Goal: Task Accomplishment & Management: Complete application form

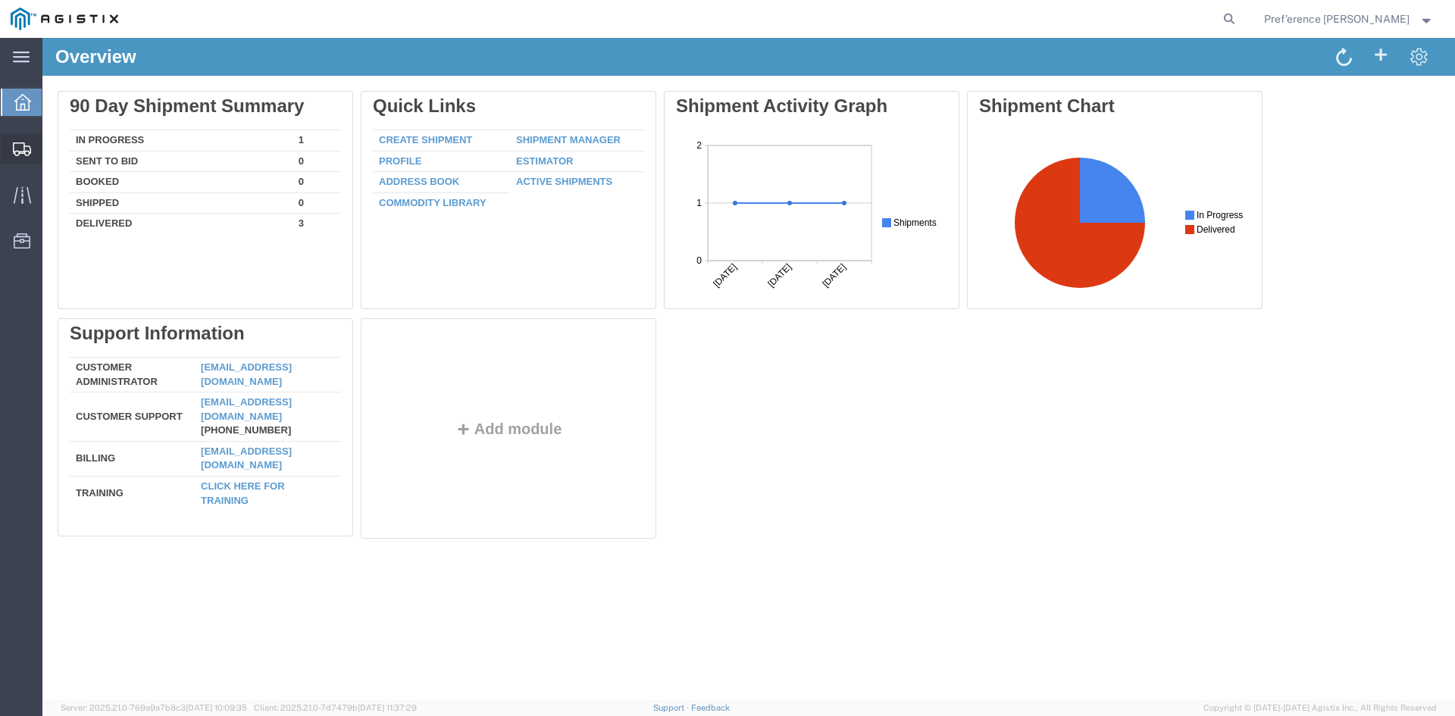
click at [0, 0] on span "Create Shipment" at bounding box center [0, 0] width 0 height 0
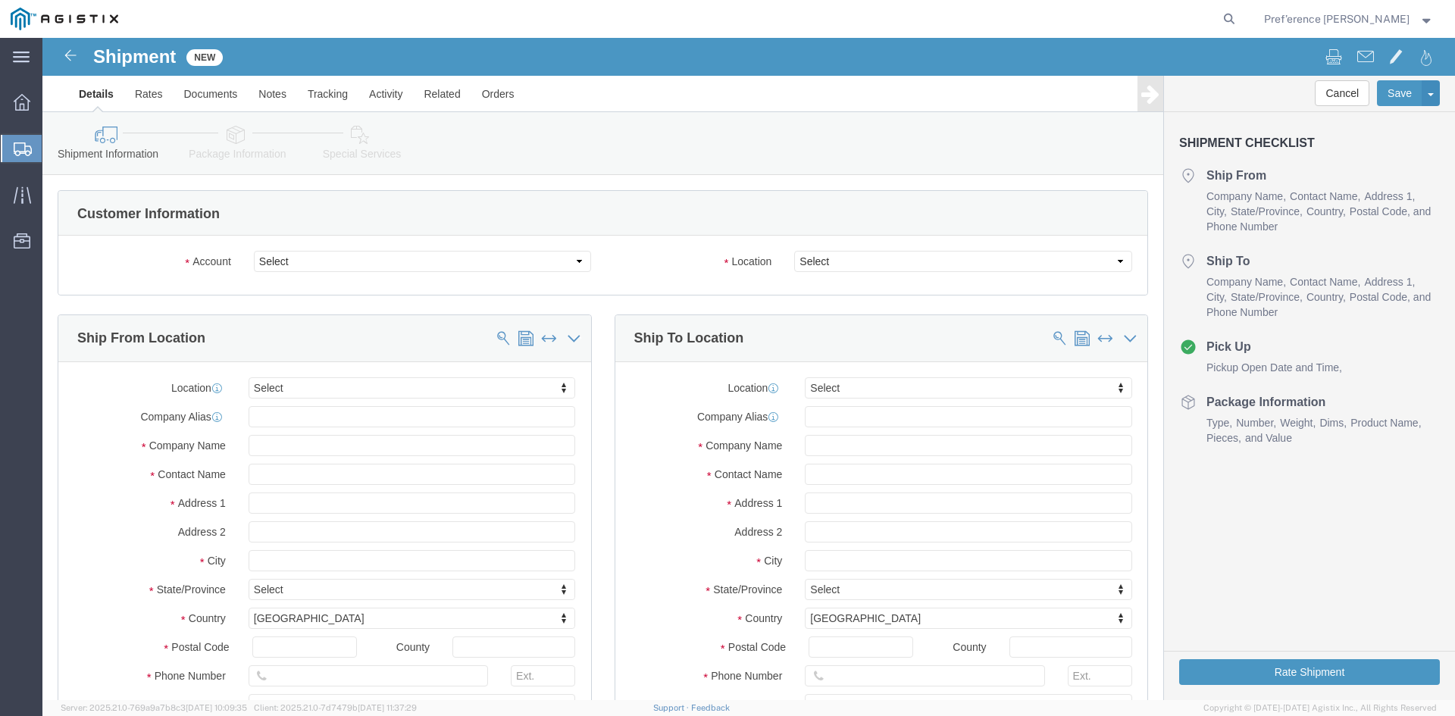
select select
click select "Select KF Valves PG&E"
select select "9596"
click select "Select KF Valves PG&E"
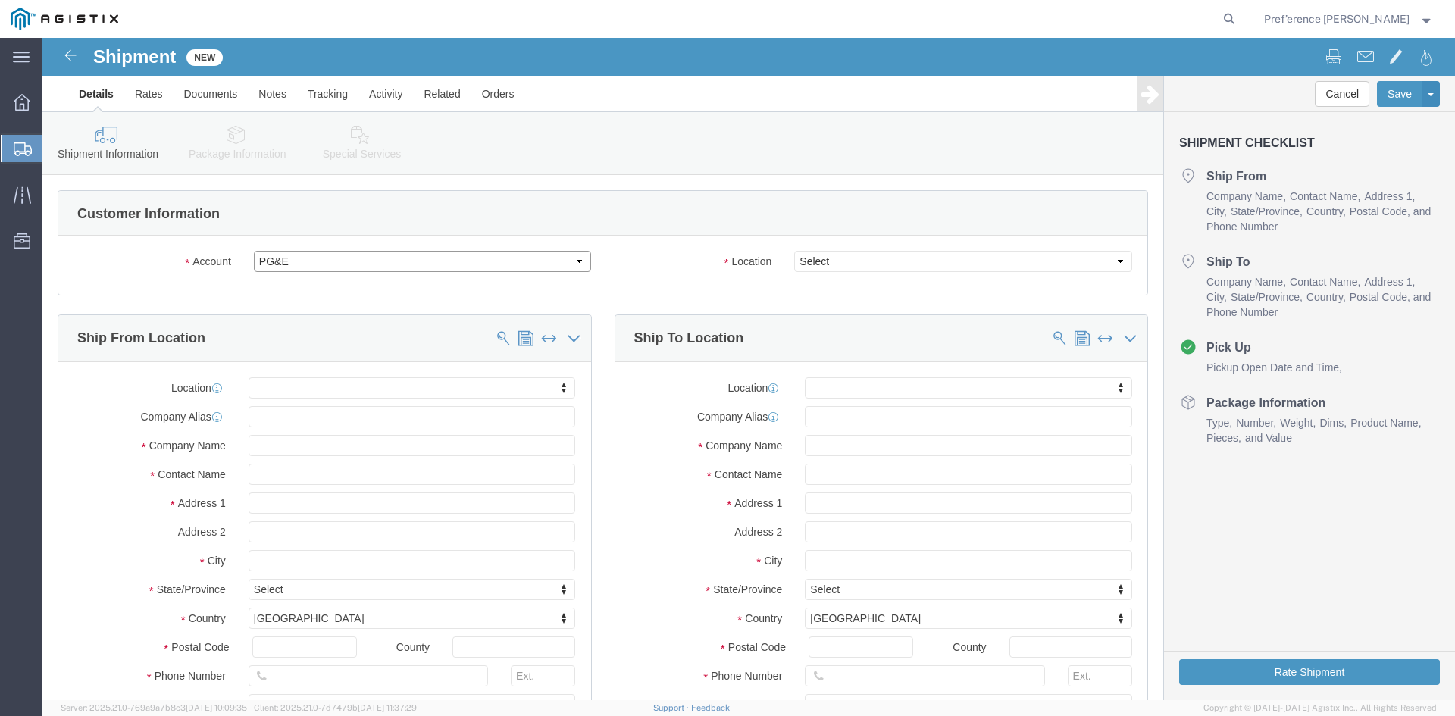
select select "PURCHORD"
select select
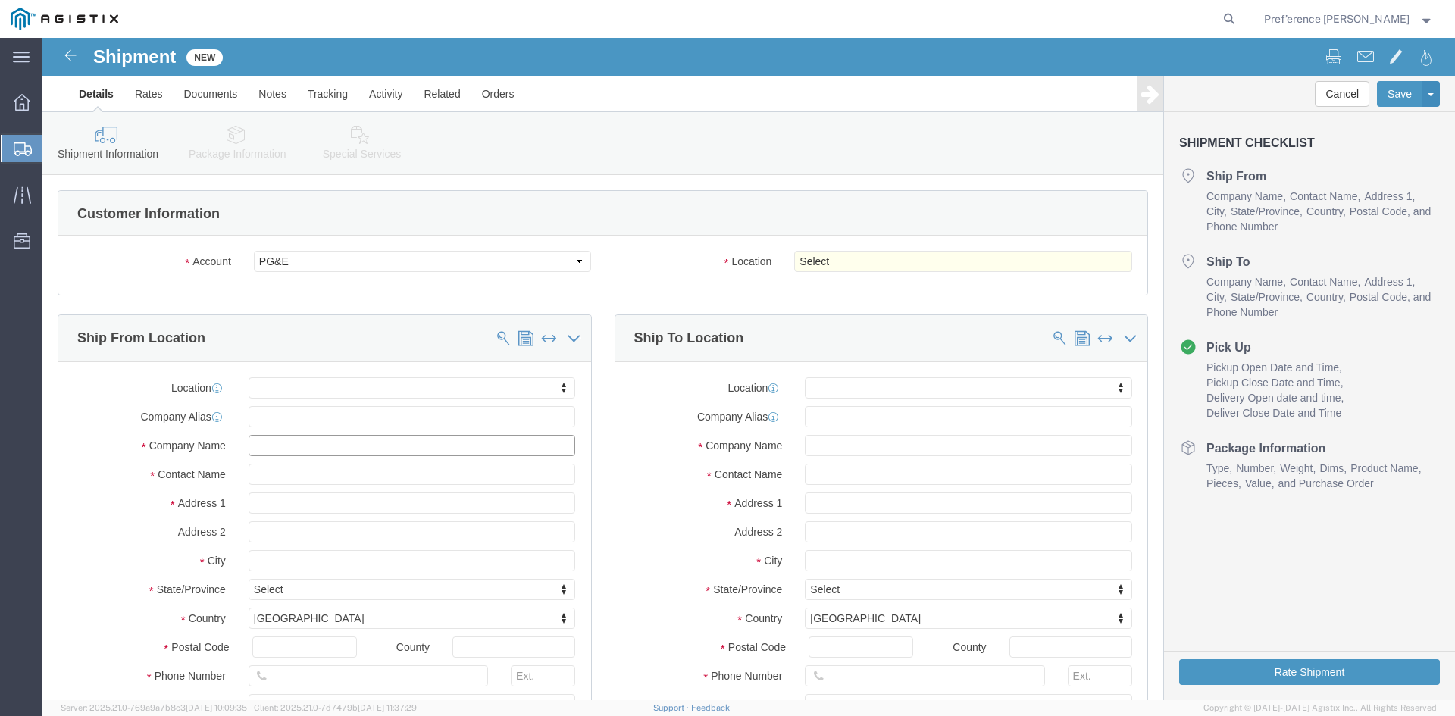
click input "text"
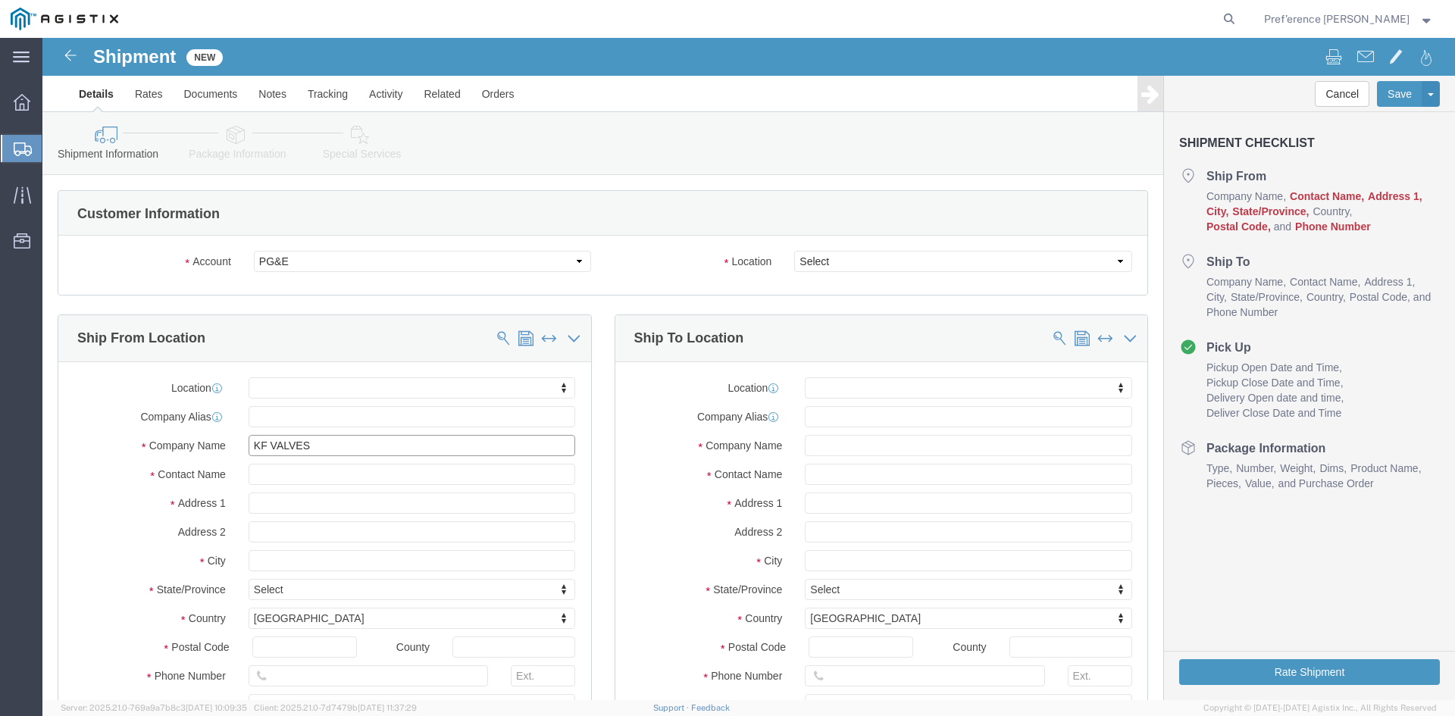
type input "KF VALVES"
type input "PREF'ERENCE [PERSON_NAME]"
type input "[STREET_ADDRESS]"
select select
type input "[GEOGRAPHIC_DATA]"
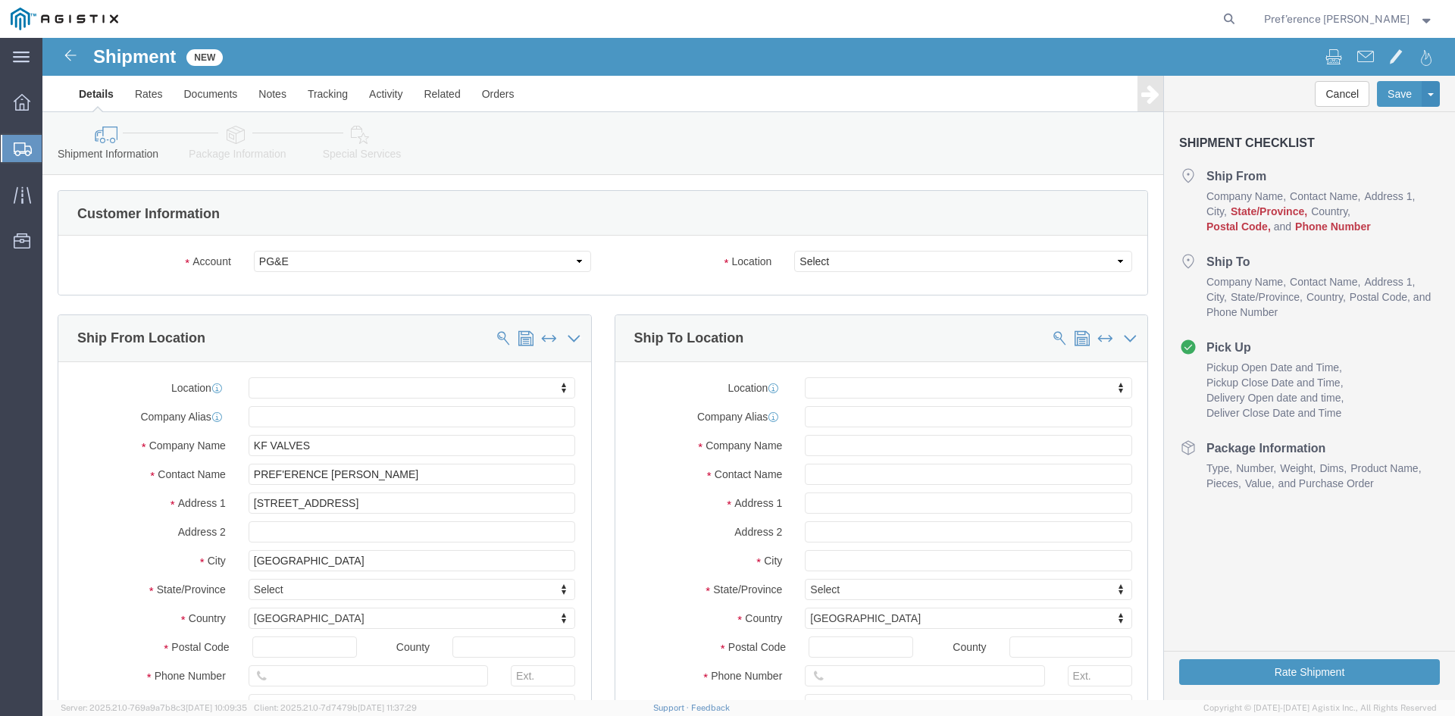
select select
type input "T"
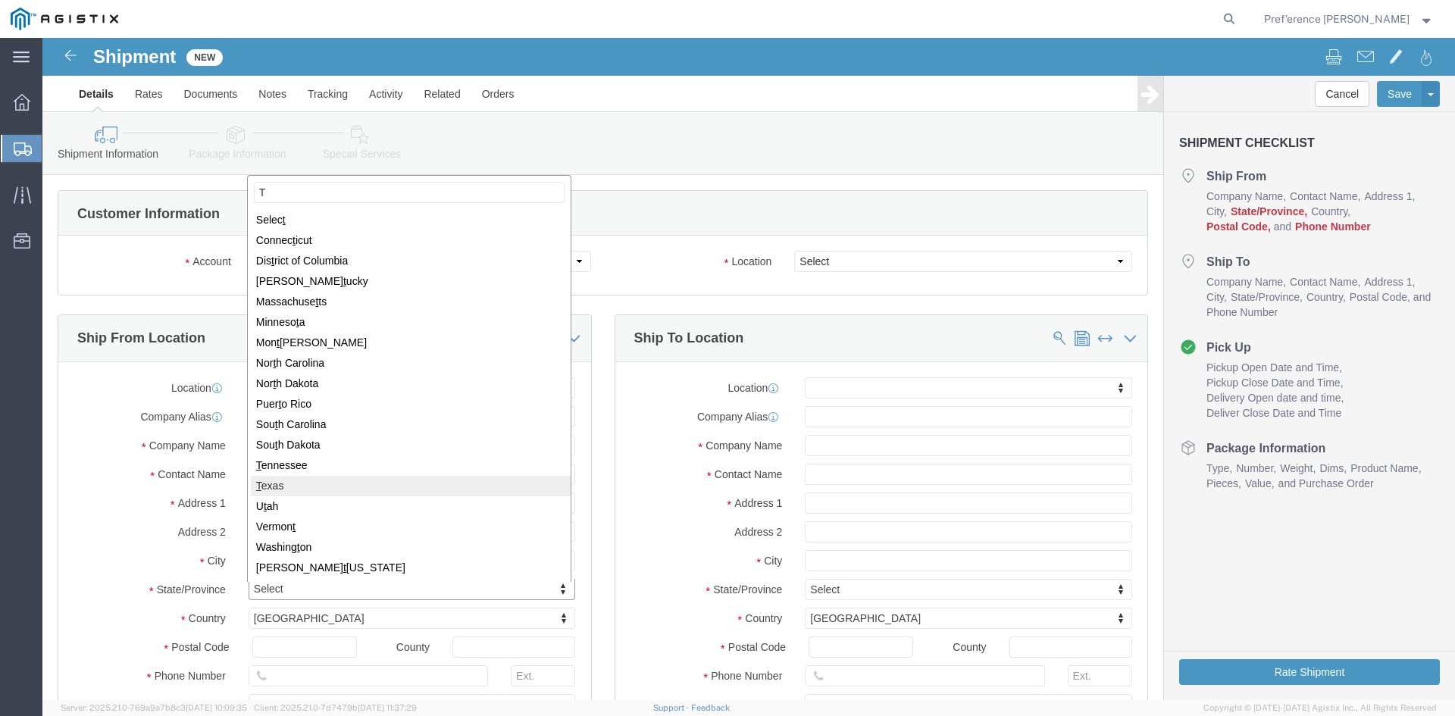
select select
select select "[GEOGRAPHIC_DATA]"
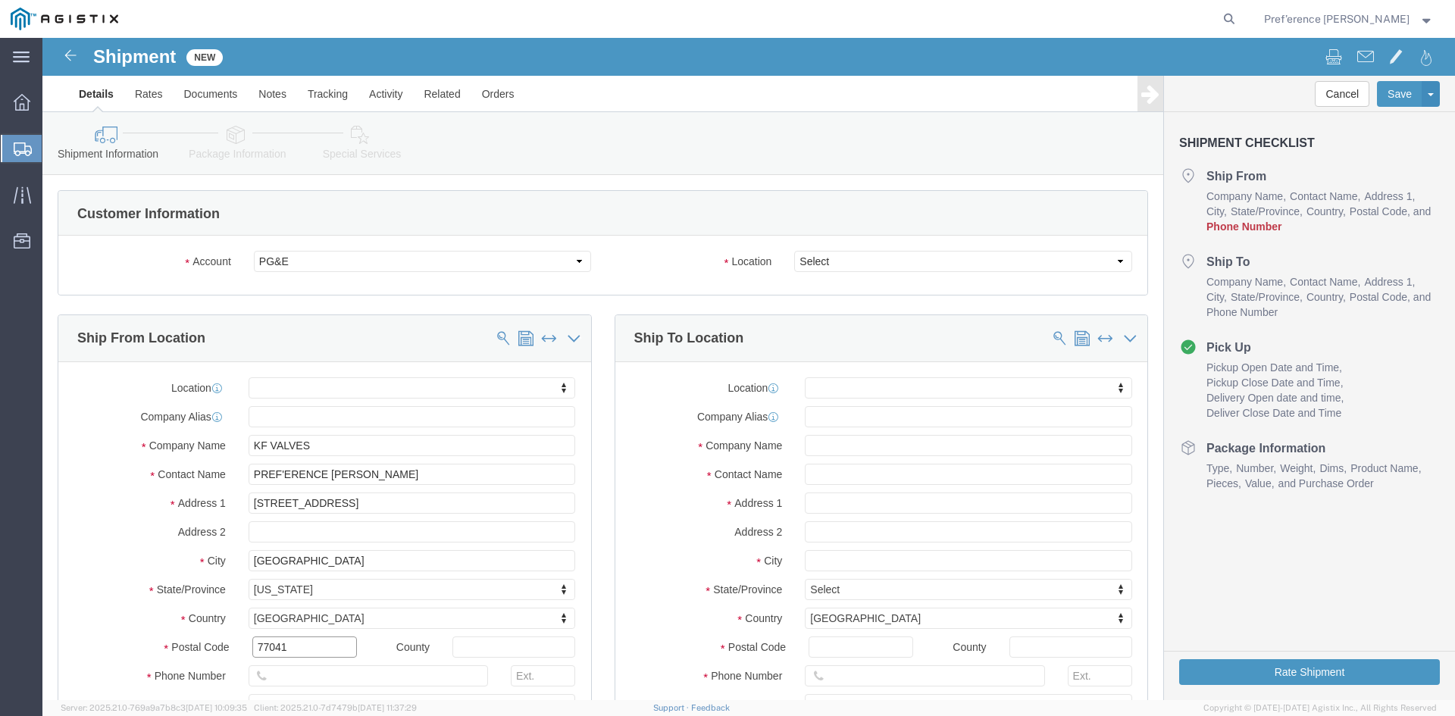
type input "77041"
select select
type input "2816715131"
click input "text"
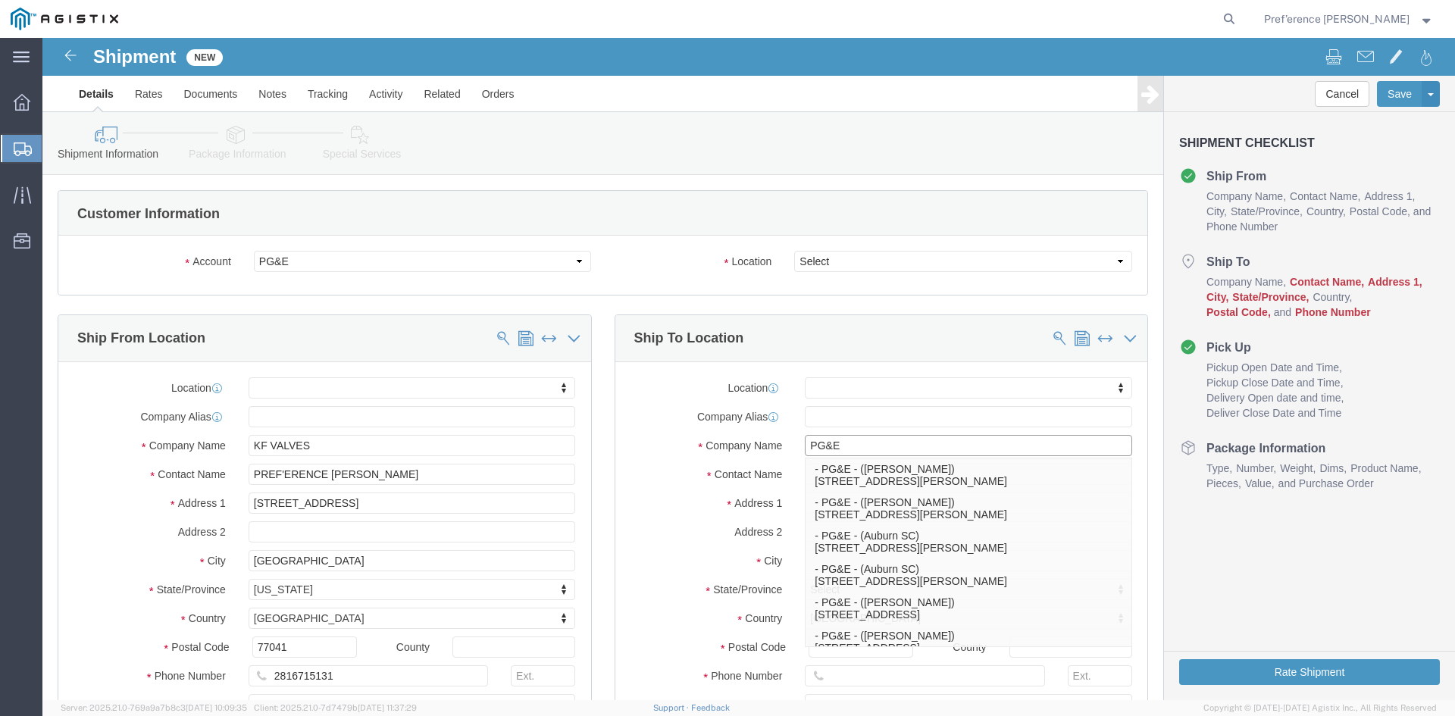
type input "PG&E"
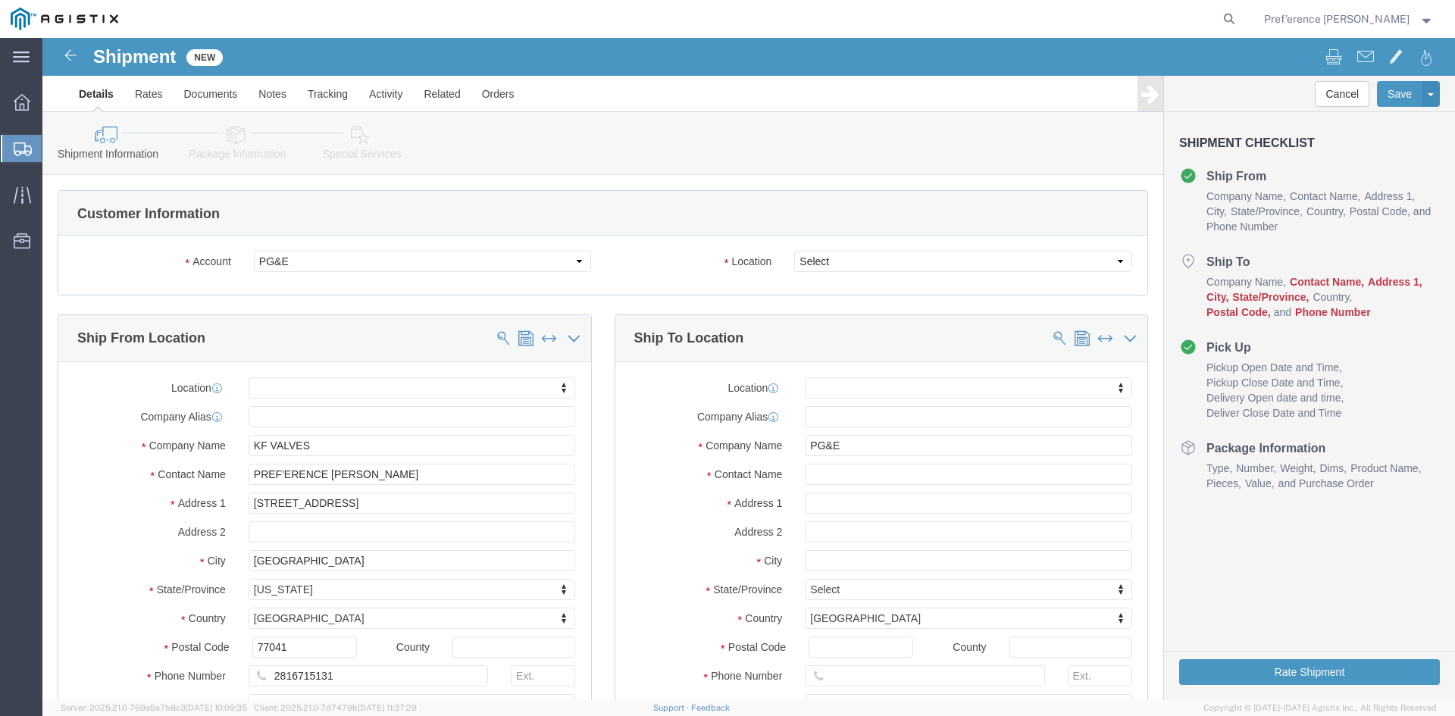
click label "Contact Name"
click input "text"
type input "[PERSON_NAME]"
type input "[STREET_ADDRESS][PERSON_NAME]"
select select
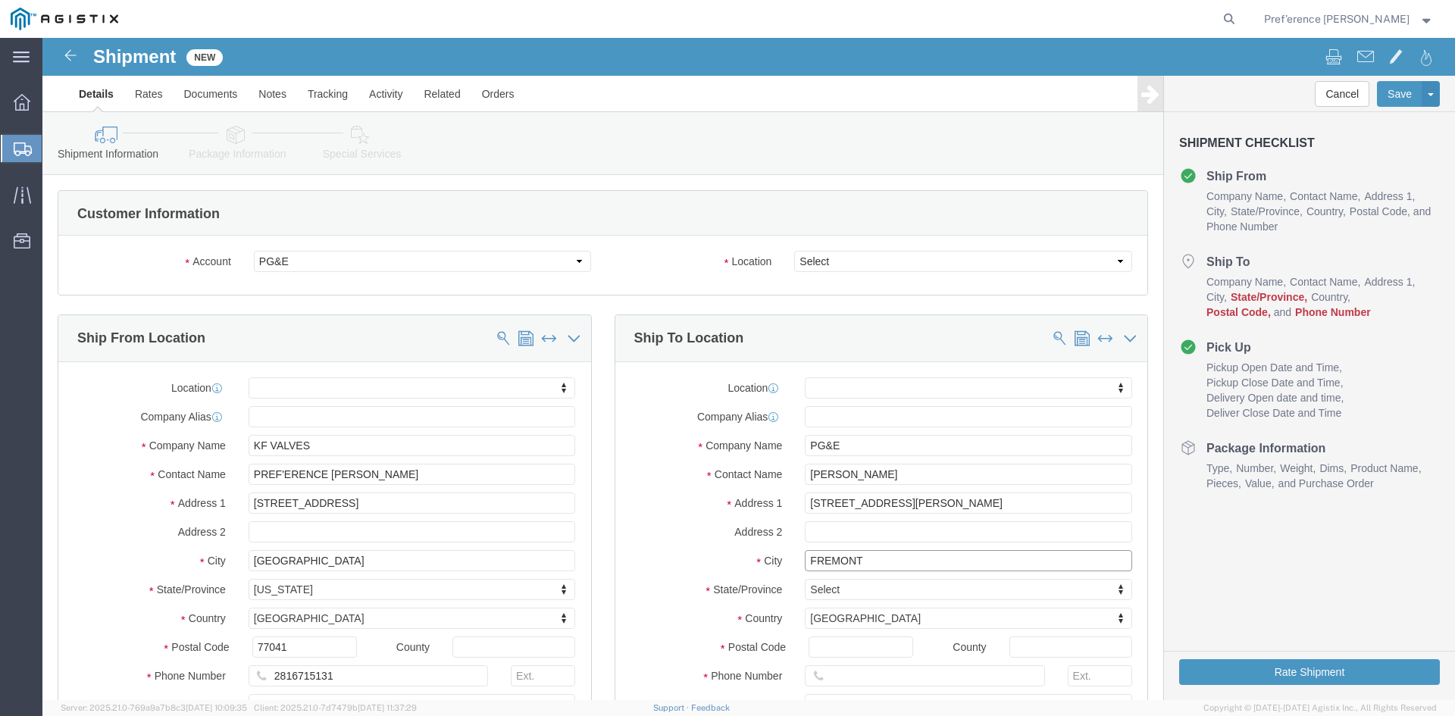
type input "FREMONT"
select select
type input "CA"
select select
select select "CA"
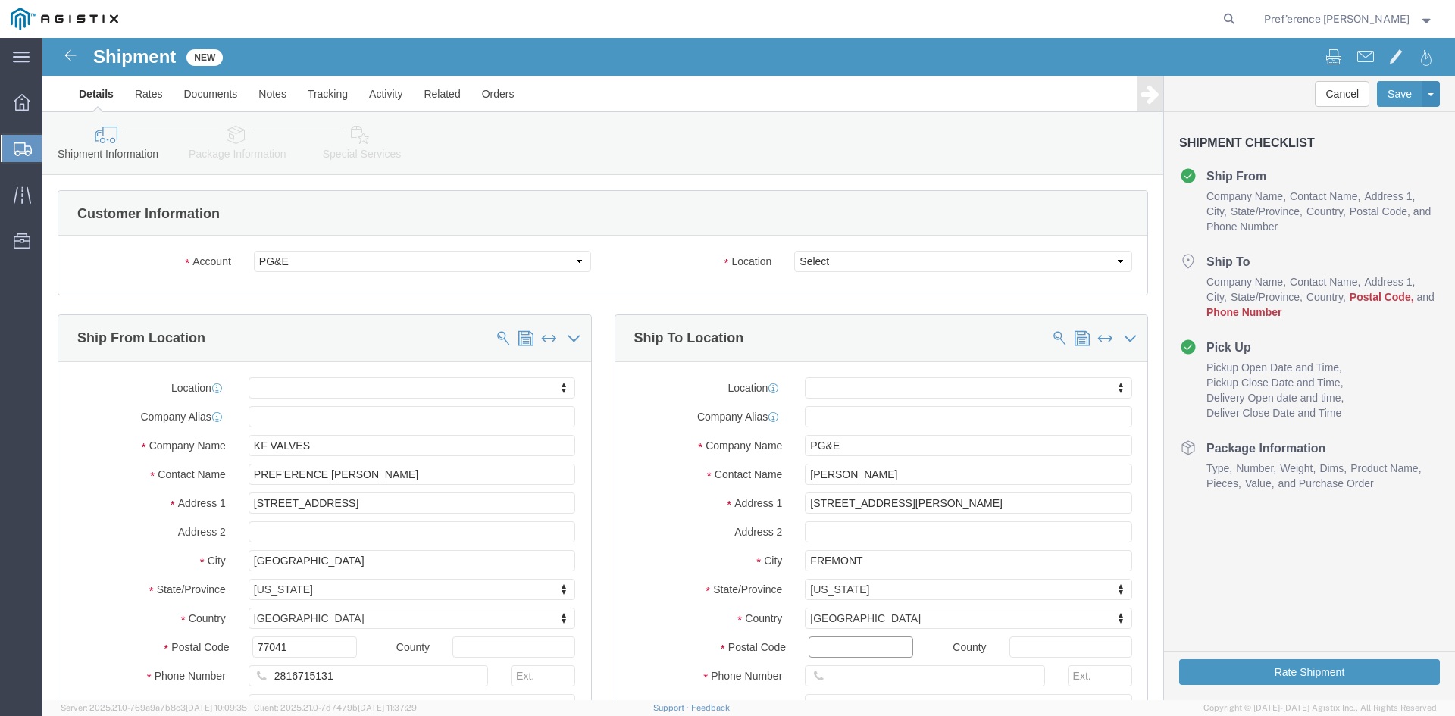
click input "Postal Code"
type input "94538"
select select
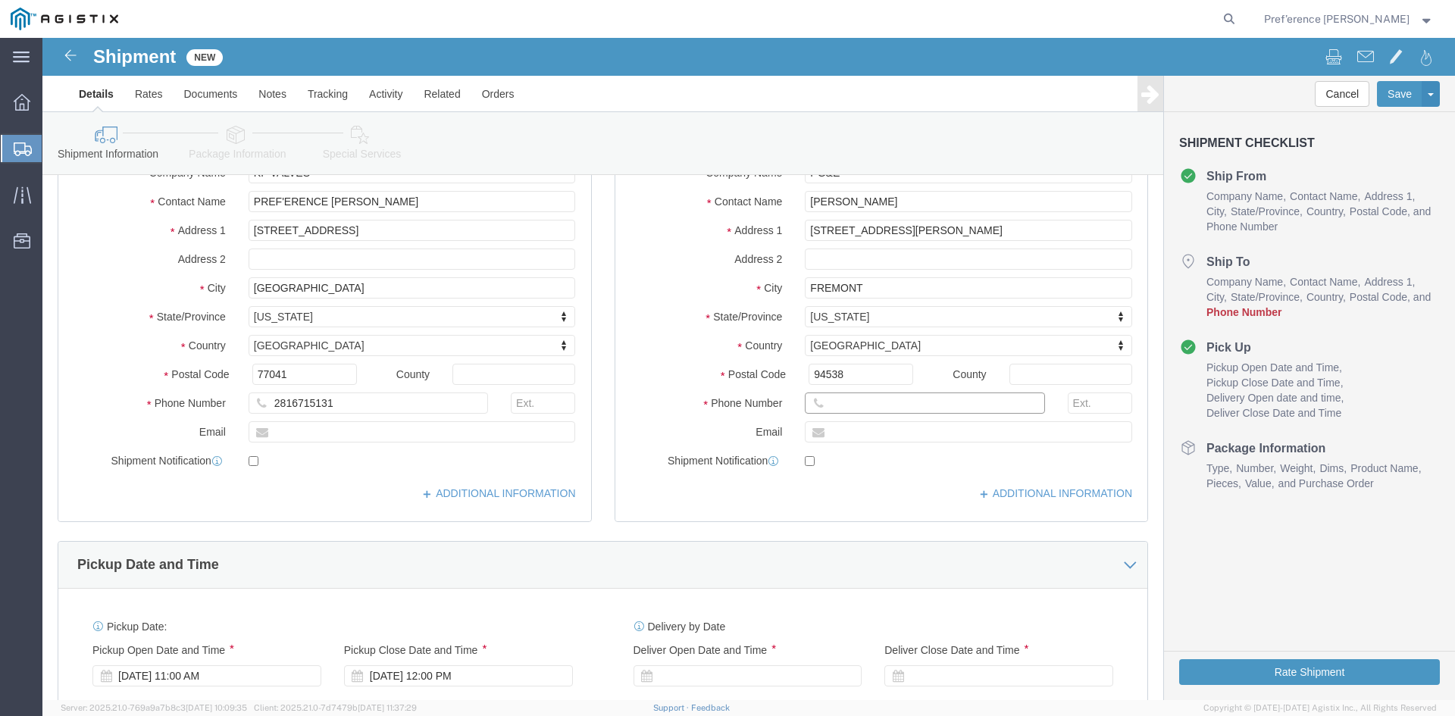
scroll to position [303, 0]
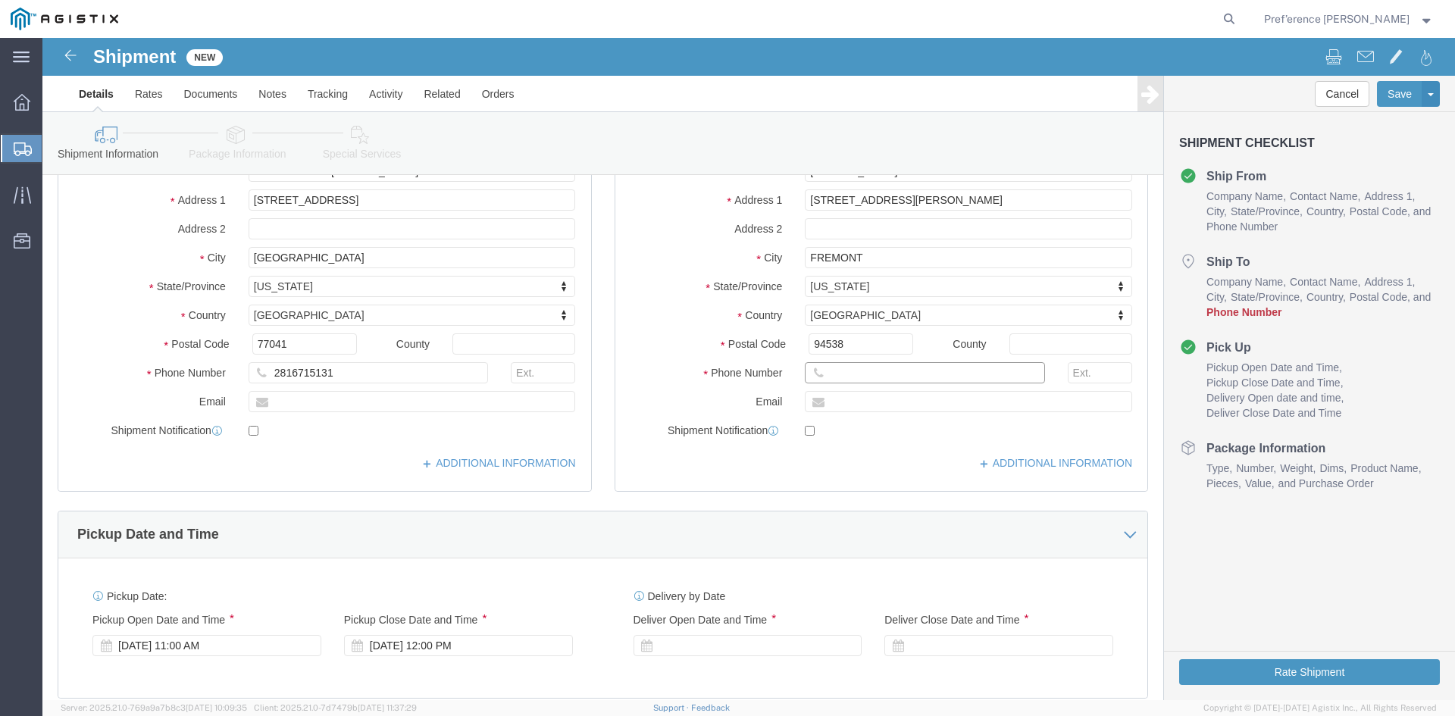
click input "text"
paste input "[PHONE_NUMBER]"
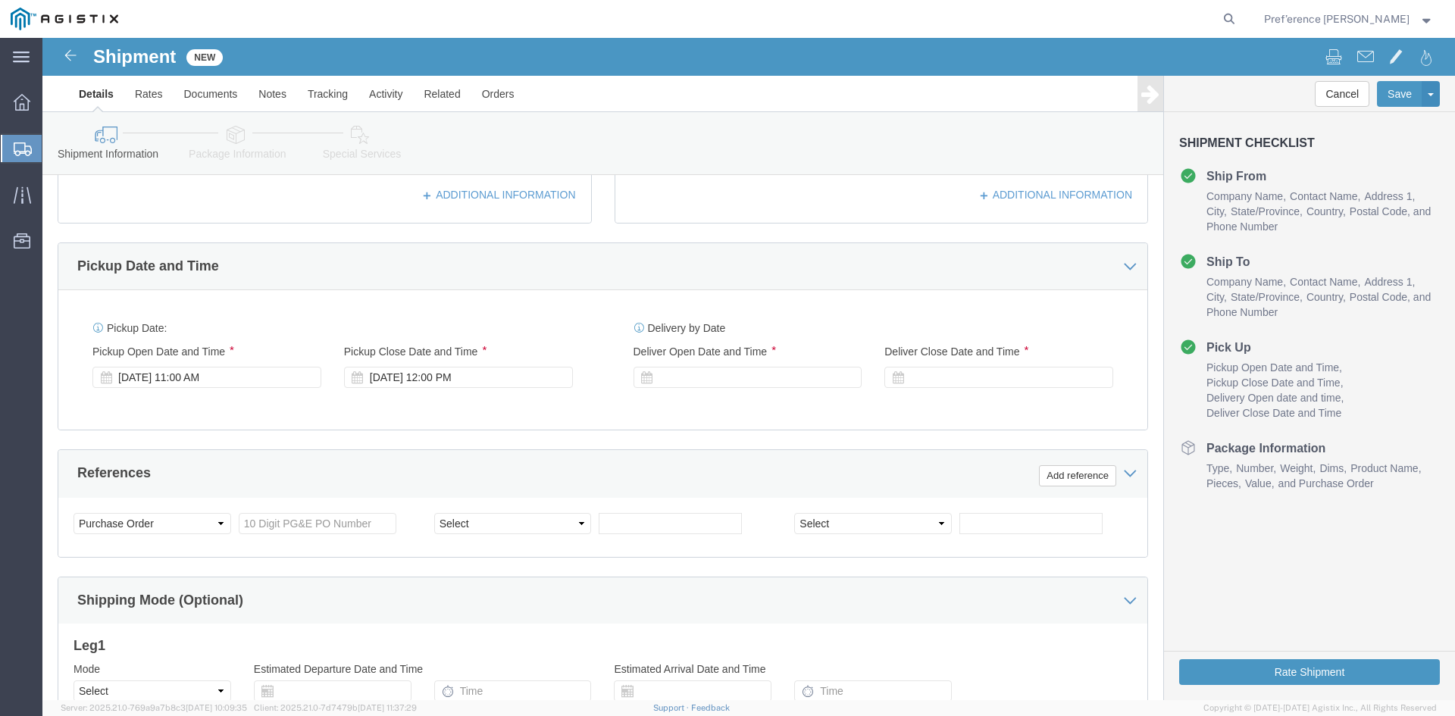
scroll to position [606, 0]
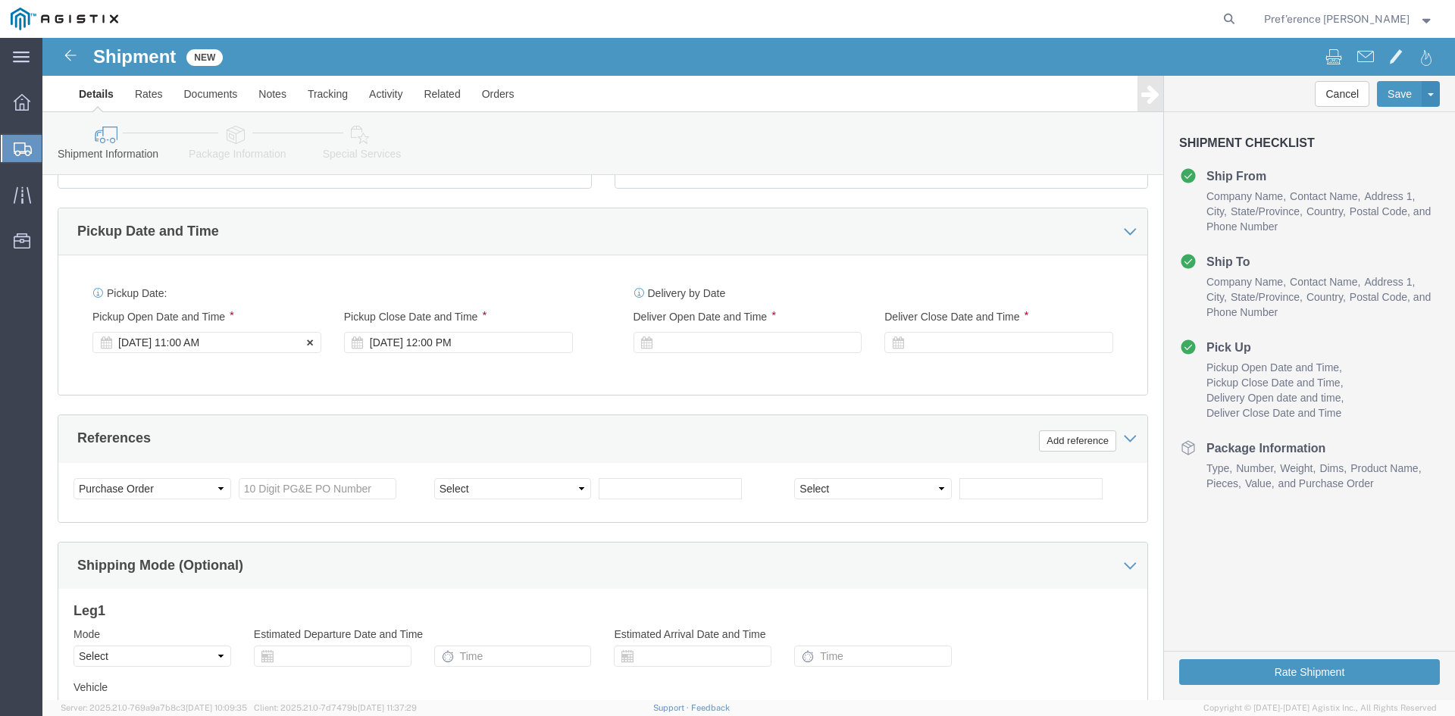
type input "[PHONE_NUMBER]"
click div "[DATE] 11:00 AM"
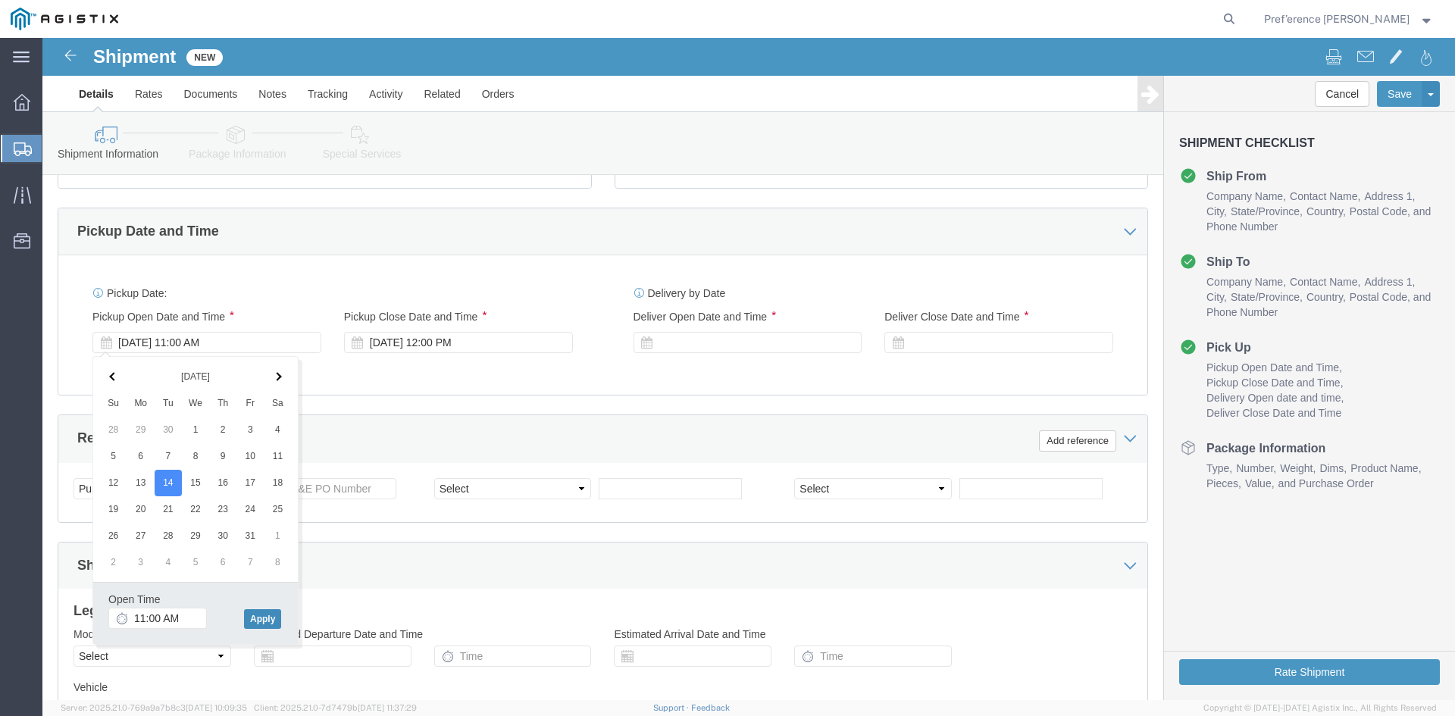
click button "Apply"
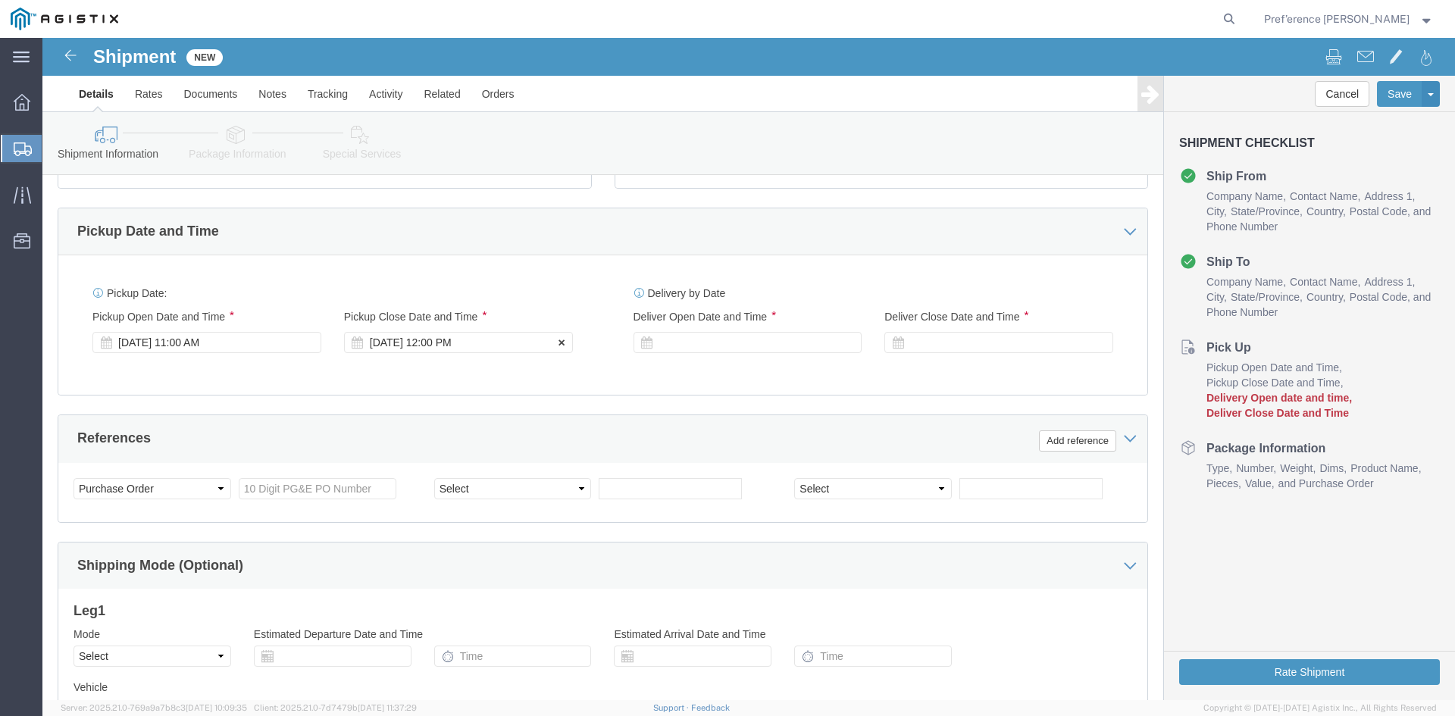
click div "[DATE] 12:00 PM"
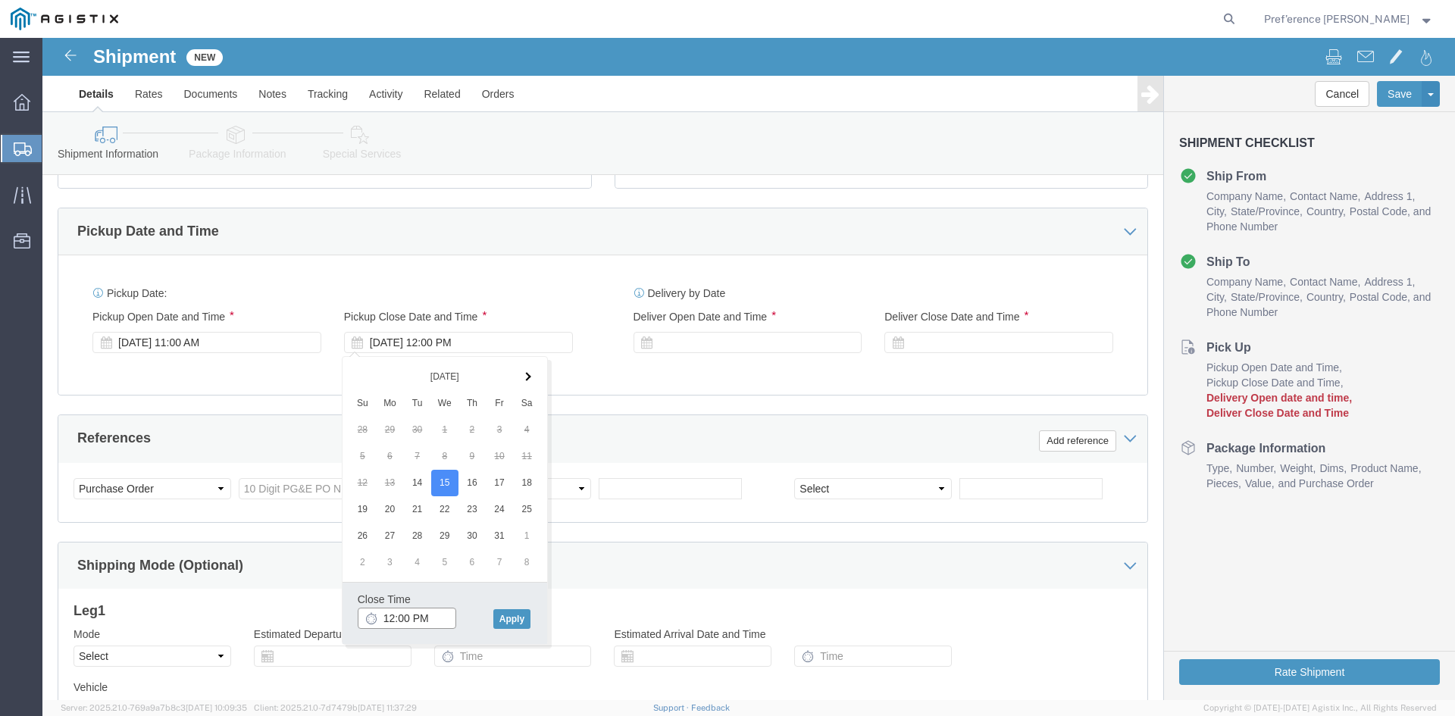
click input "12:00 PM"
type input "4:30 PM"
click button "Apply"
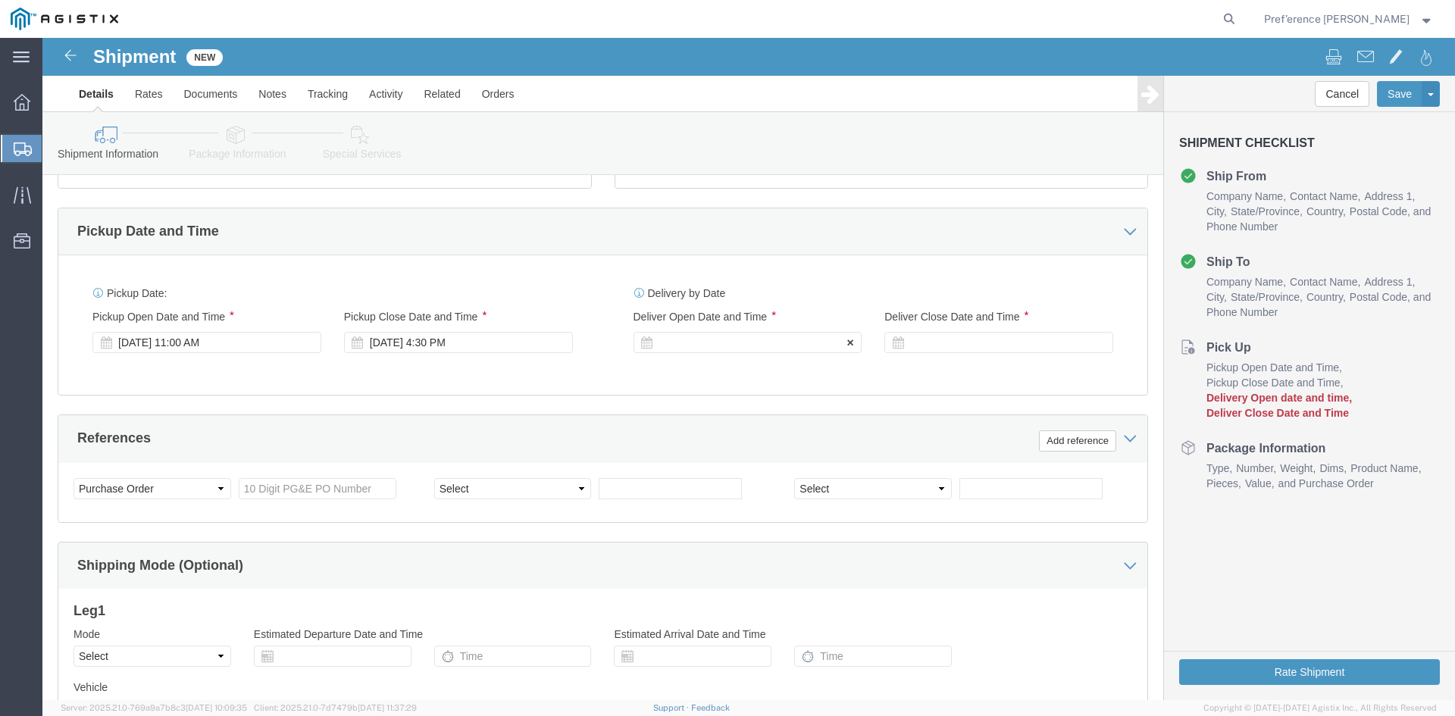
click div
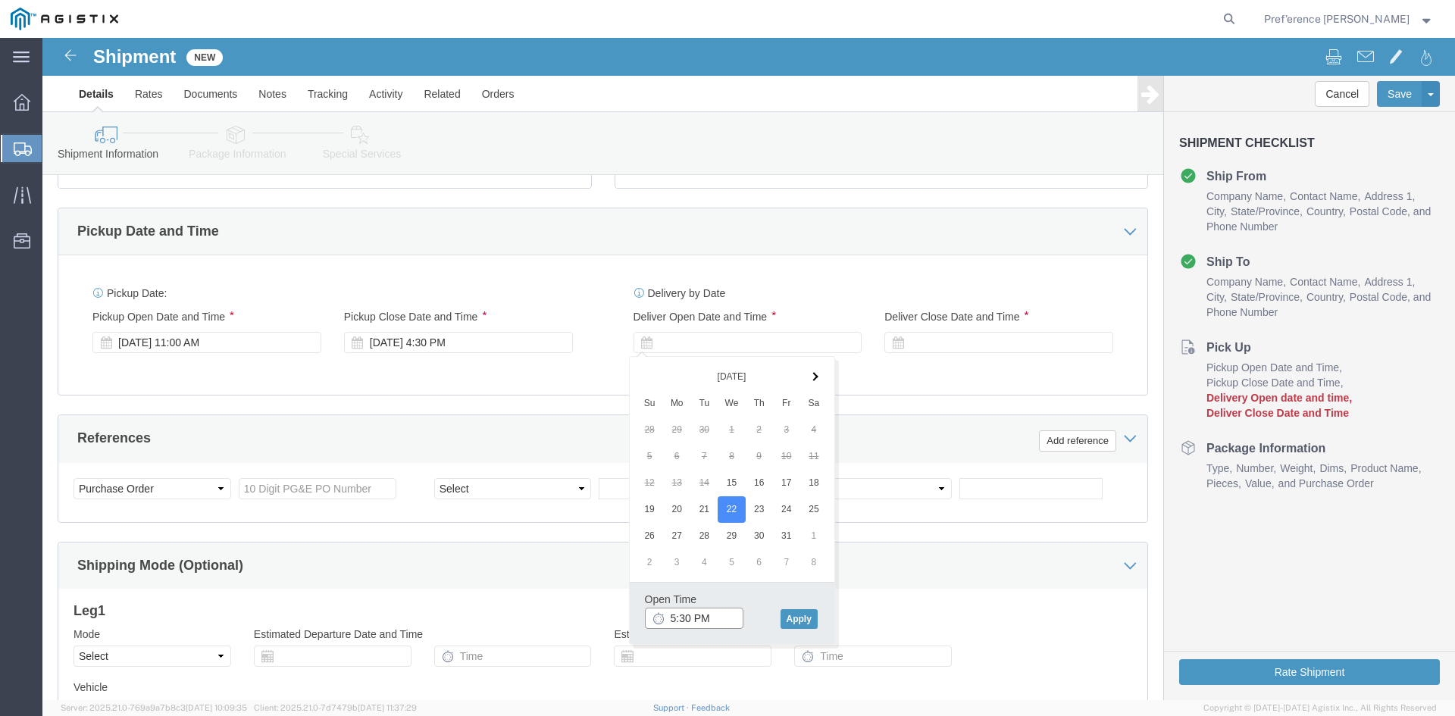
click input "5:30 PM"
type input "8:00 AM"
click button "Apply"
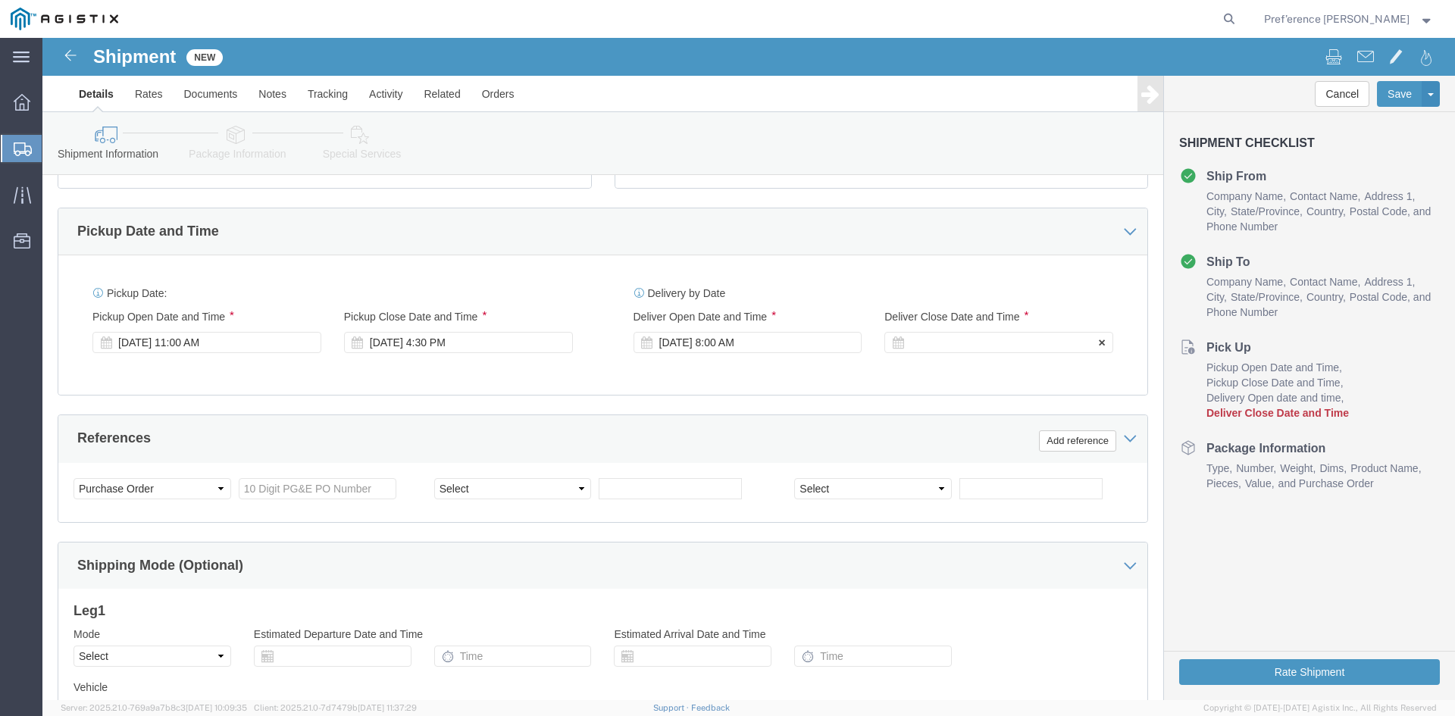
click div
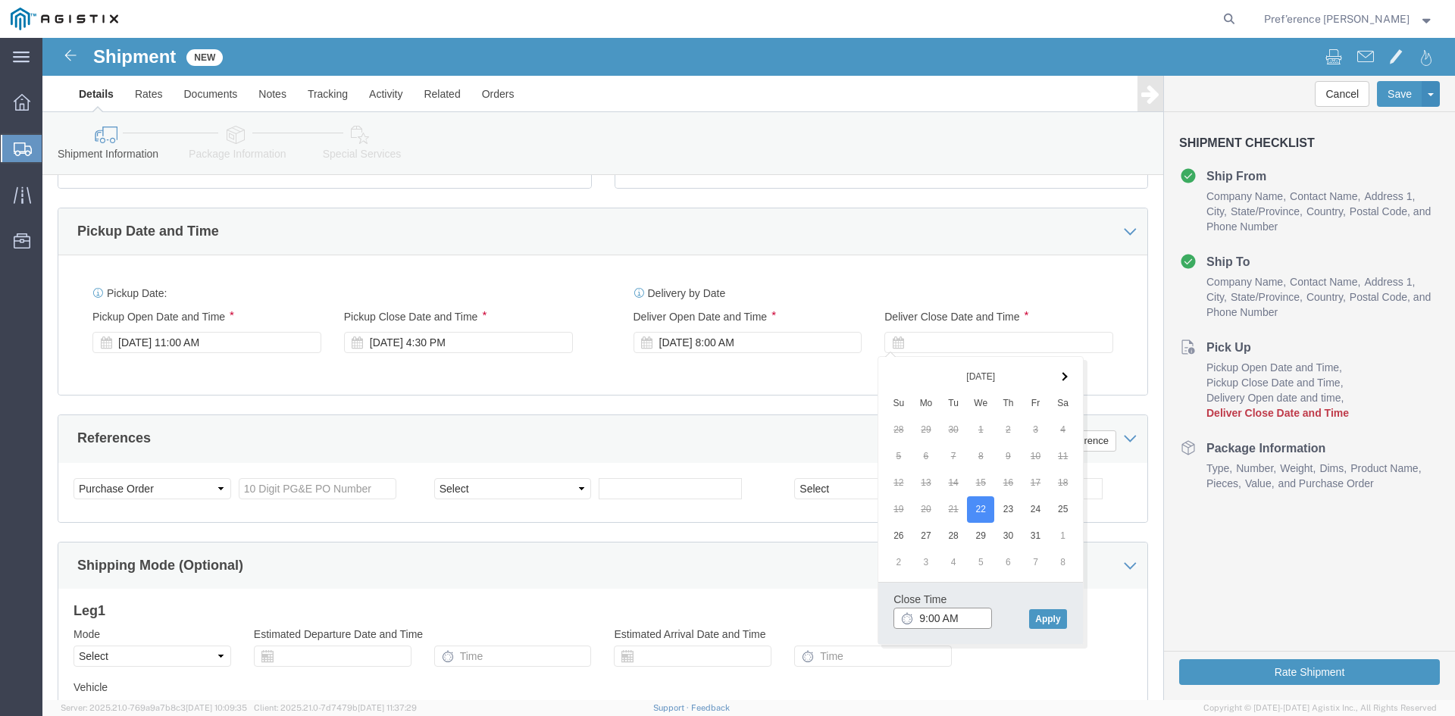
click input "9:00 AM"
type input "4:00 PM"
click button "Apply"
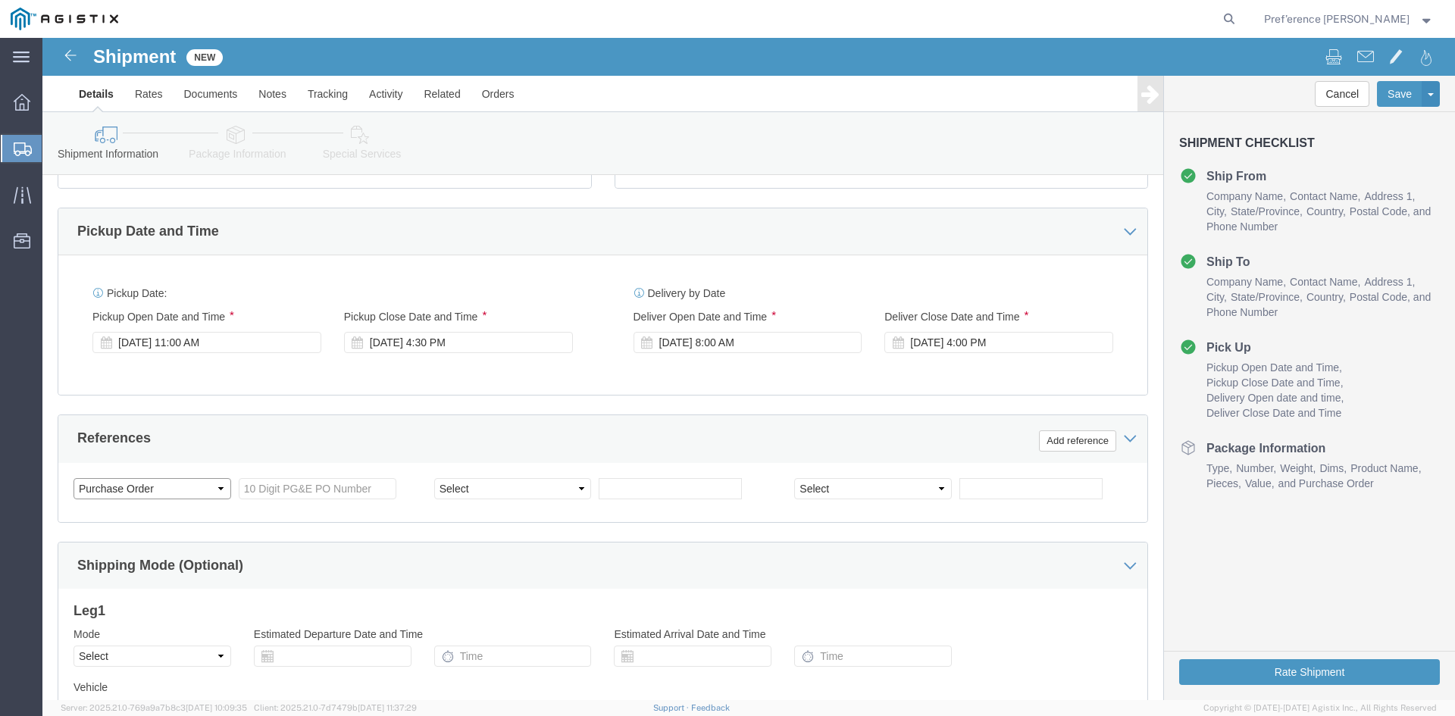
click select "Select Account Type Activity ID Airline Appointment Number ASN Batch Request # …"
click input "text"
type input "S100637147"
click select "Select Account Type Activity ID Airline Appointment Number ASN Batch Request # …"
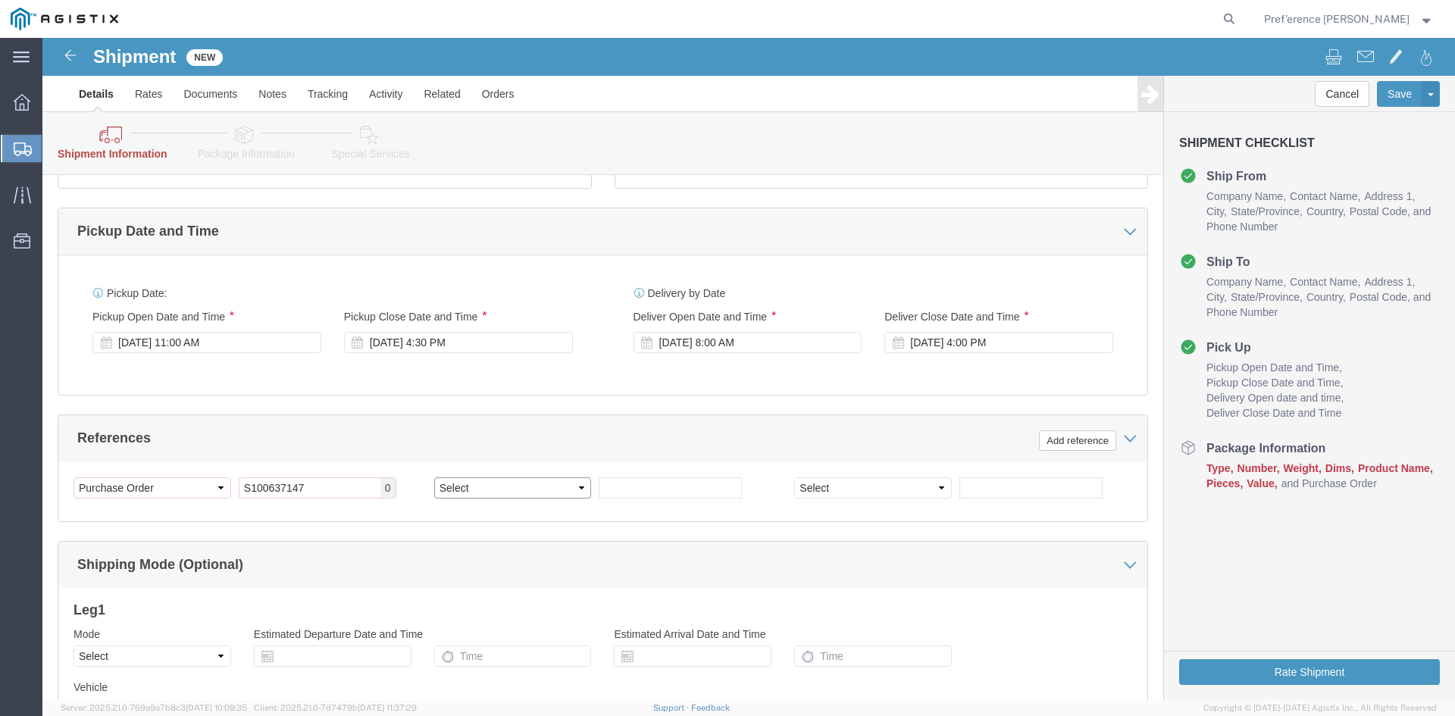
select select "CUSTREF"
click select "Select Account Type Activity ID Airline Appointment Number ASN Batch Request # …"
click input "text"
type input "455955"
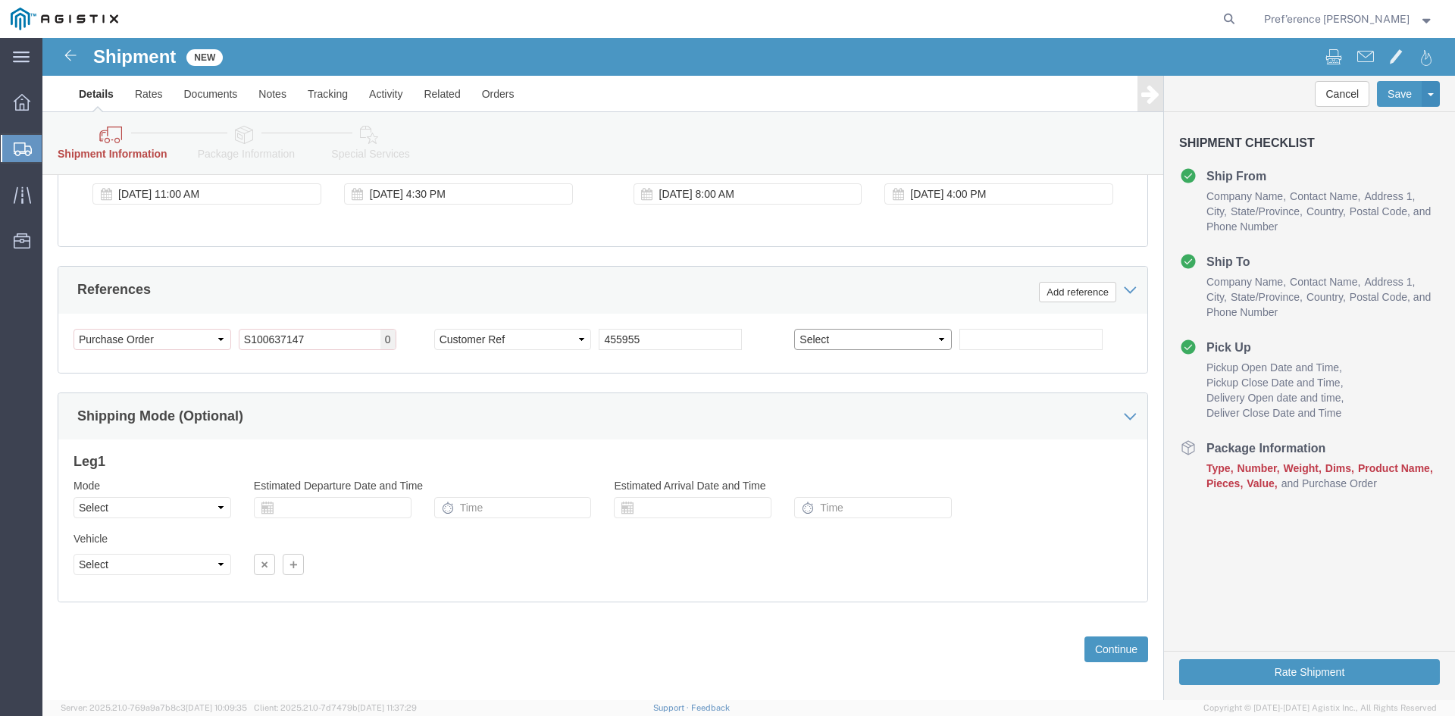
scroll to position [827, 0]
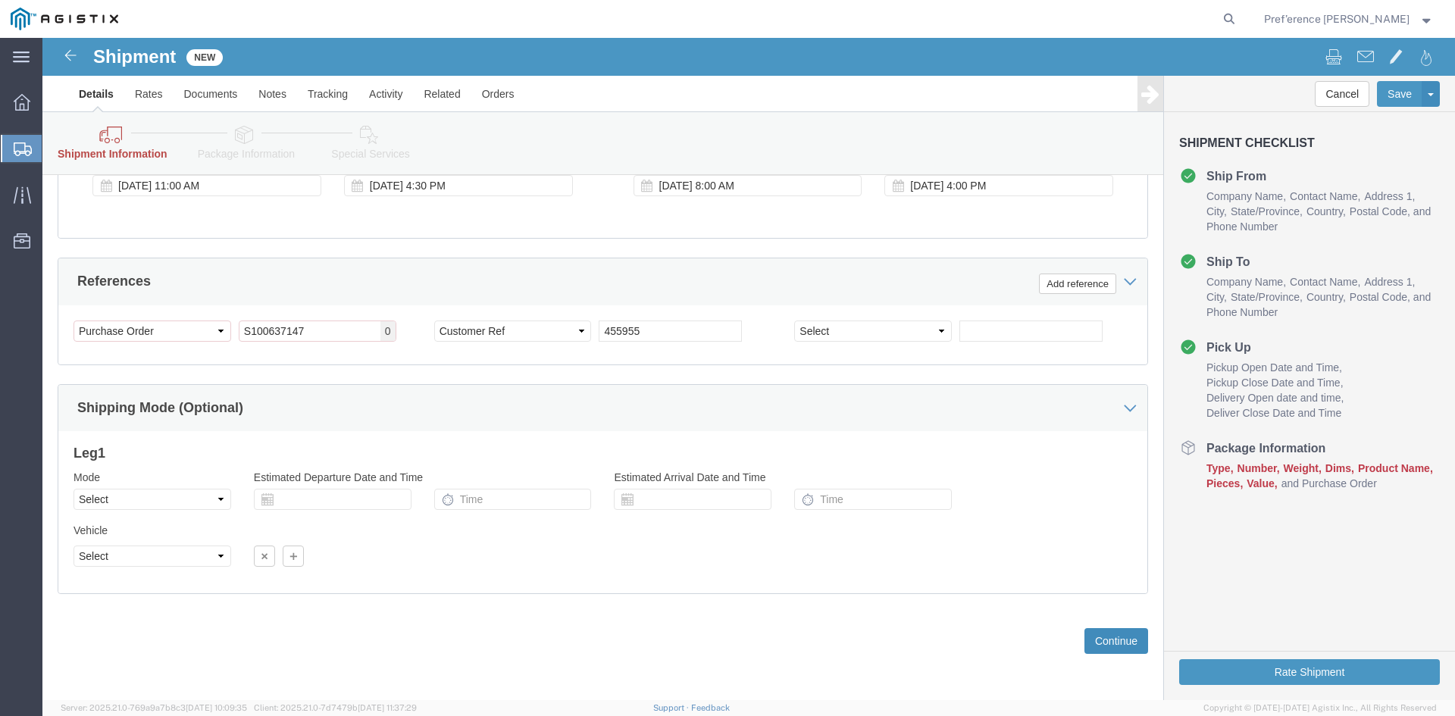
click button "Continue"
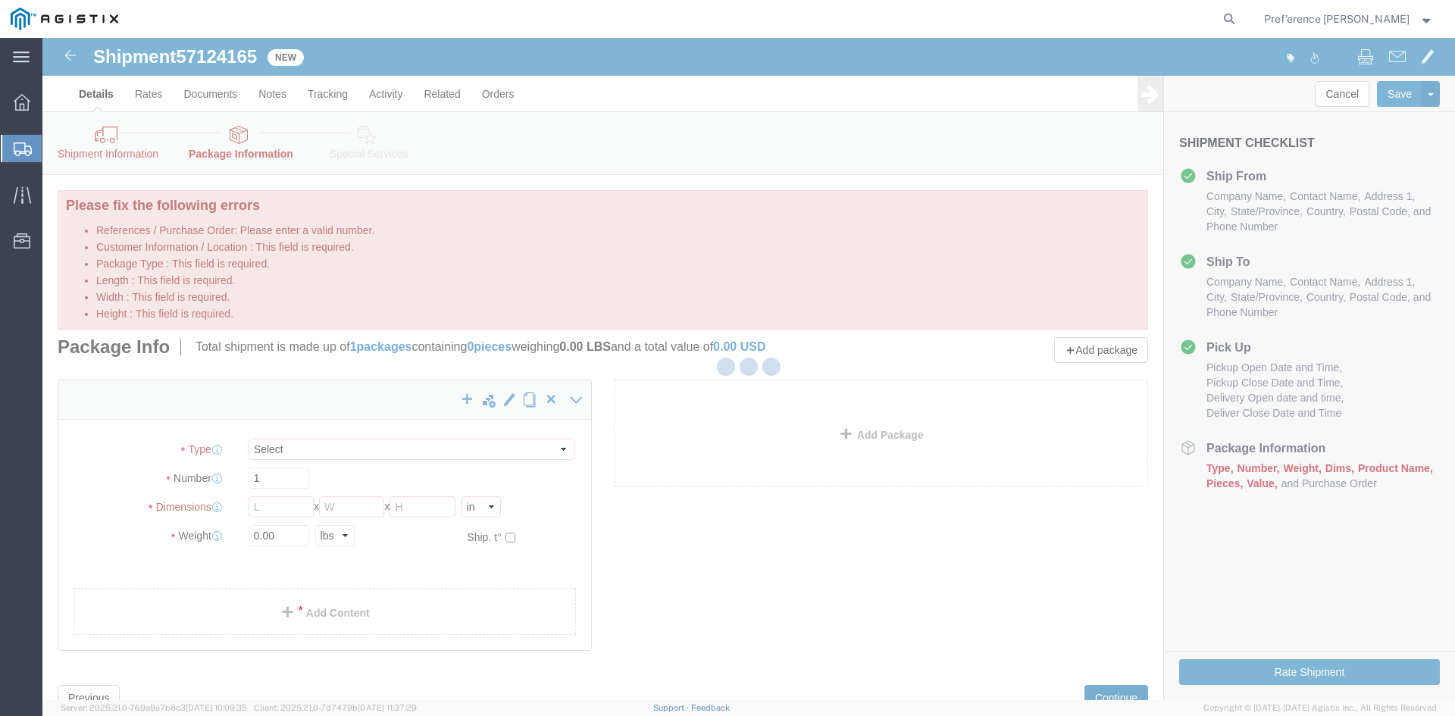
select select "CBOX"
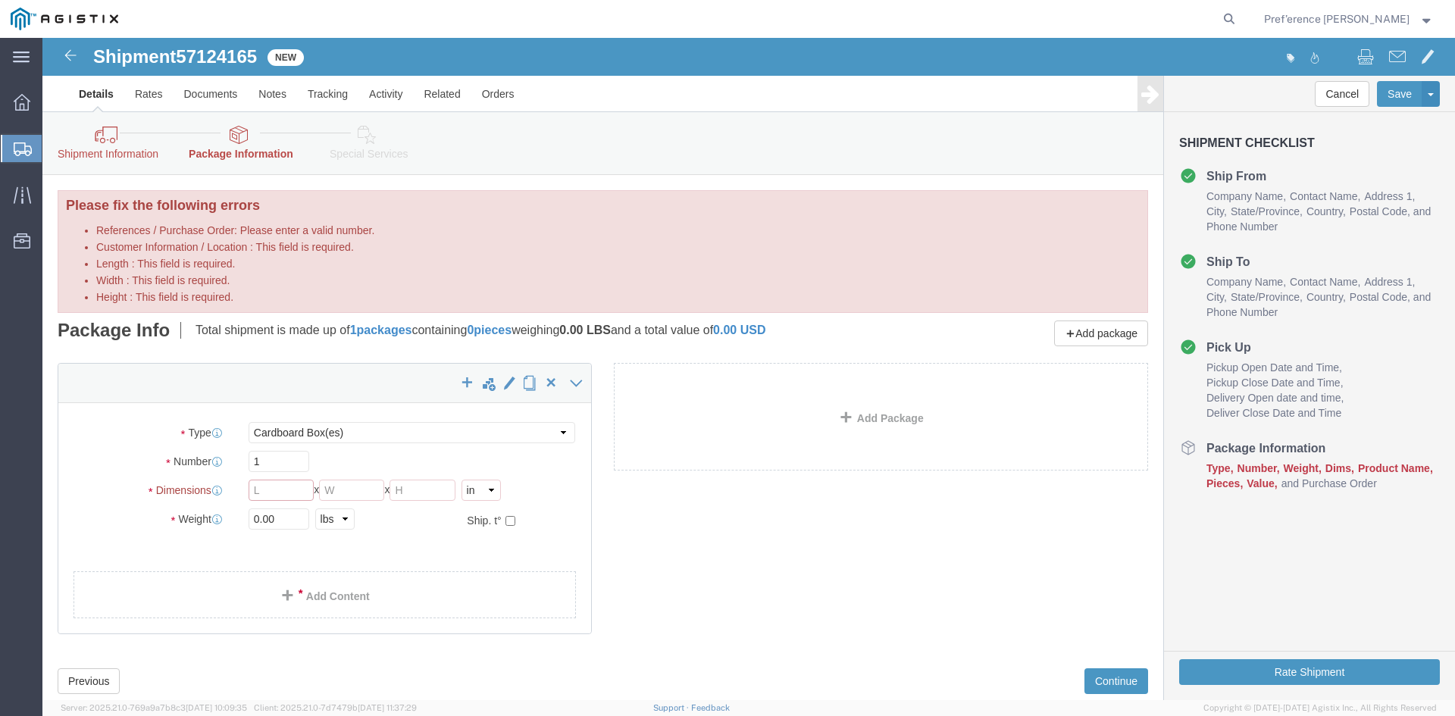
click input "Length : This field is required."
type input "32"
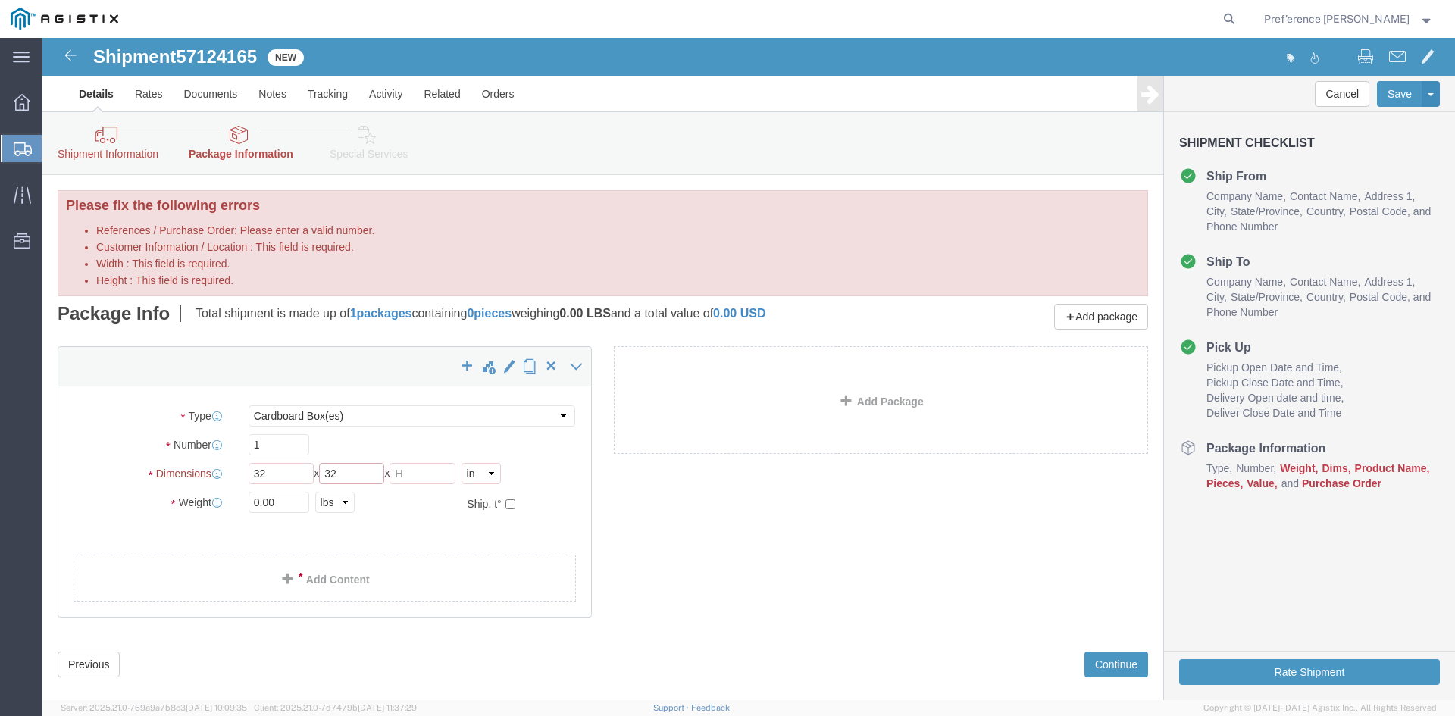
type input "32"
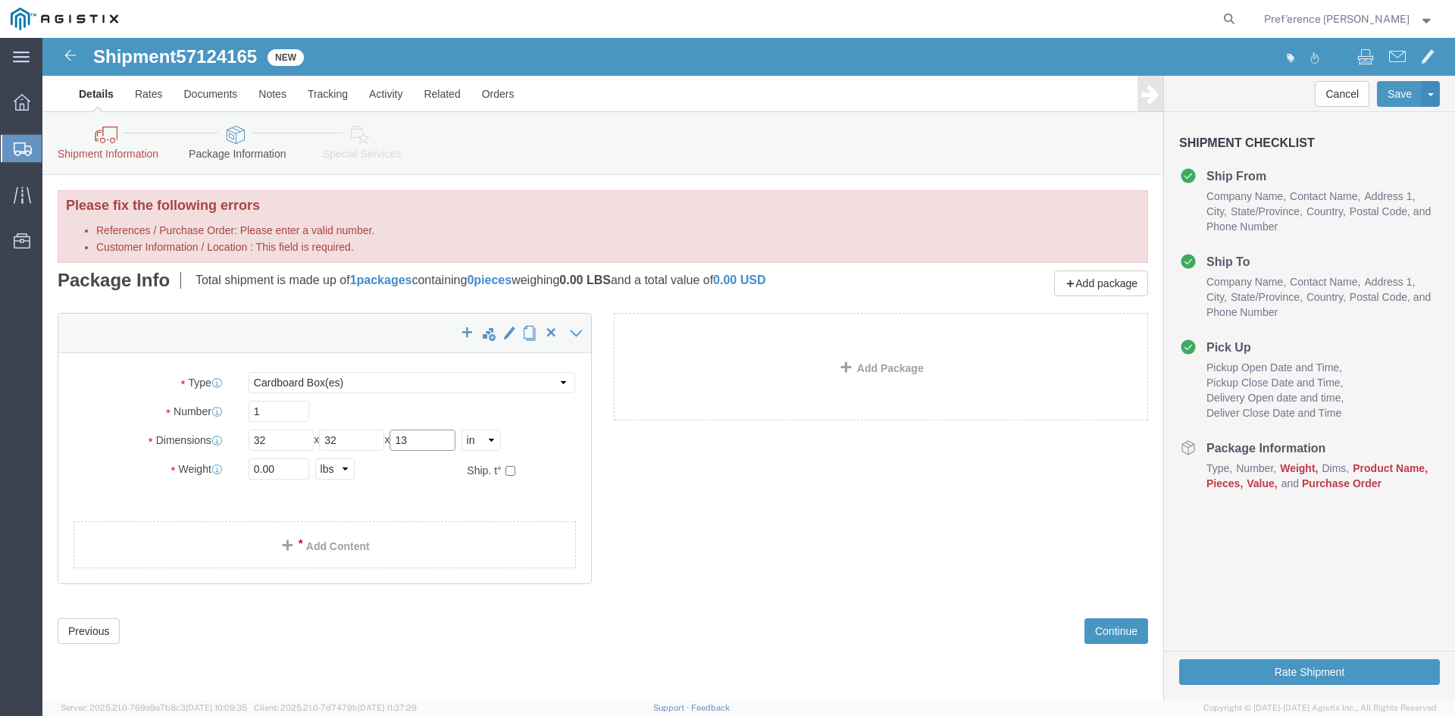
type input "13"
click select "Select Bulk Bundle(s) Cardboard Box(es) Carton(s) Crate(s) Drum(s) (Fiberboard)…"
select select "PSNS"
click select "Select Bulk Bundle(s) Cardboard Box(es) Carton(s) Crate(s) Drum(s) (Fiberboard)…"
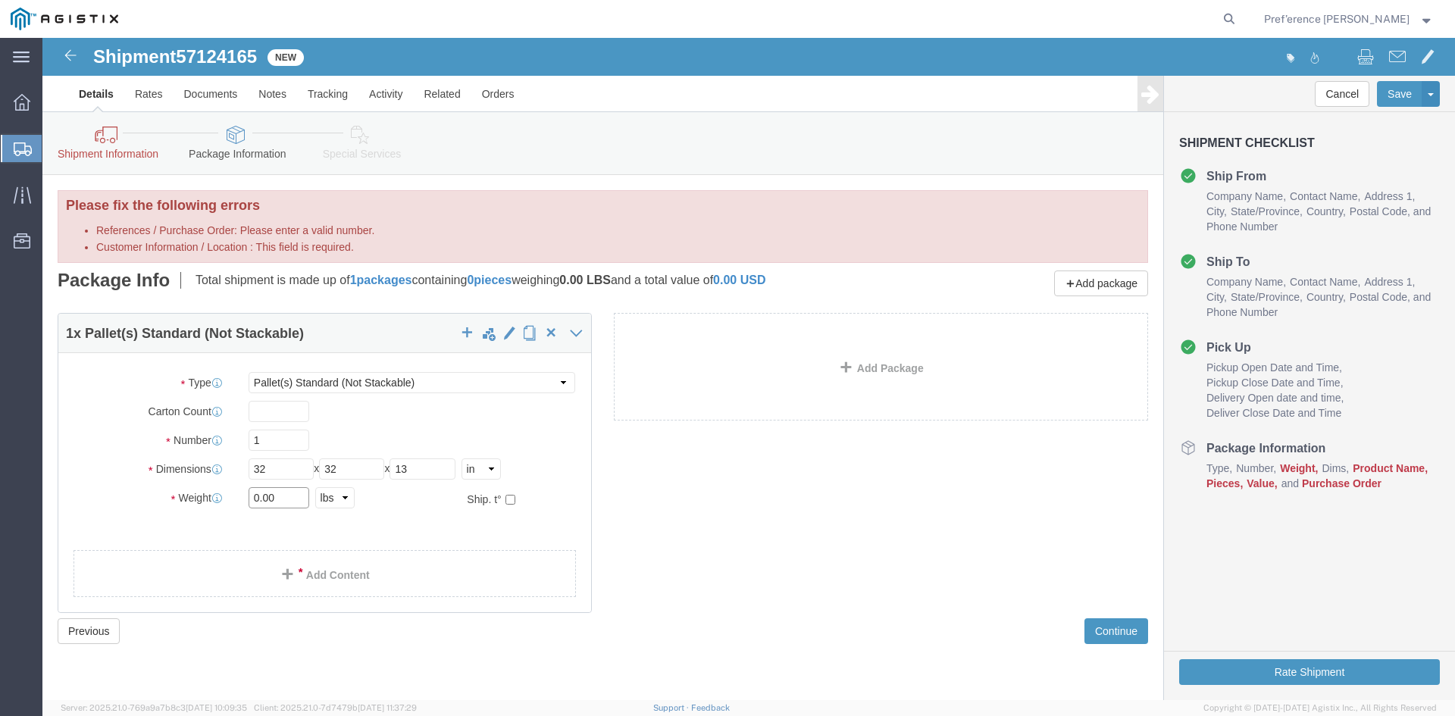
drag, startPoint x: 235, startPoint y: 458, endPoint x: 191, endPoint y: 464, distance: 44.4
click div "Weight 0.00 Select kgs lbs Ship. t°"
type input "272"
click link "Add Content"
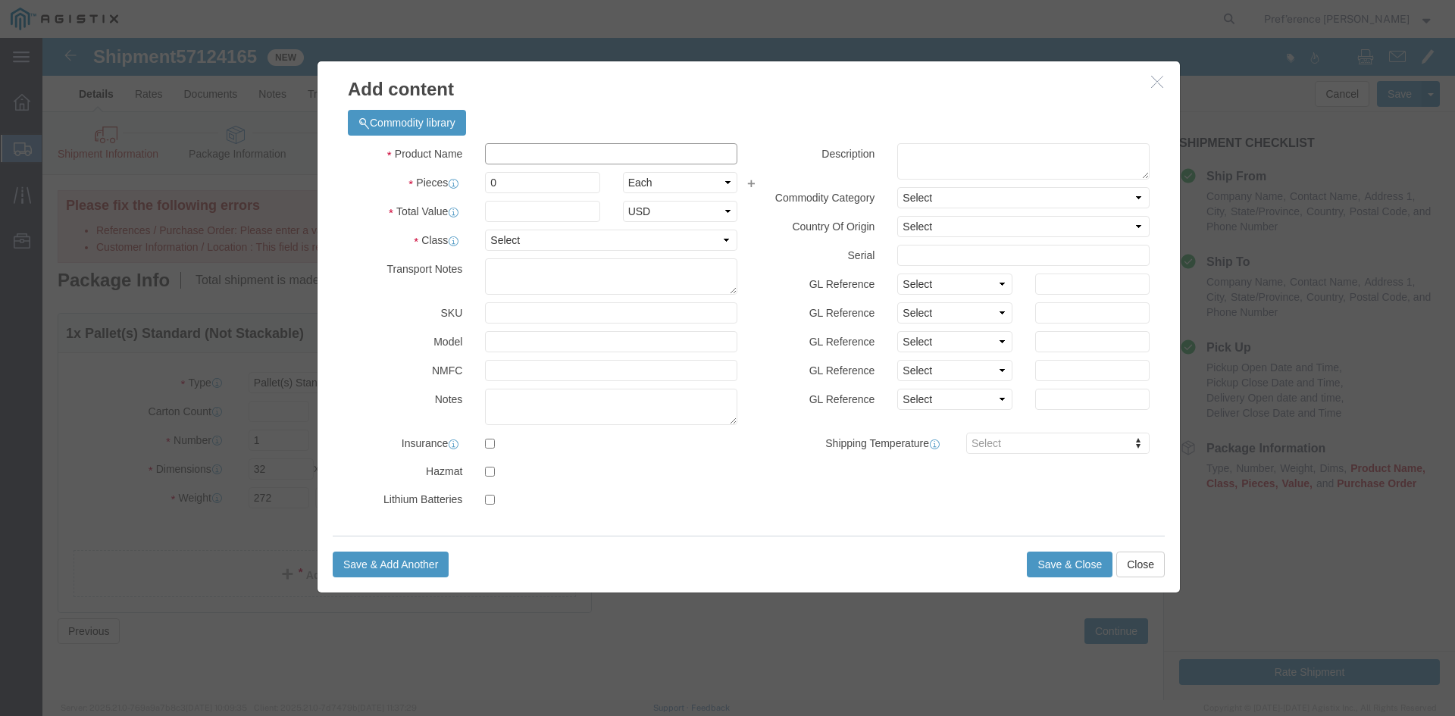
click input "text"
type input "VALVES"
type input "5"
select select "USD"
select select "60"
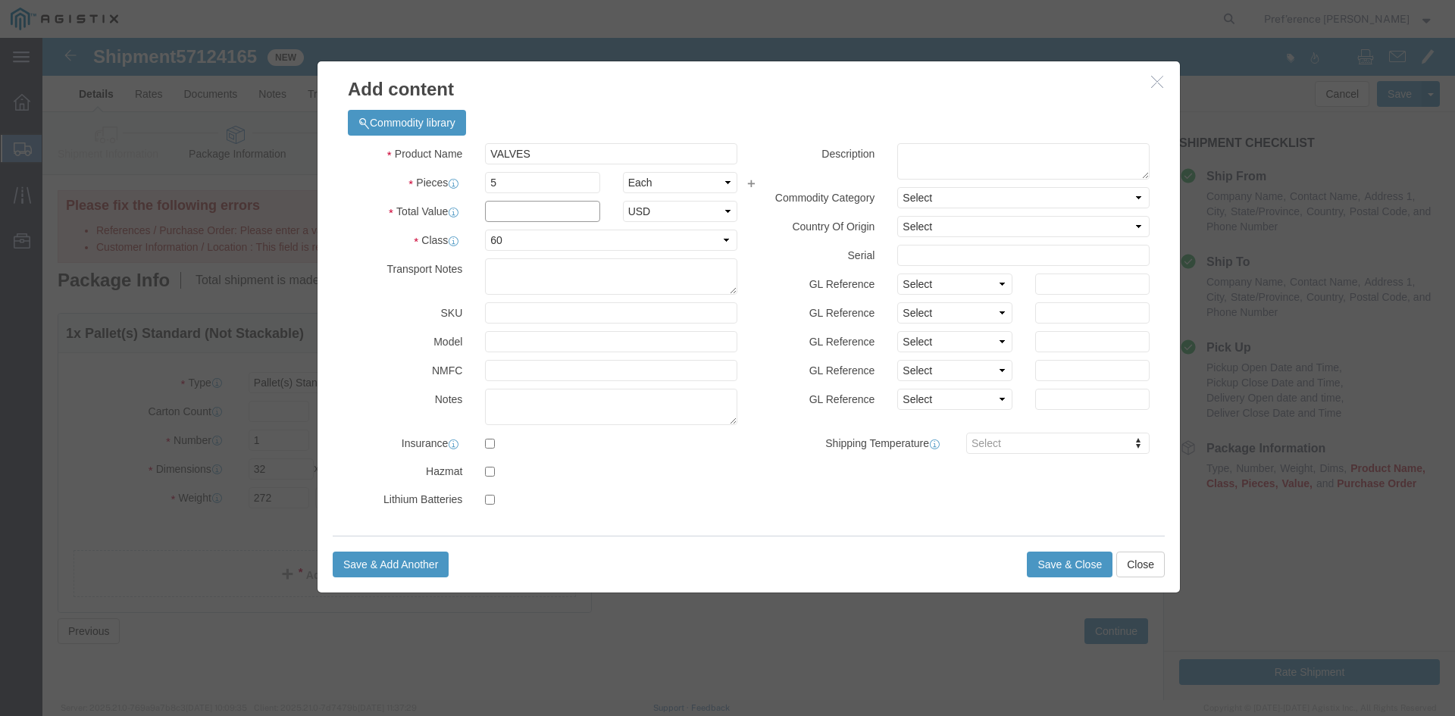
click input "text"
type input "490.74"
click button "Save & Close"
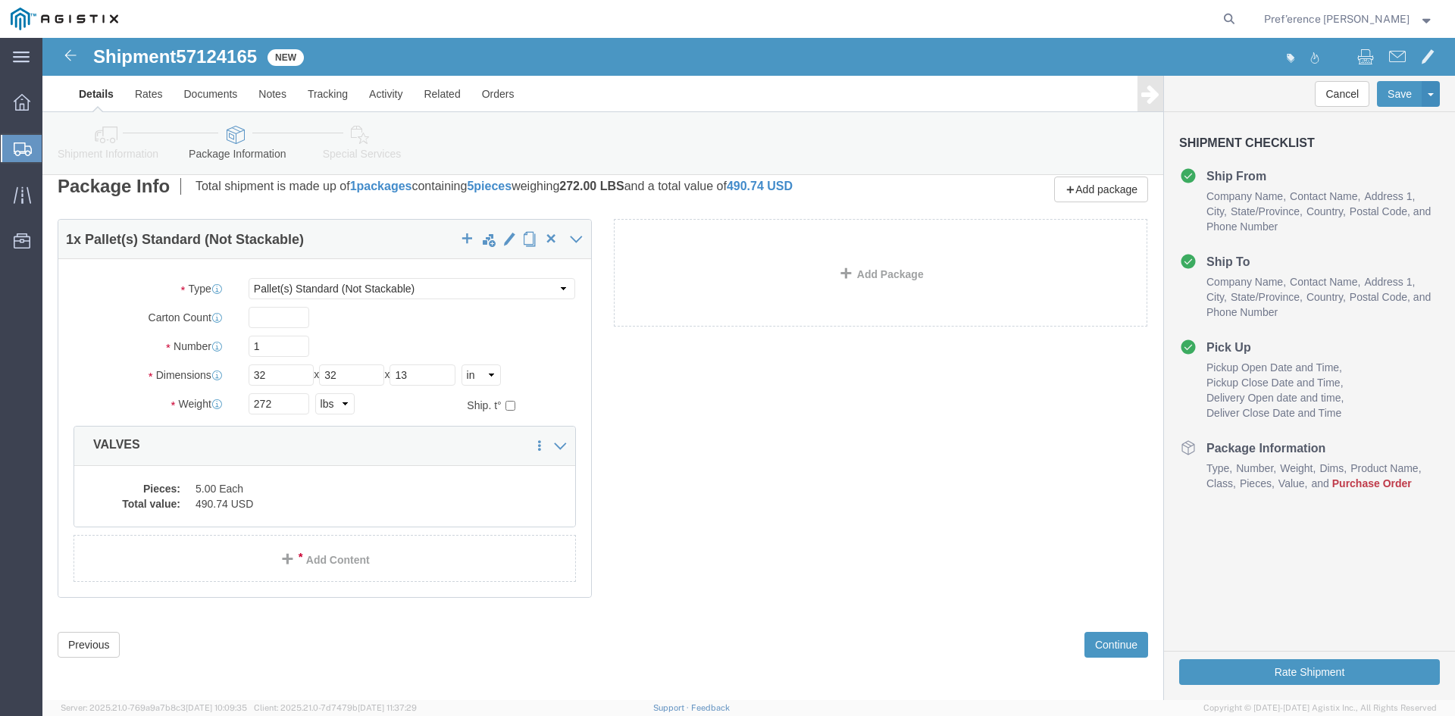
scroll to position [98, 0]
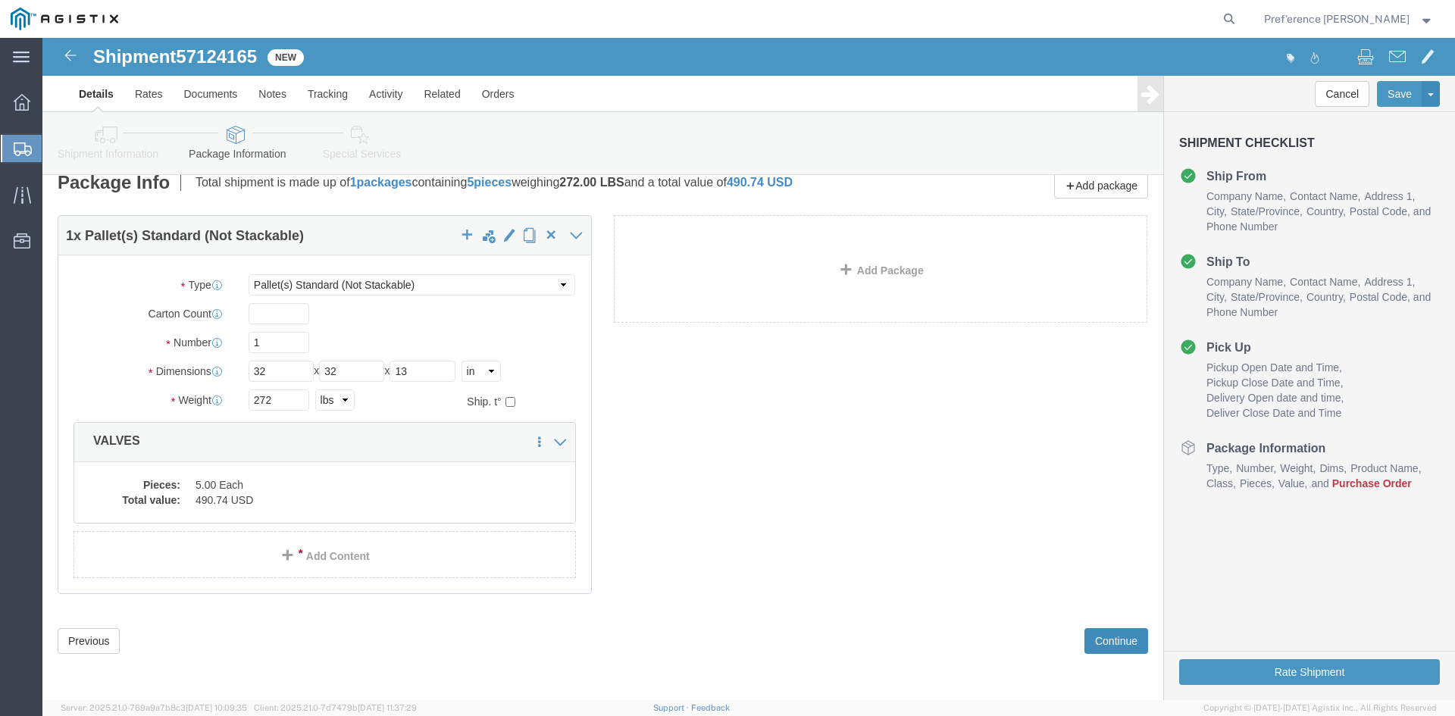
click button "Continue"
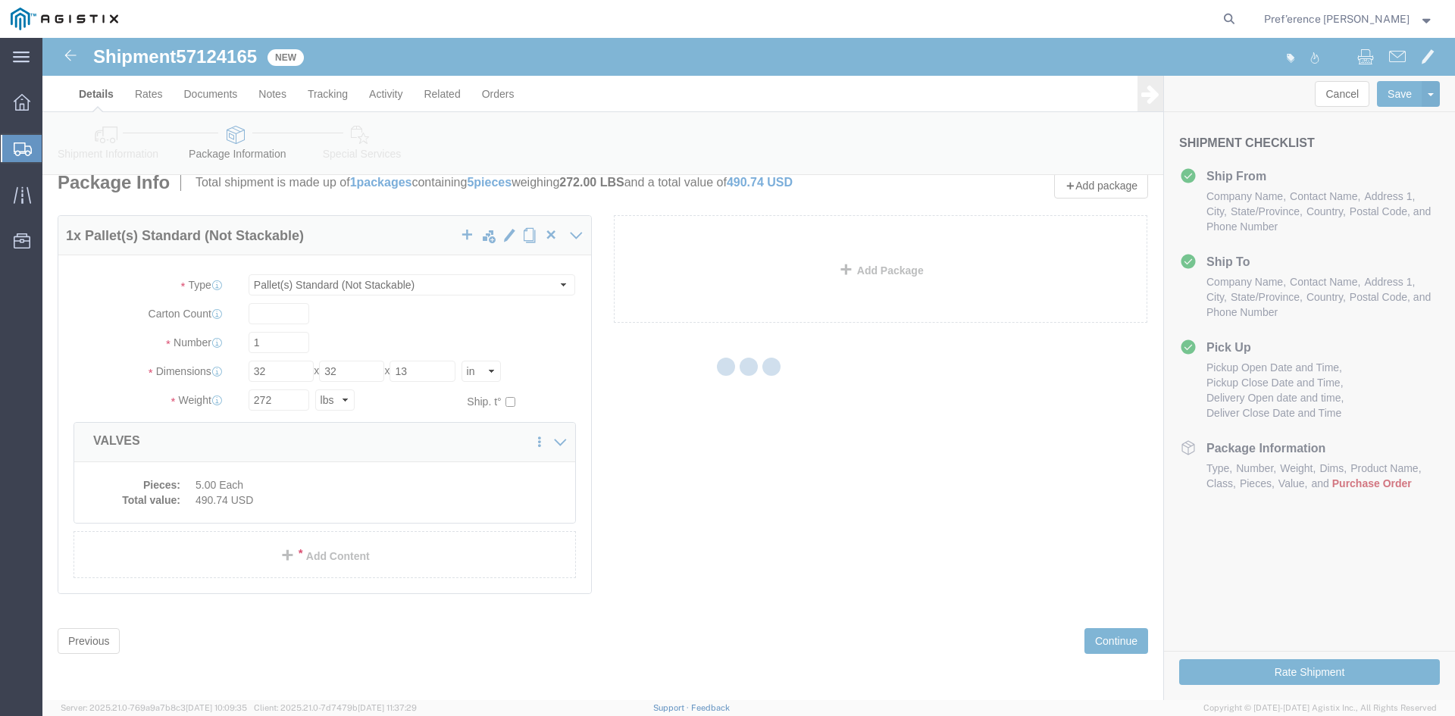
select select
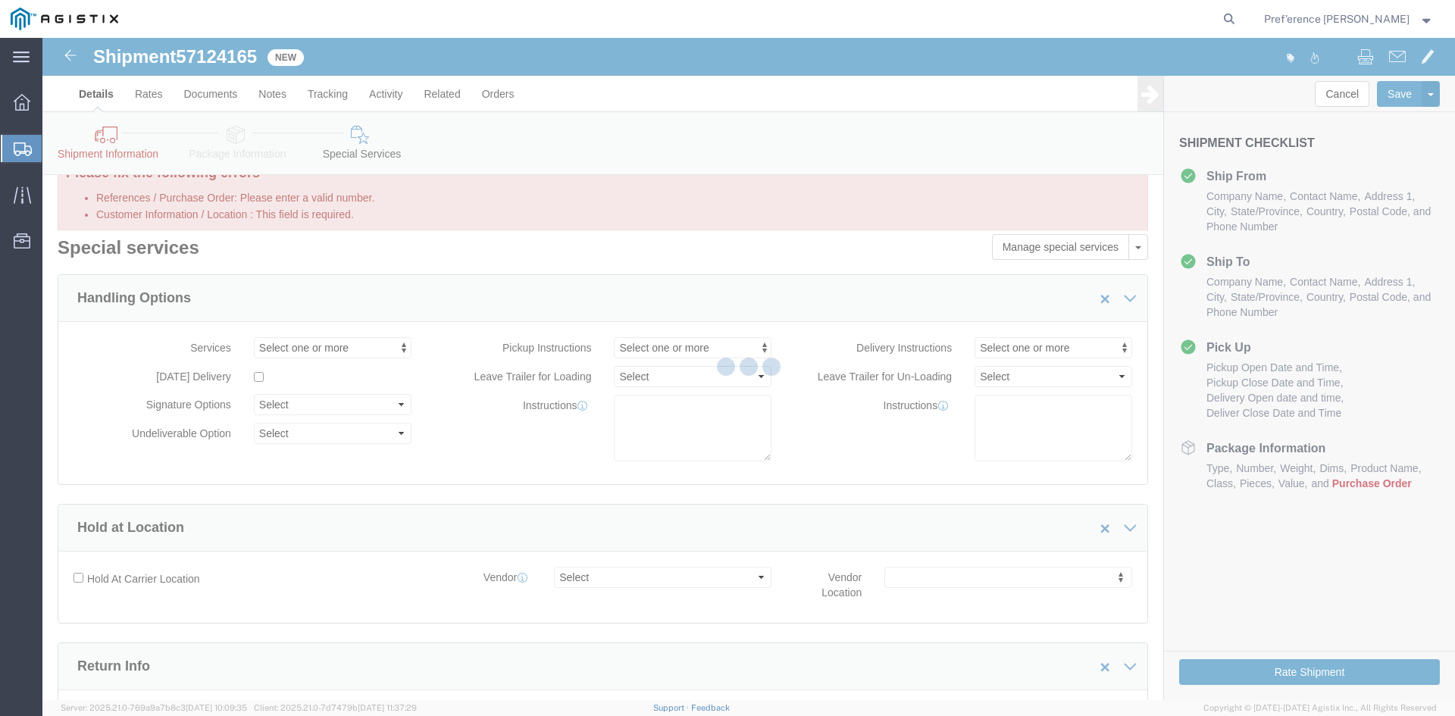
scroll to position [0, 0]
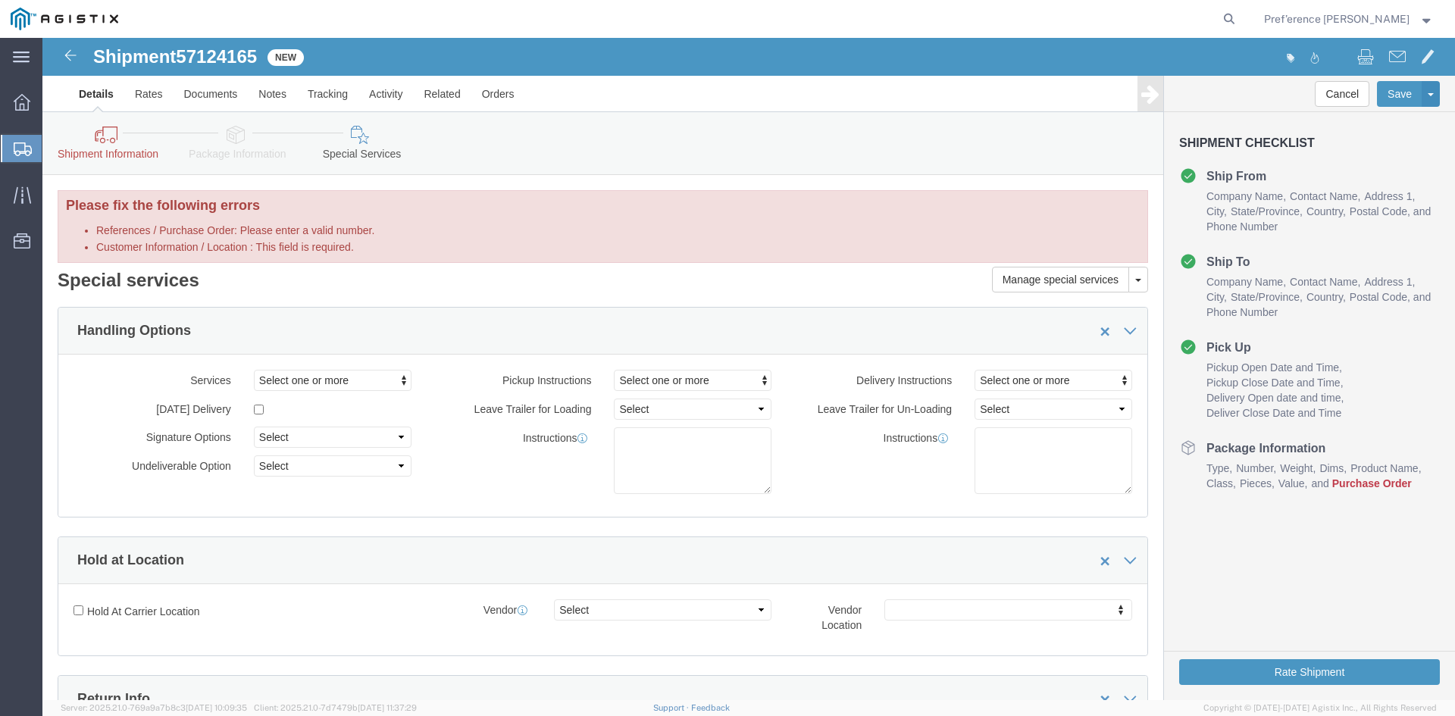
click icon
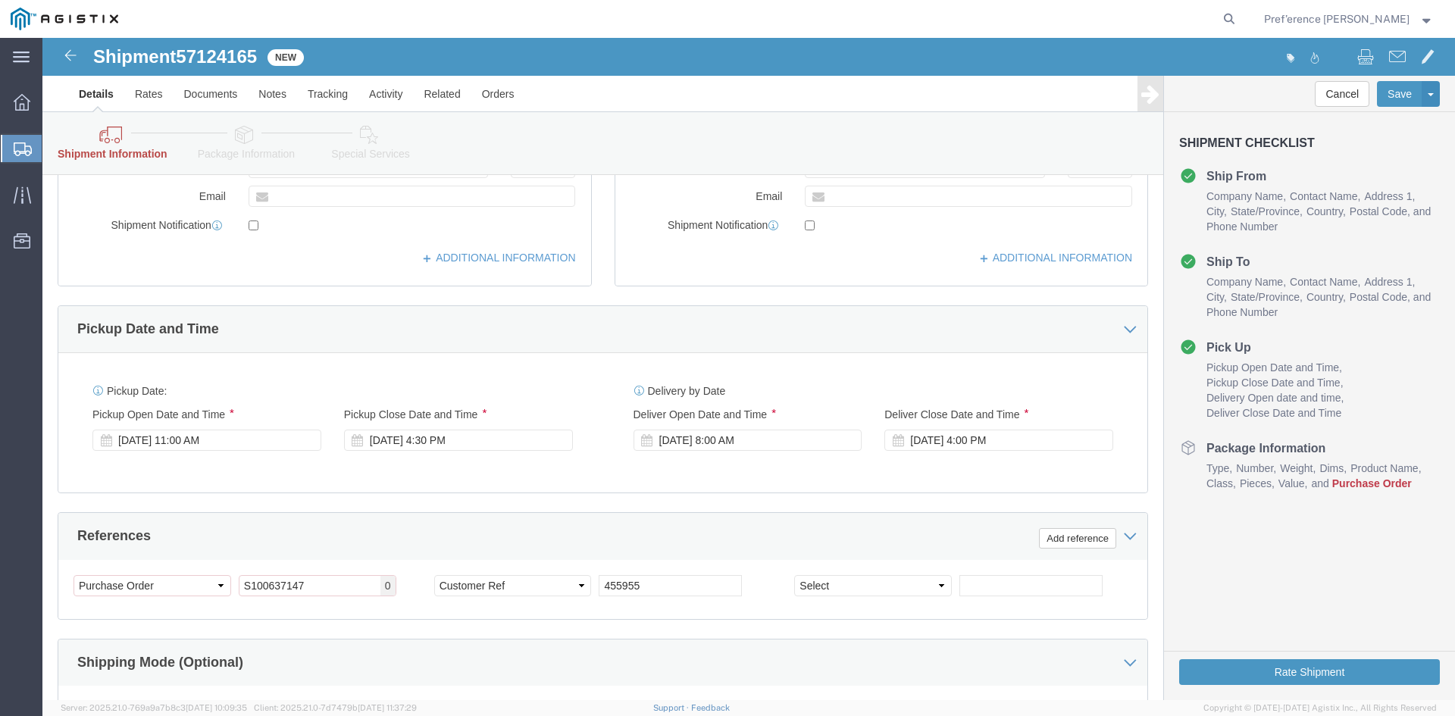
scroll to position [616, 0]
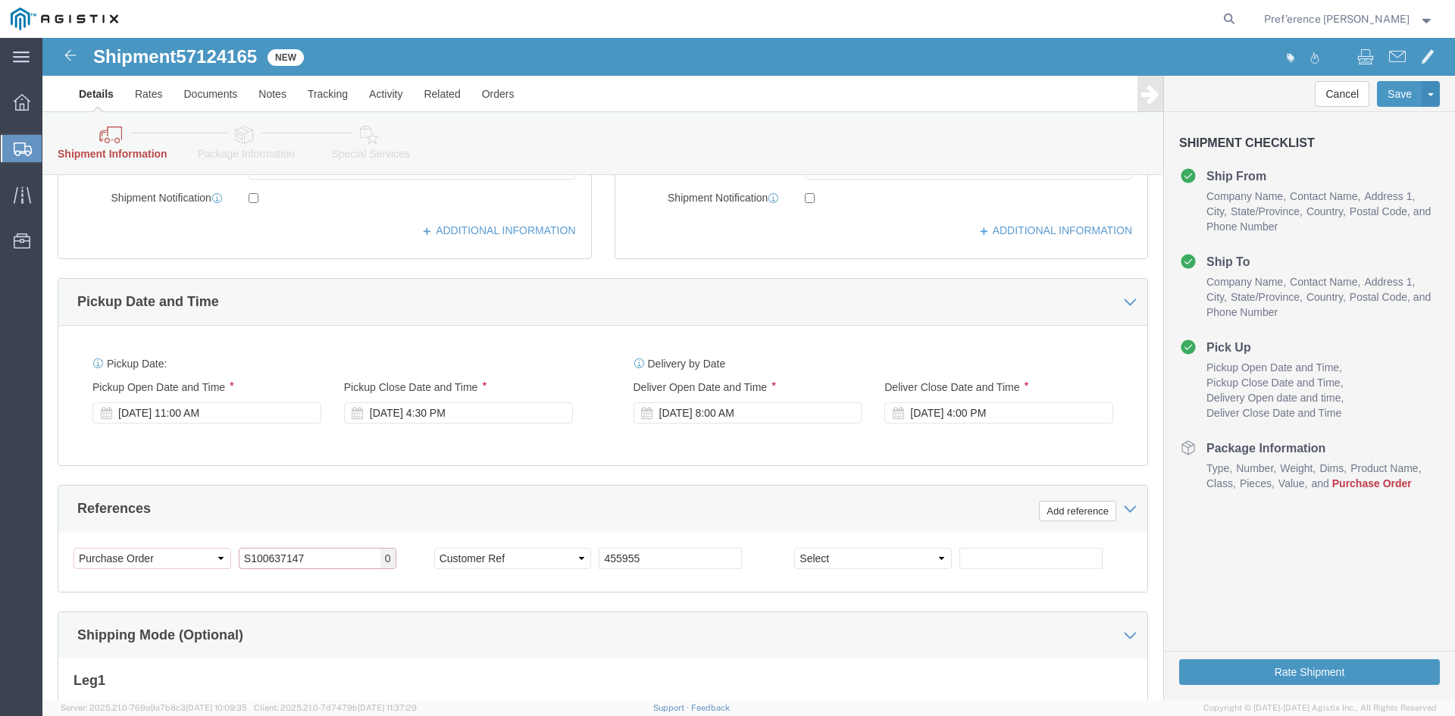
click input "S100637147"
click select "Select Account Type Activity ID Airline Appointment Number ASN Batch Request # …"
click div "Select Account Type Activity ID Airline Appointment Number ASN Batch Request # …"
click select "Select Account Type Activity ID Airline Appointment Number ASN Batch Request # …"
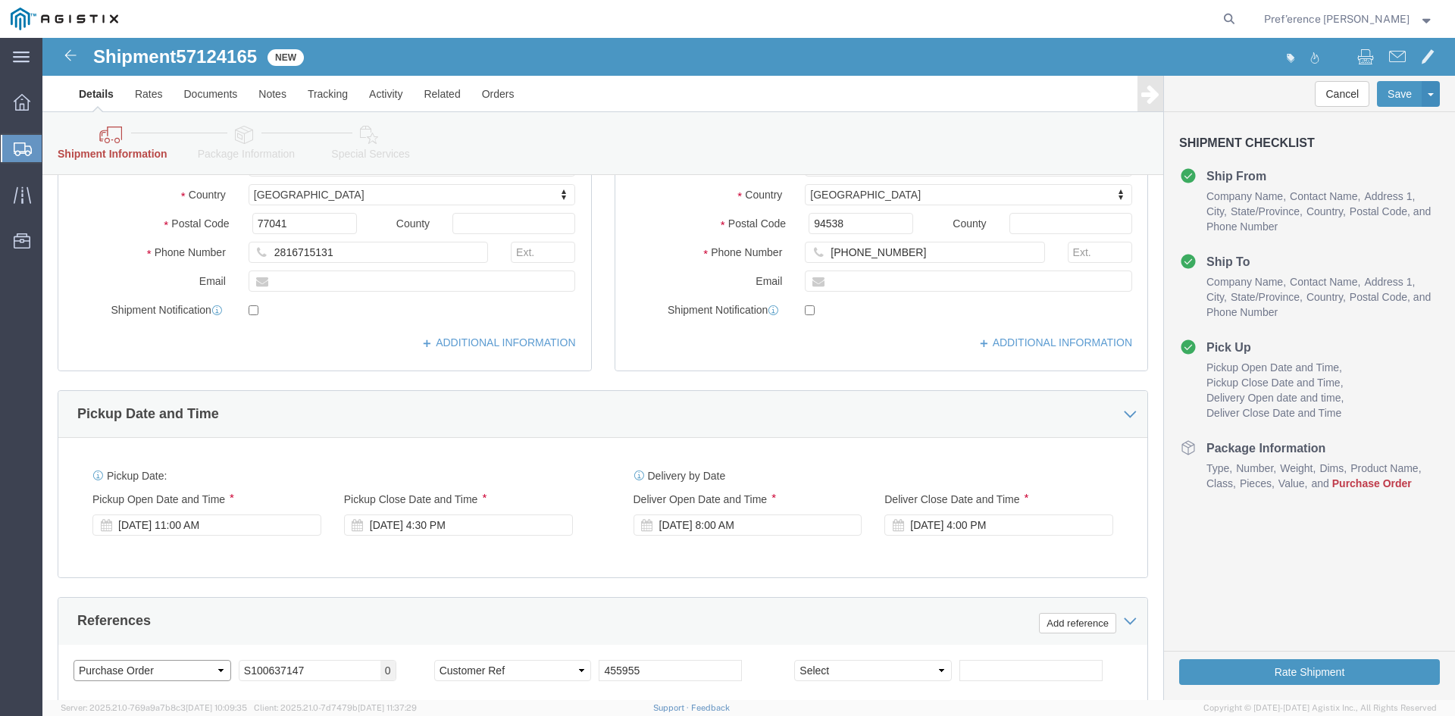
scroll to position [531, 0]
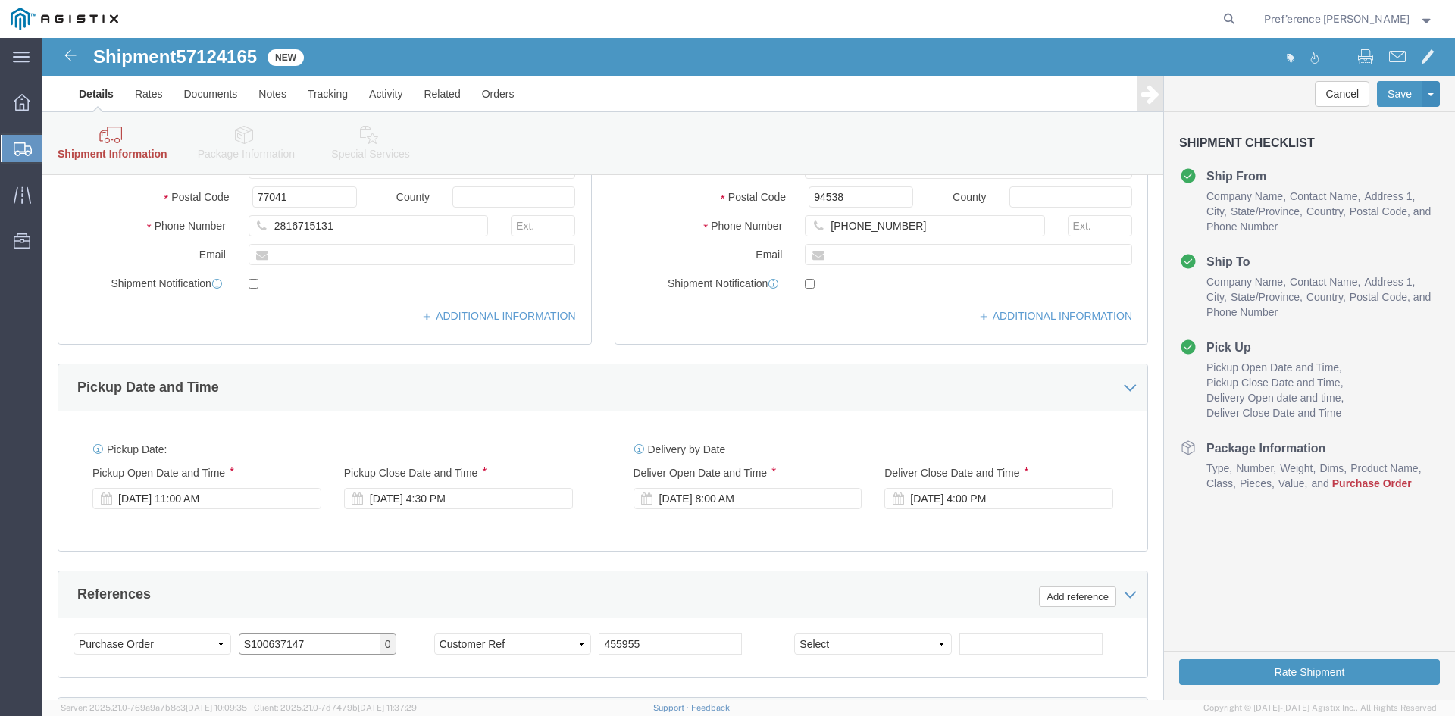
click input "S100637147"
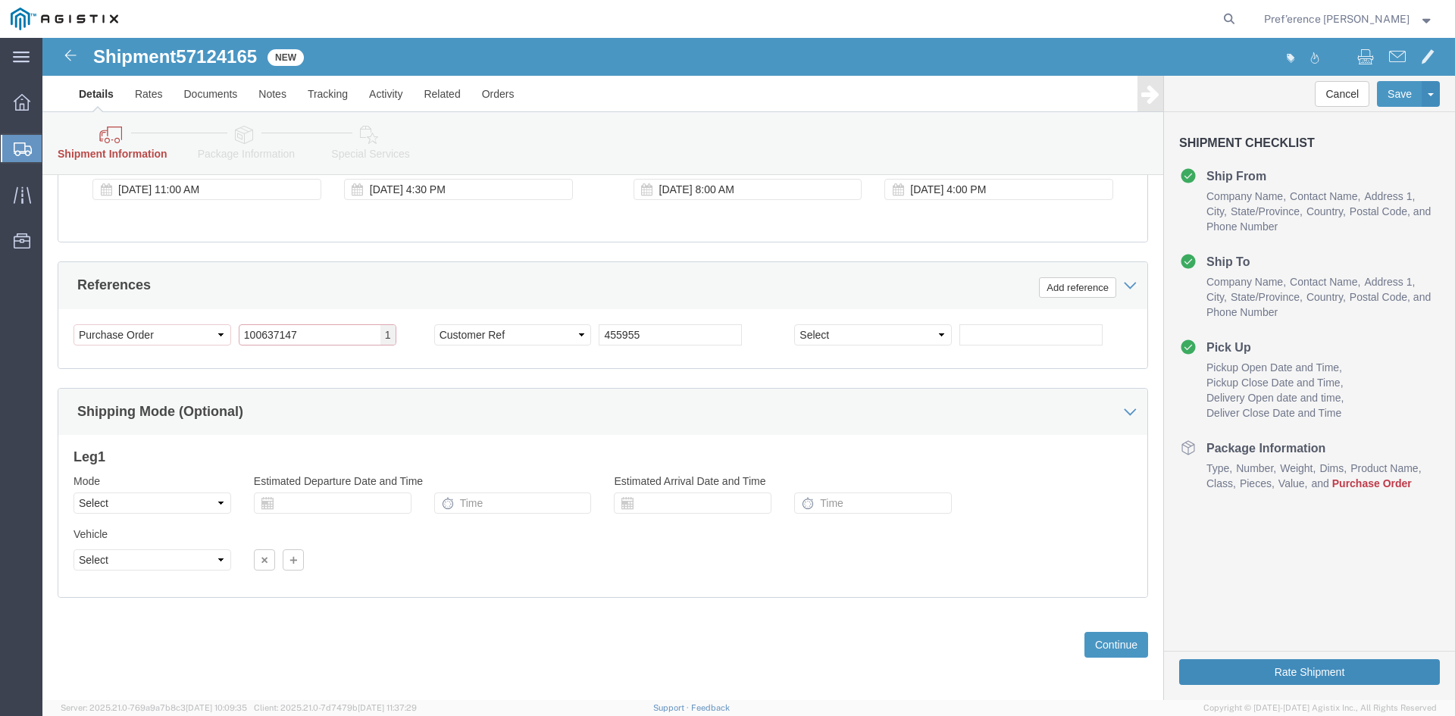
scroll to position [844, 0]
click button "Continue"
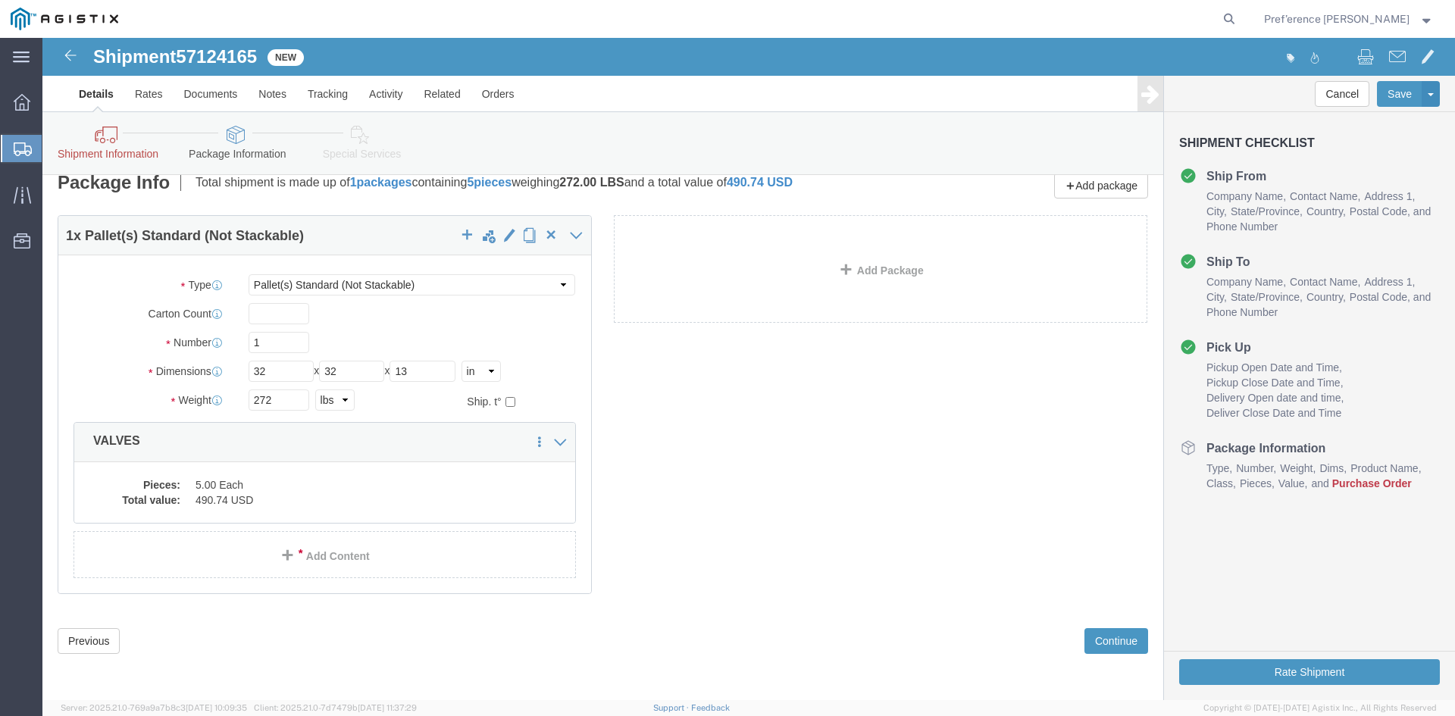
click link "Shipment Information"
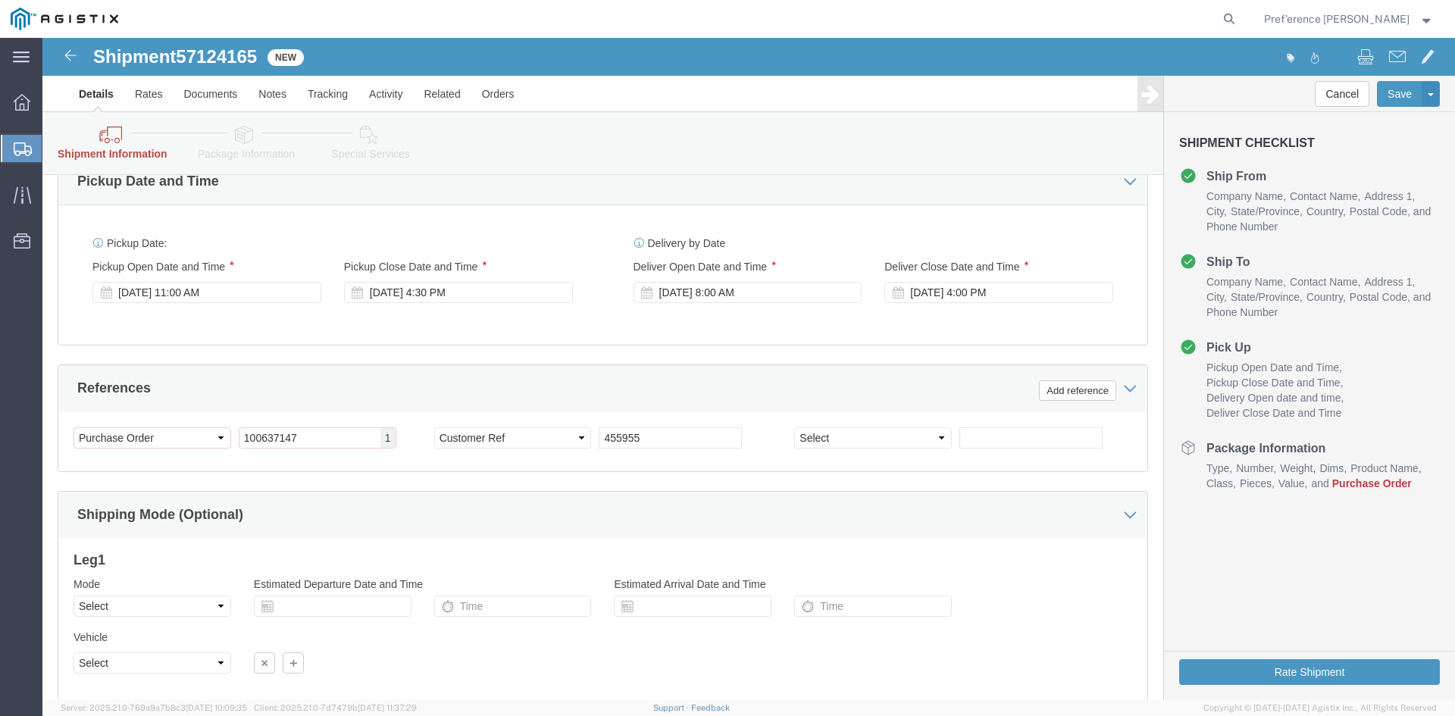
scroll to position [844, 0]
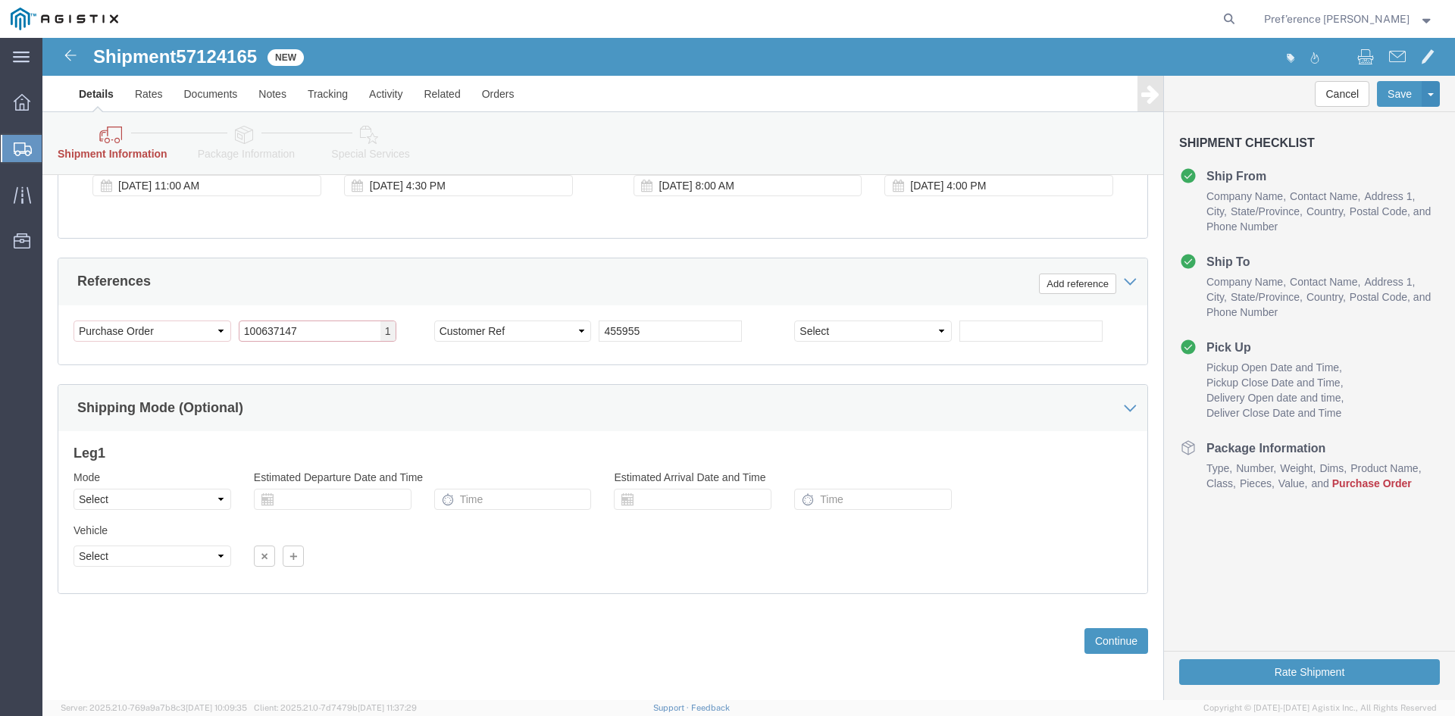
drag, startPoint x: 244, startPoint y: 293, endPoint x: 152, endPoint y: 296, distance: 92.6
click div "Select Account Type Activity ID Airline Appointment Number ASN Batch Request # …"
type input "US1064162P"
drag, startPoint x: 268, startPoint y: 289, endPoint x: 199, endPoint y: 290, distance: 69.0
click input "US1064162P"
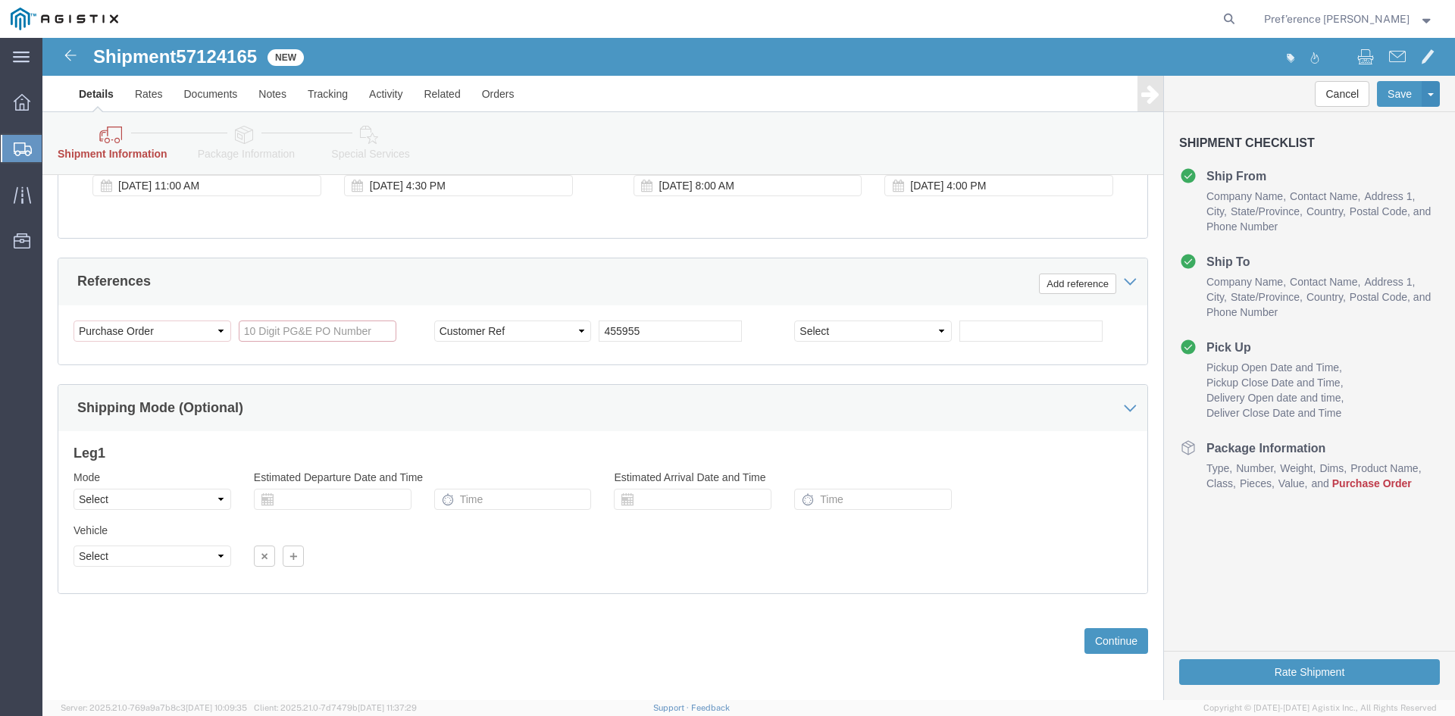
click input "References / Purchase Order: This field is required."
click button "Continue"
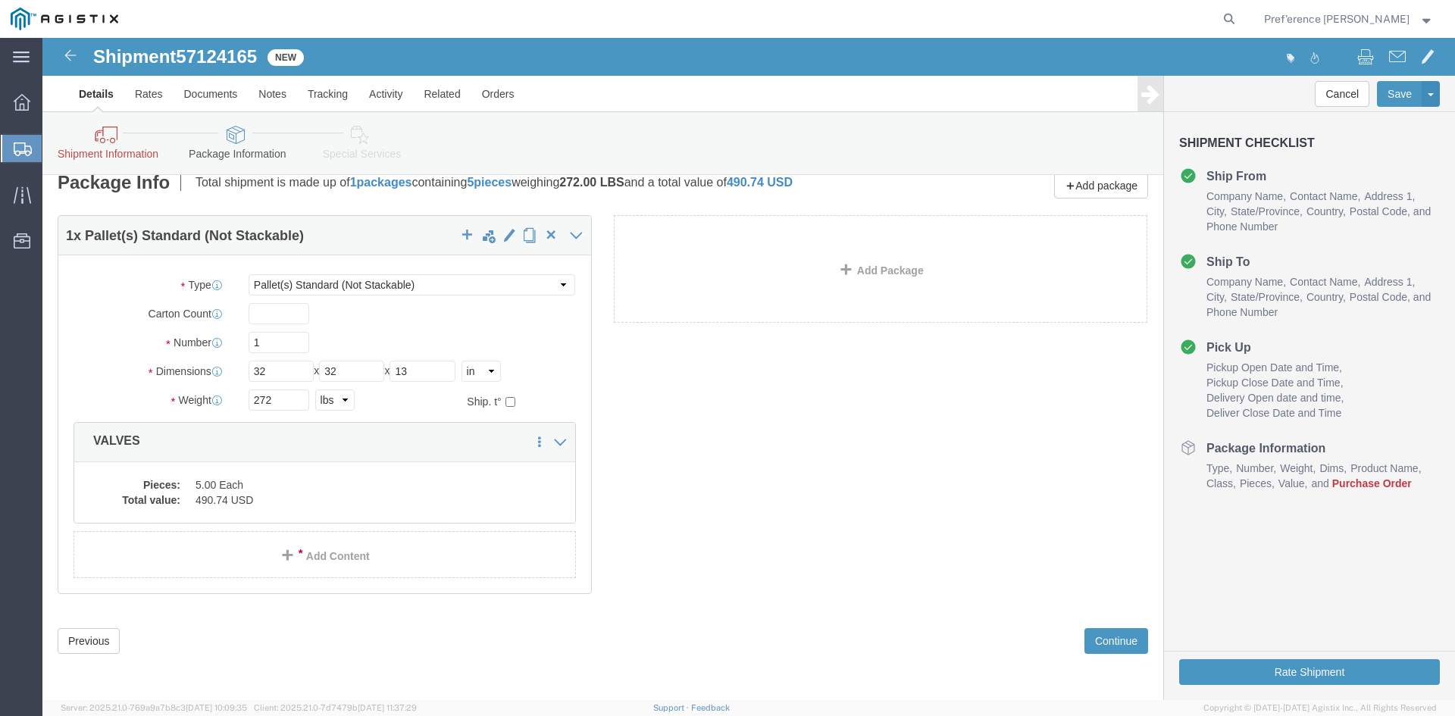
click icon
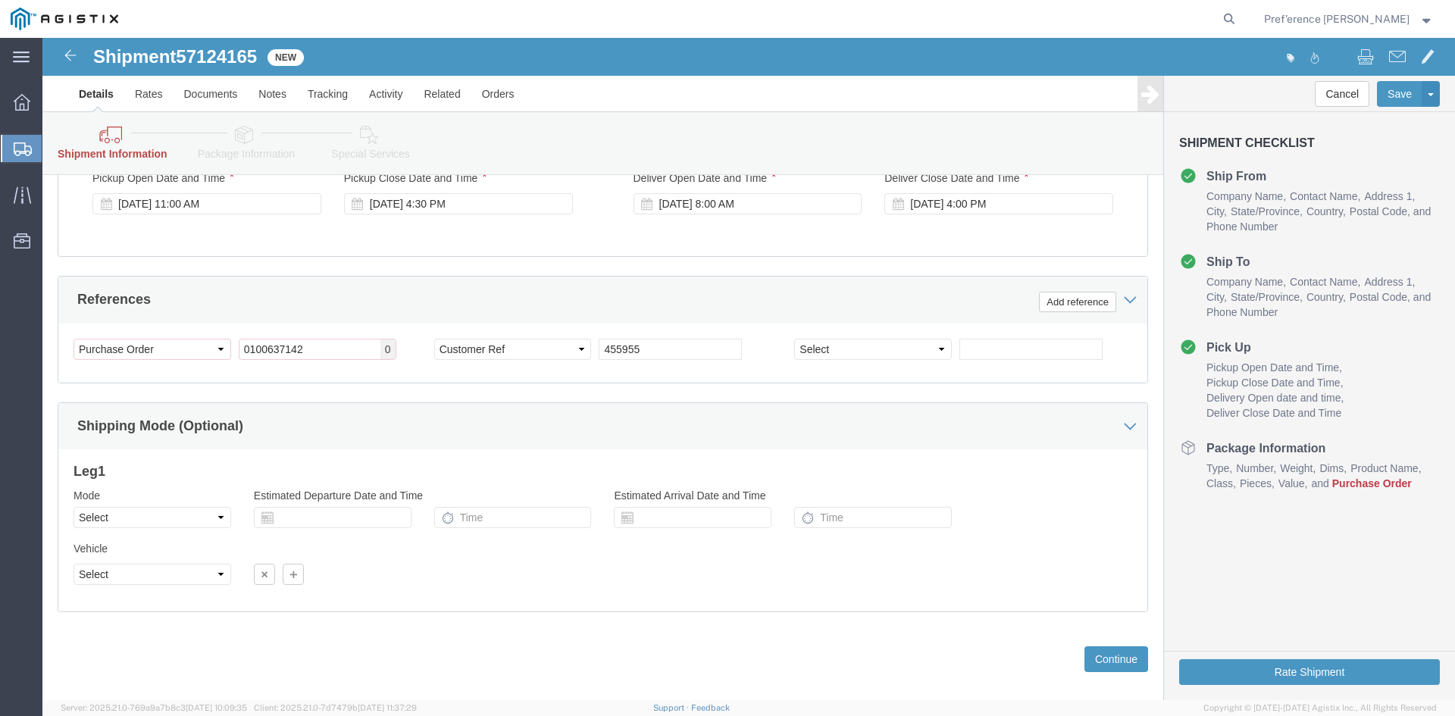
scroll to position [844, 0]
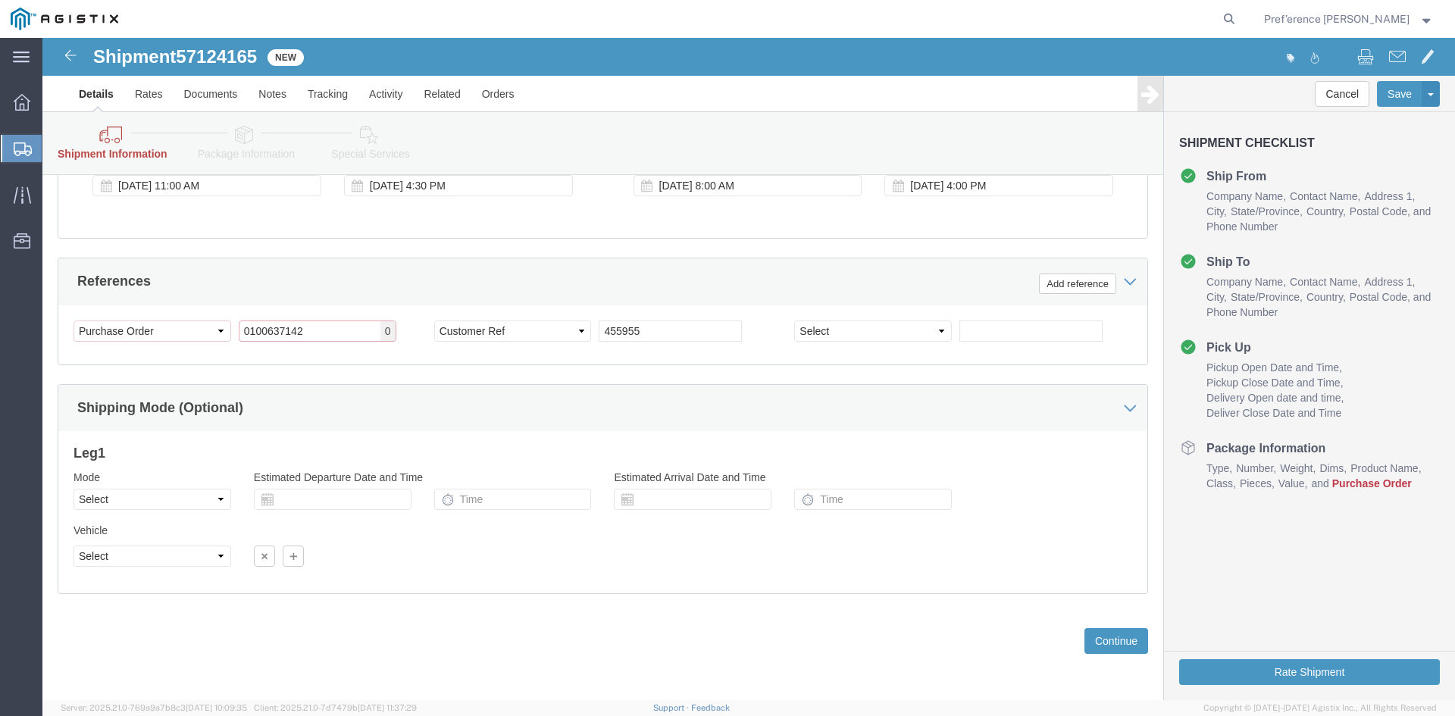
drag, startPoint x: 280, startPoint y: 290, endPoint x: 113, endPoint y: 299, distance: 167.8
click div "Select Account Type Activity ID Airline Appointment Number ASN Batch Request # …"
click select "Select Account Type Activity ID Airline Appointment Number ASN Batch Request # …"
click div
click button "Continue"
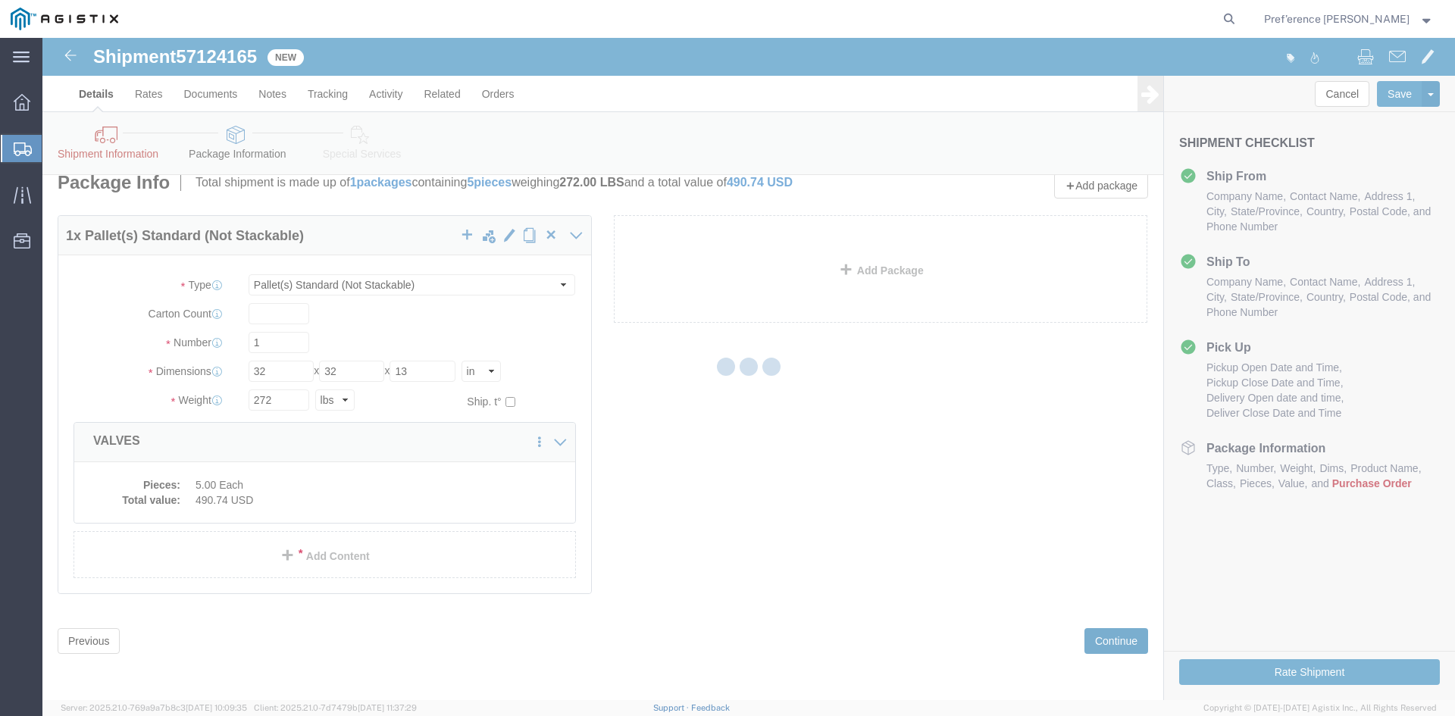
scroll to position [98, 0]
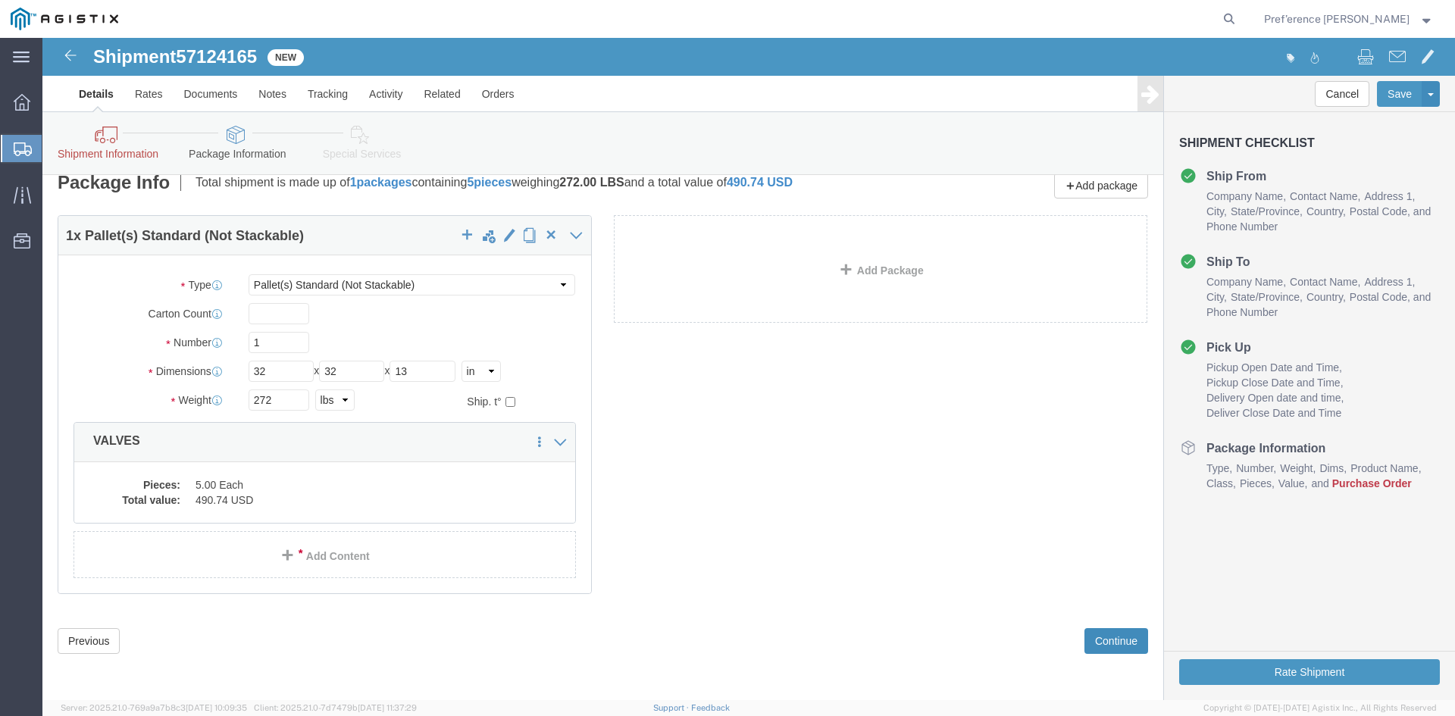
click button "Continue"
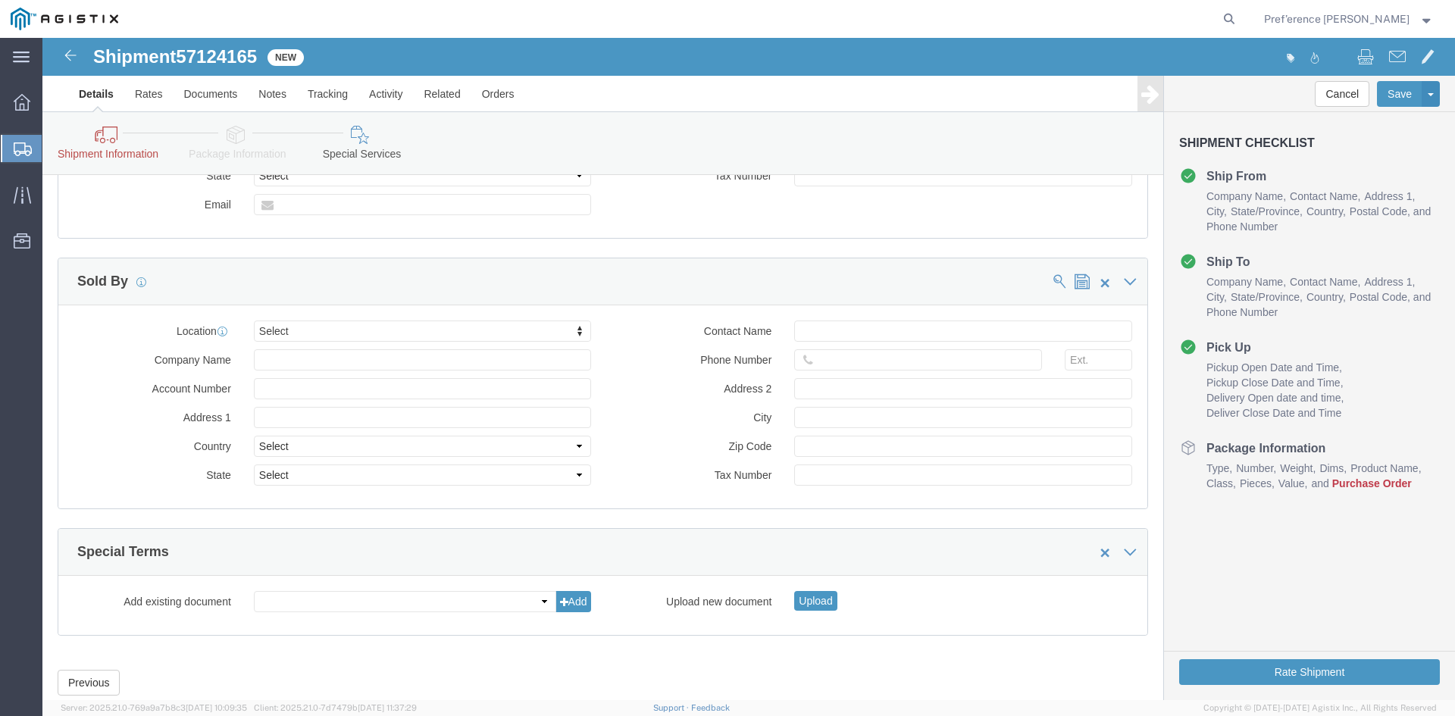
scroll to position [1232, 0]
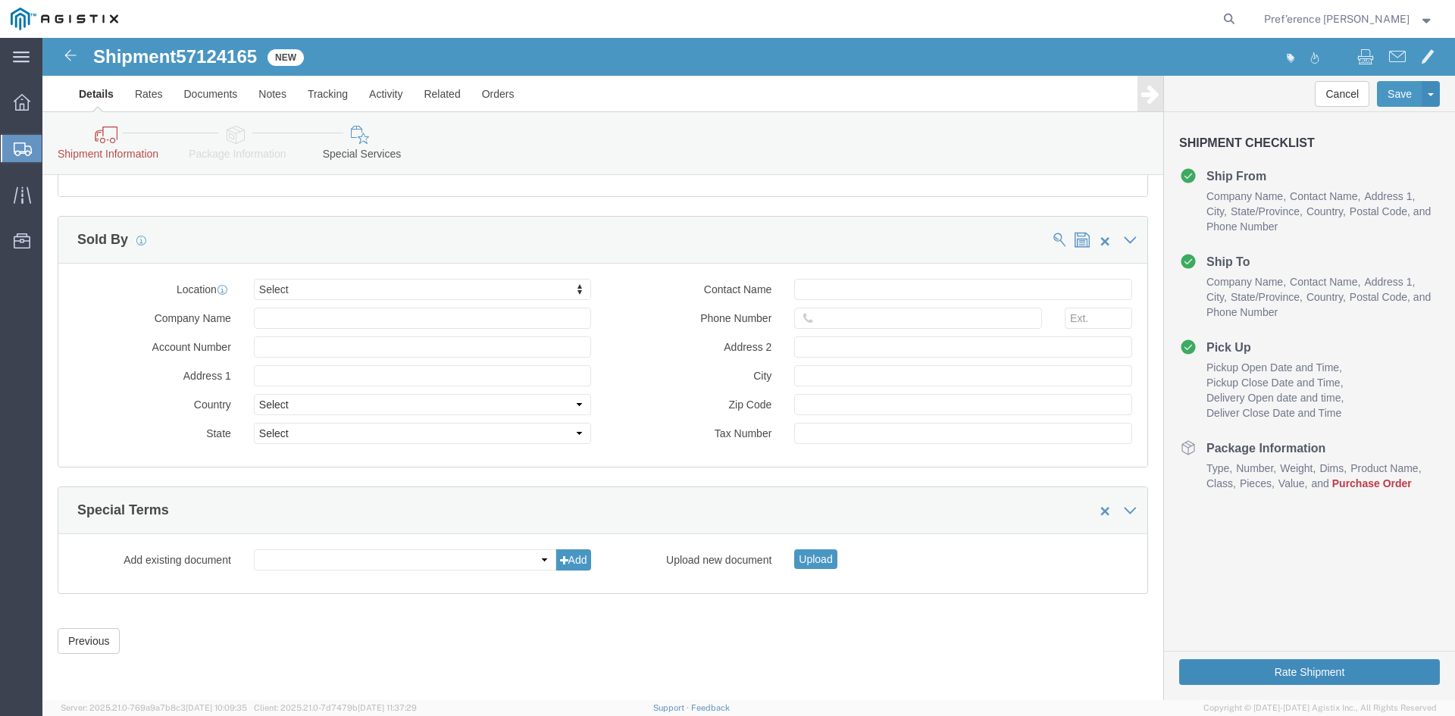
click button "Rate Shipment"
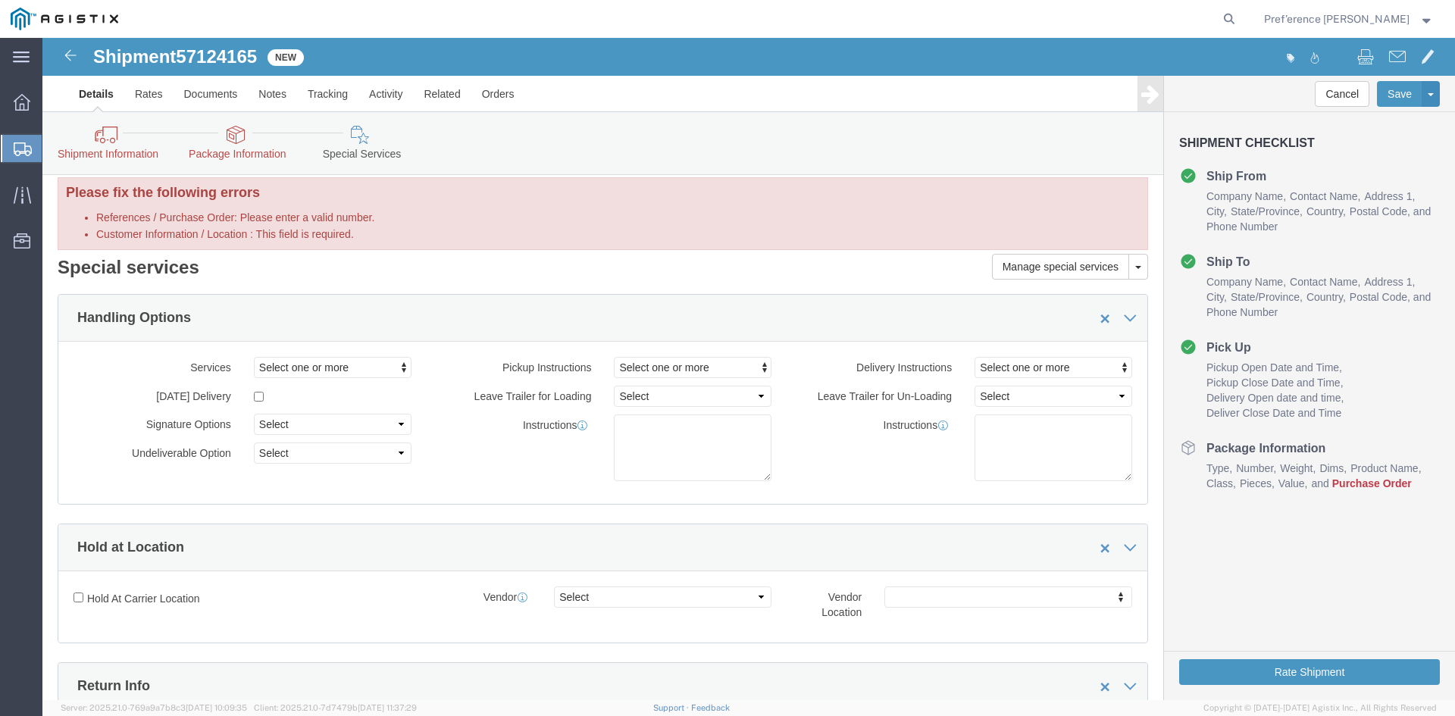
scroll to position [0, 0]
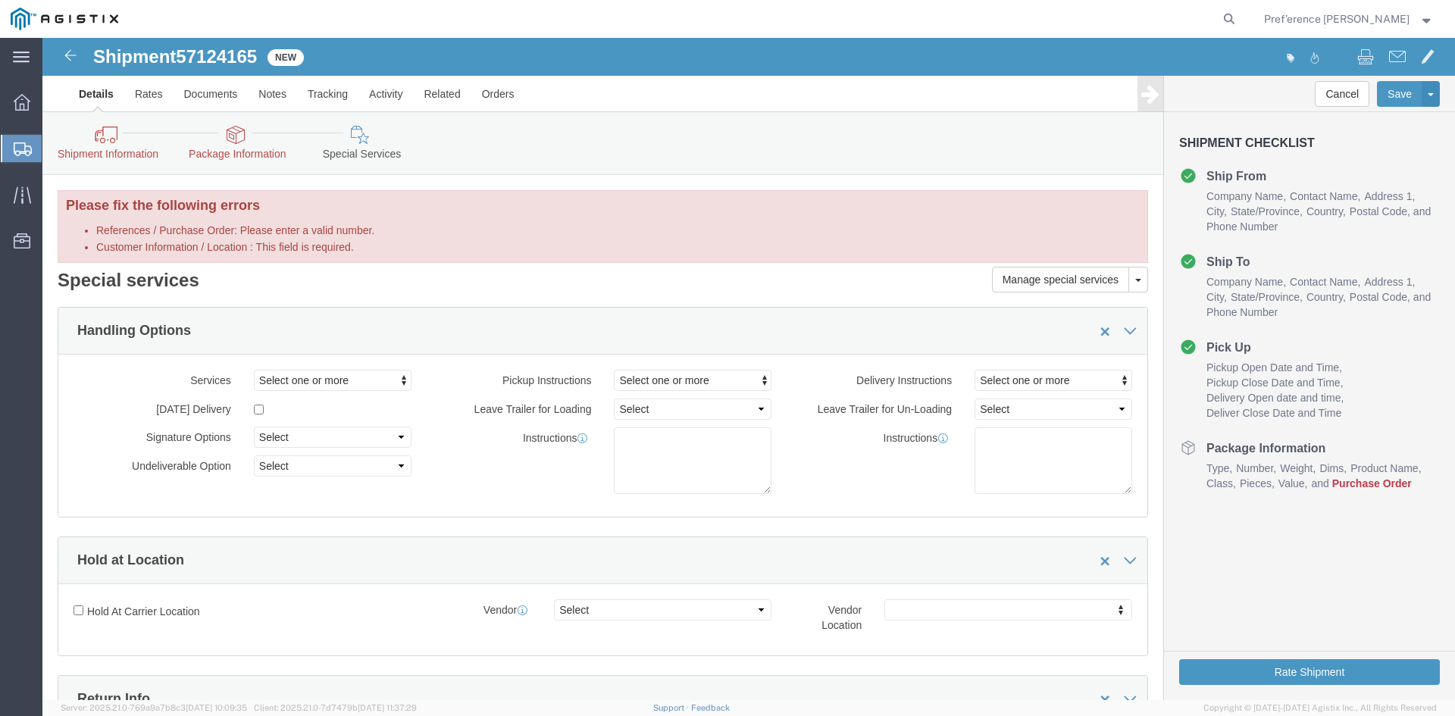
click icon
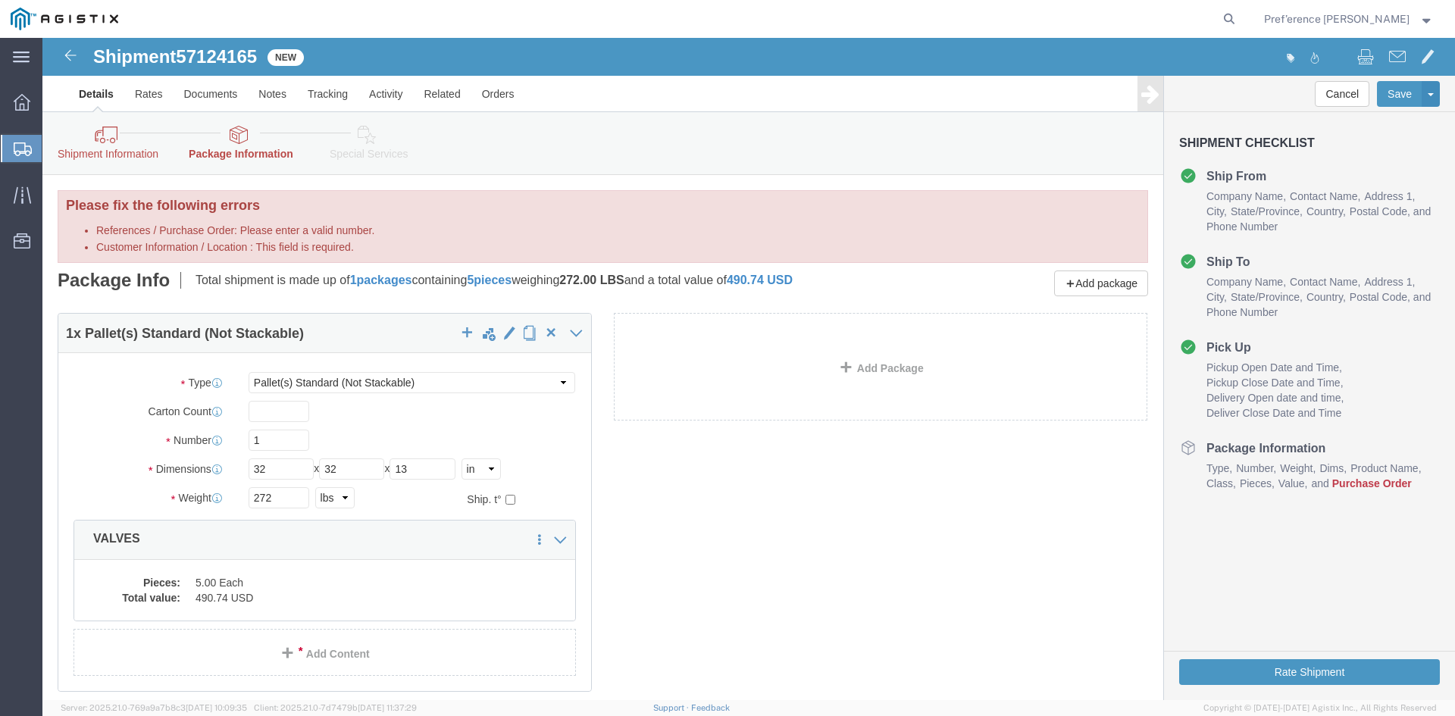
click icon
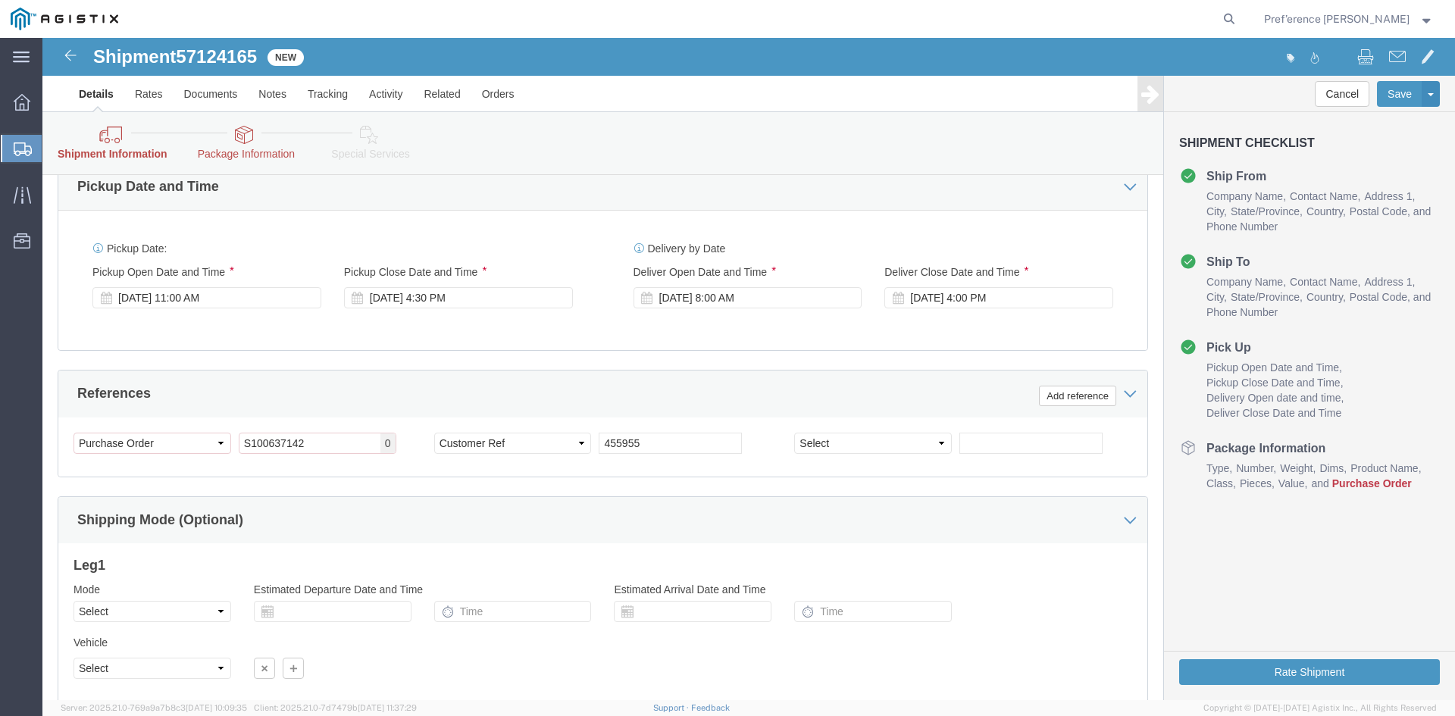
scroll to position [758, 0]
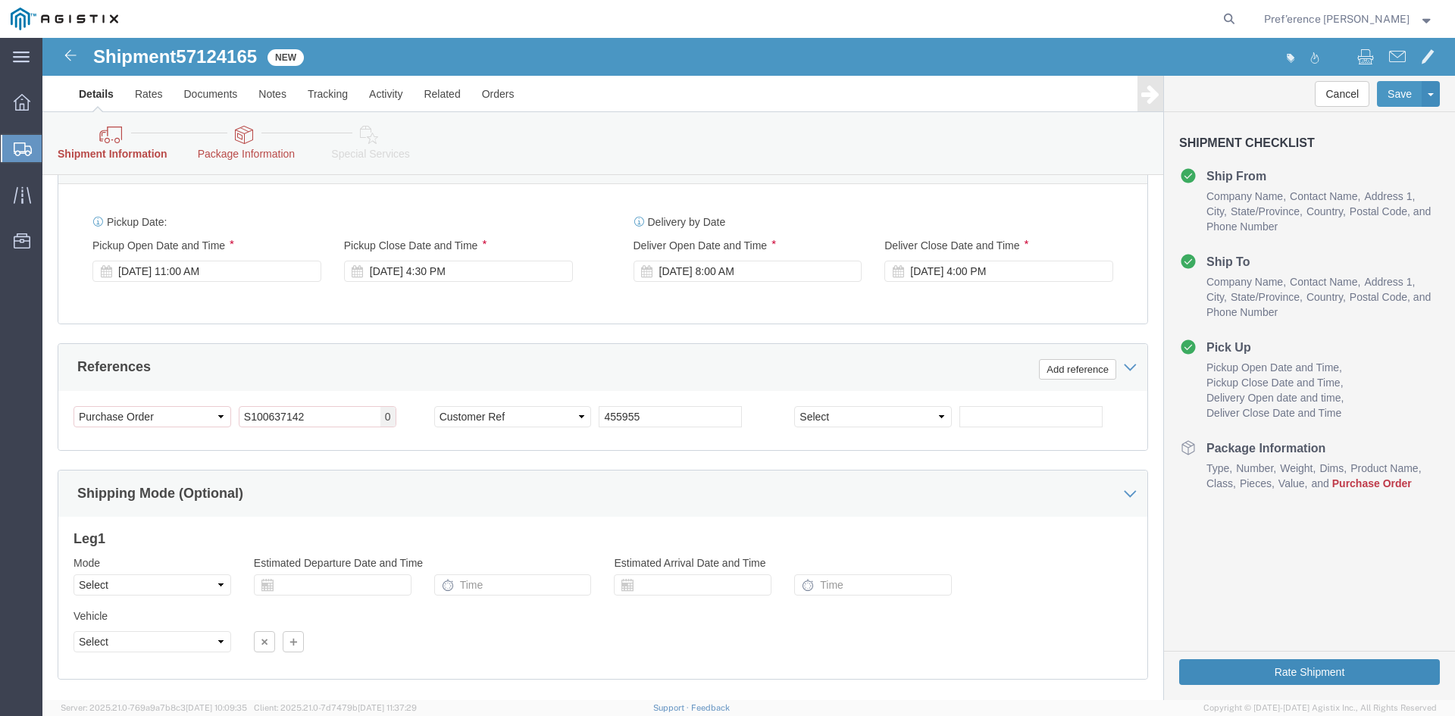
click button "Rate Shipment"
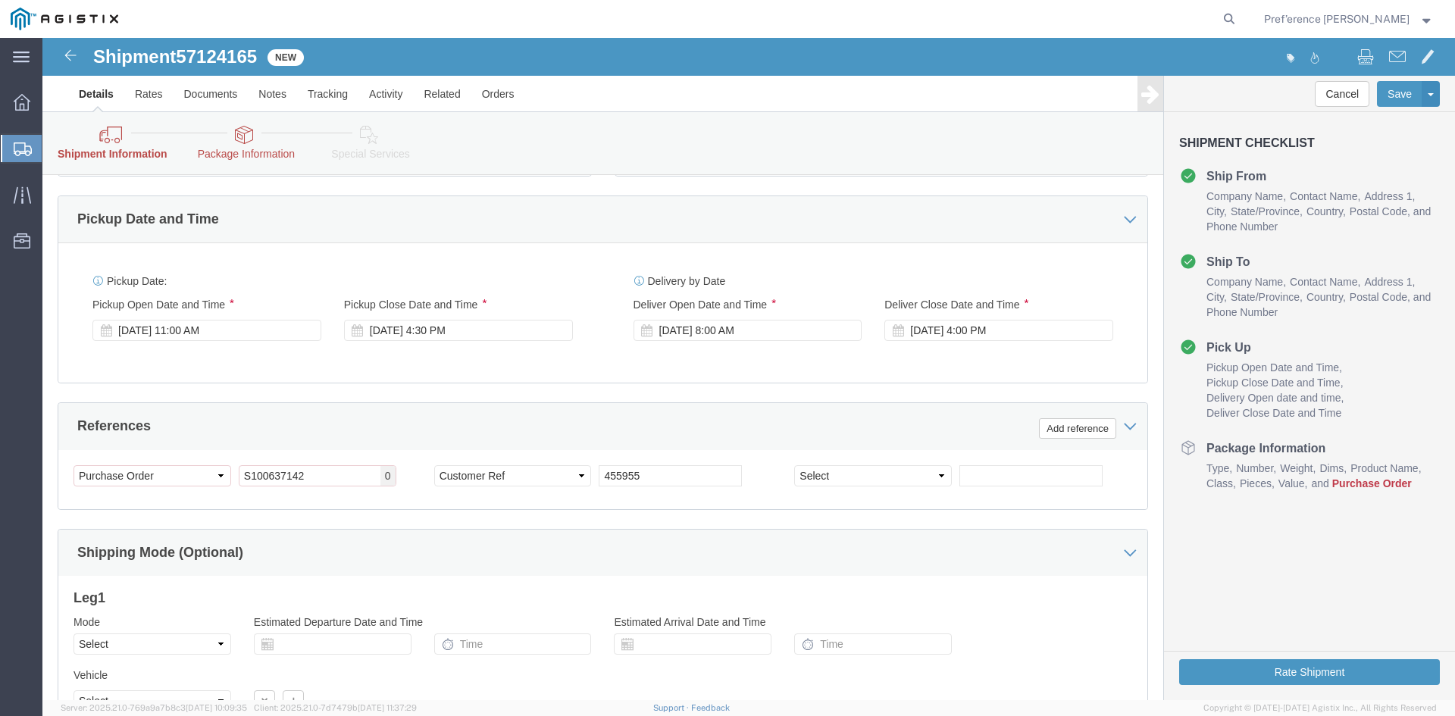
scroll to position [844, 0]
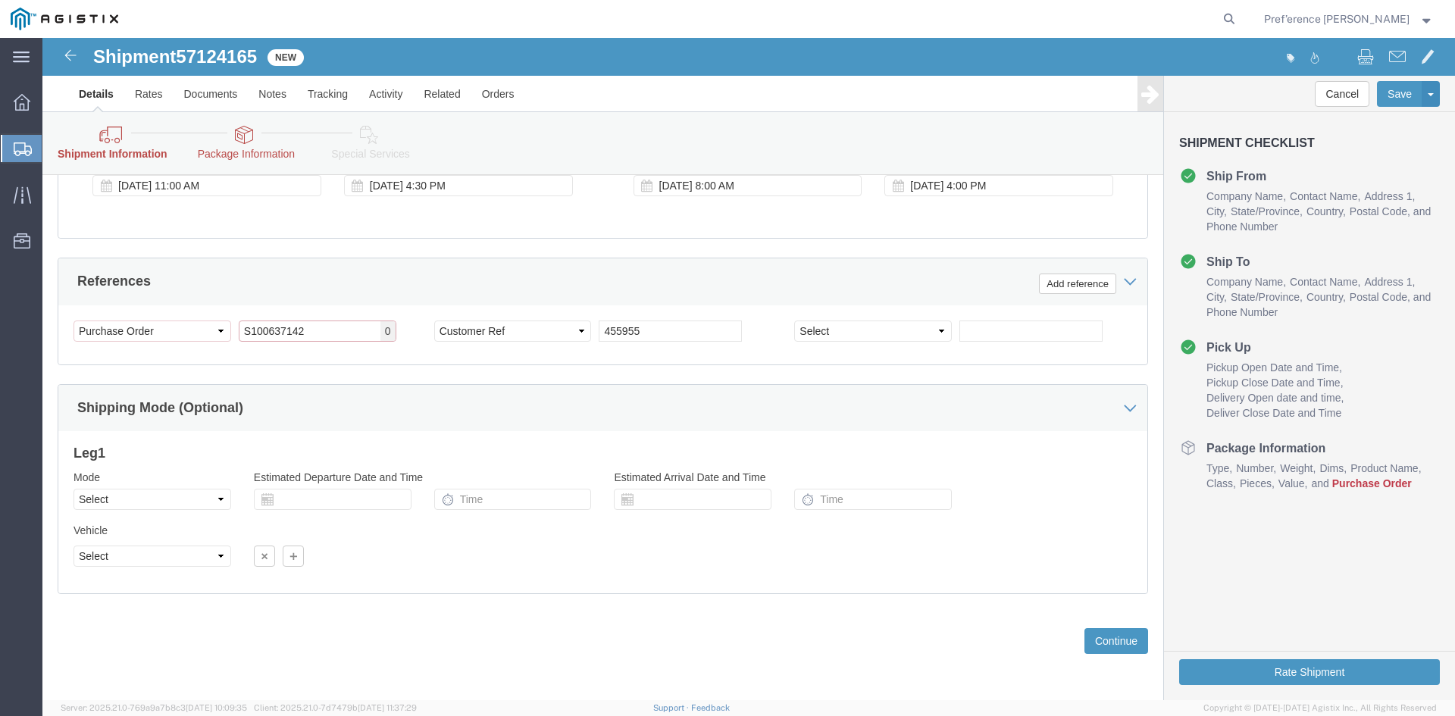
drag, startPoint x: 201, startPoint y: 299, endPoint x: 170, endPoint y: 301, distance: 31.2
click div "Select Account Type Activity ID Airline Appointment Number ASN Batch Request # …"
paste input "3501423526"
type input "3501423526"
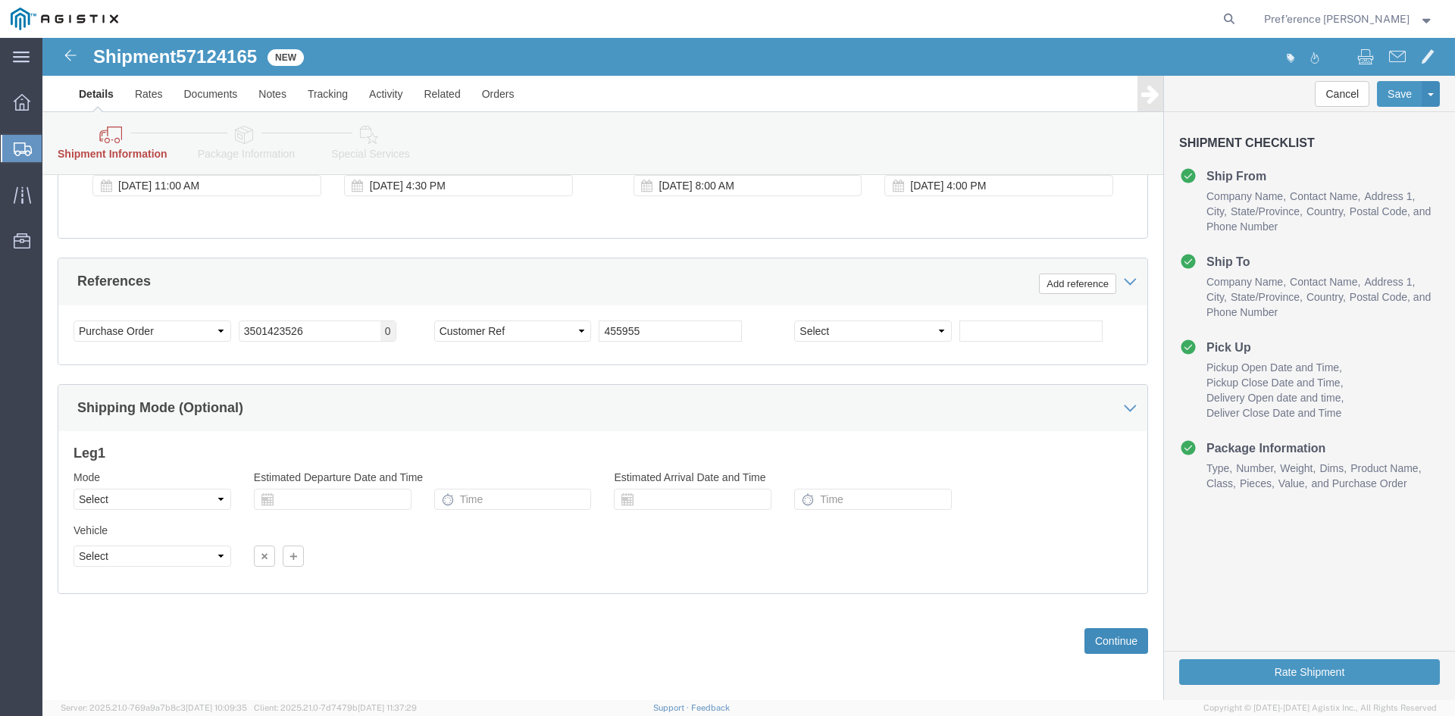
click button "Continue"
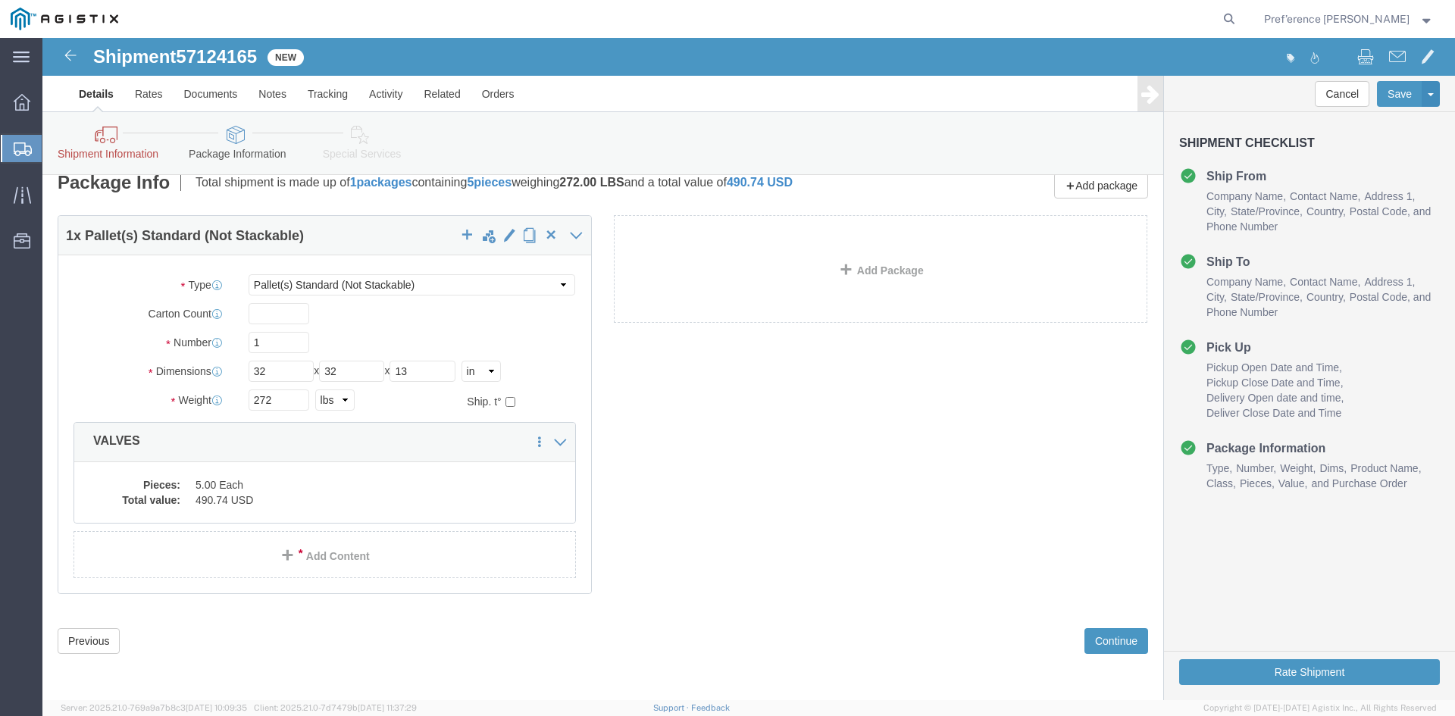
click icon
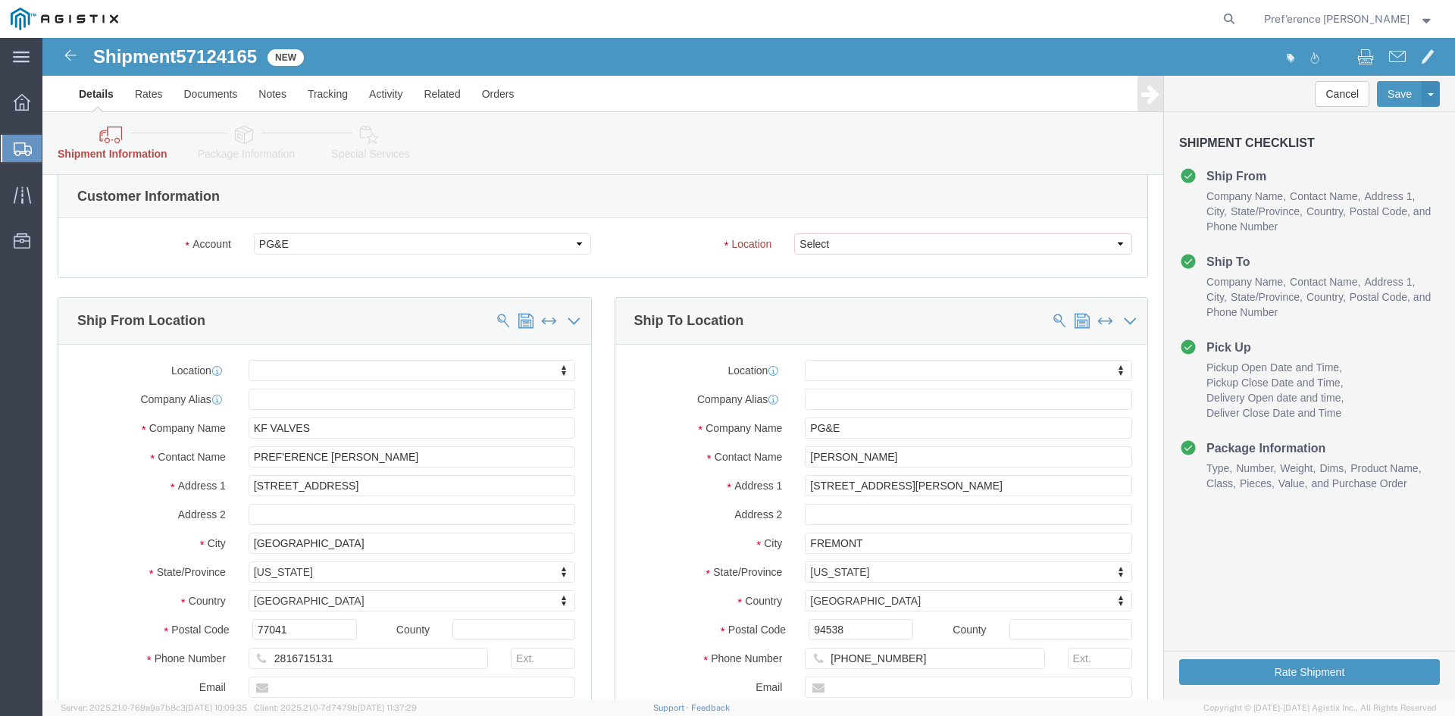
click icon
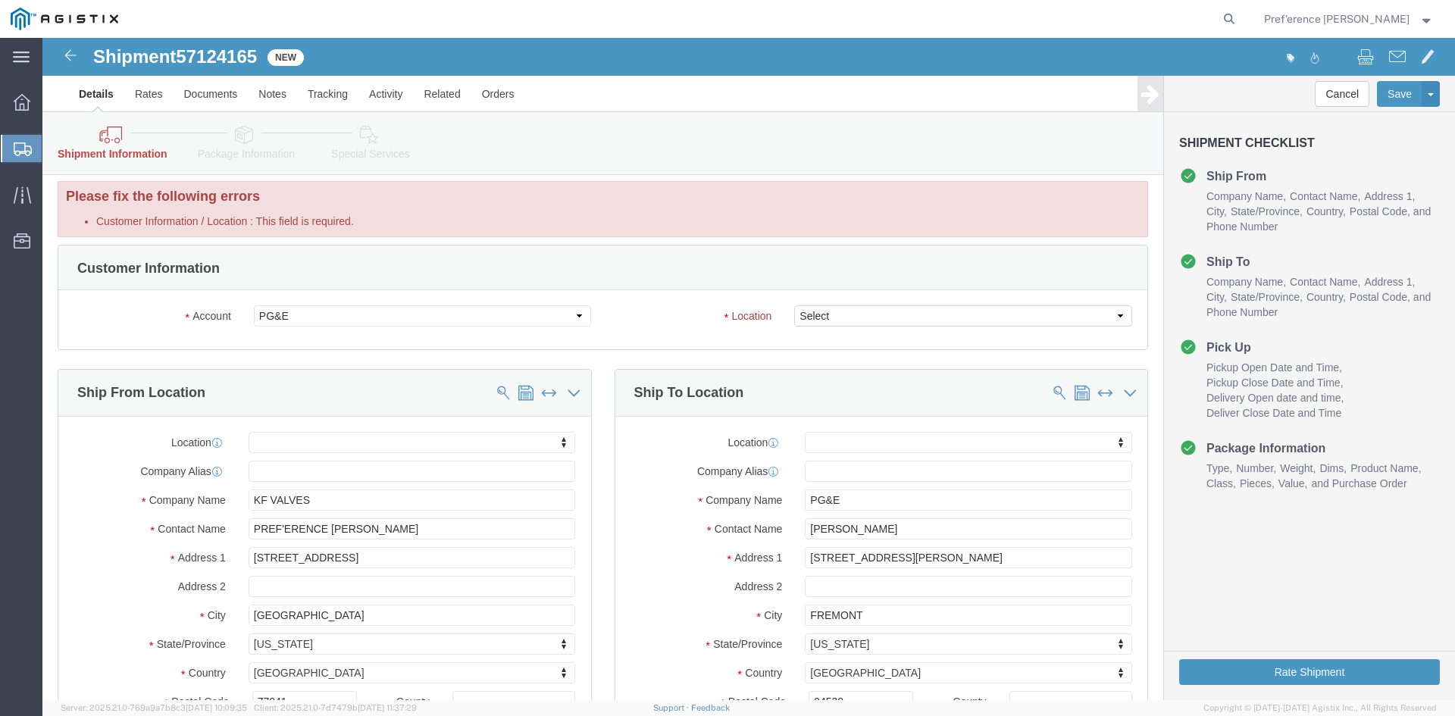
scroll to position [0, 0]
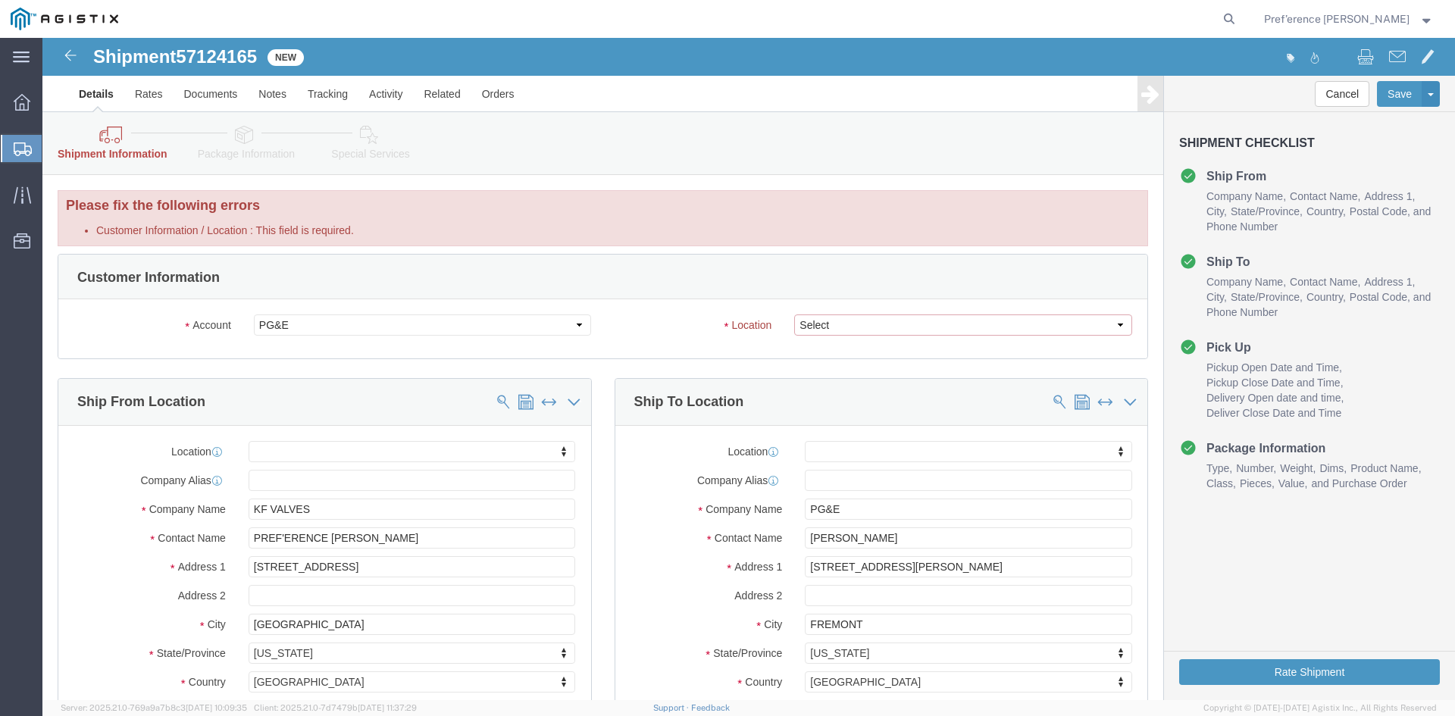
click select "Select All Others [GEOGRAPHIC_DATA] [GEOGRAPHIC_DATA] [GEOGRAPHIC_DATA] [GEOGRA…"
select select "19740"
click select "Select All Others [GEOGRAPHIC_DATA] [GEOGRAPHIC_DATA] [GEOGRAPHIC_DATA] [GEOGRA…"
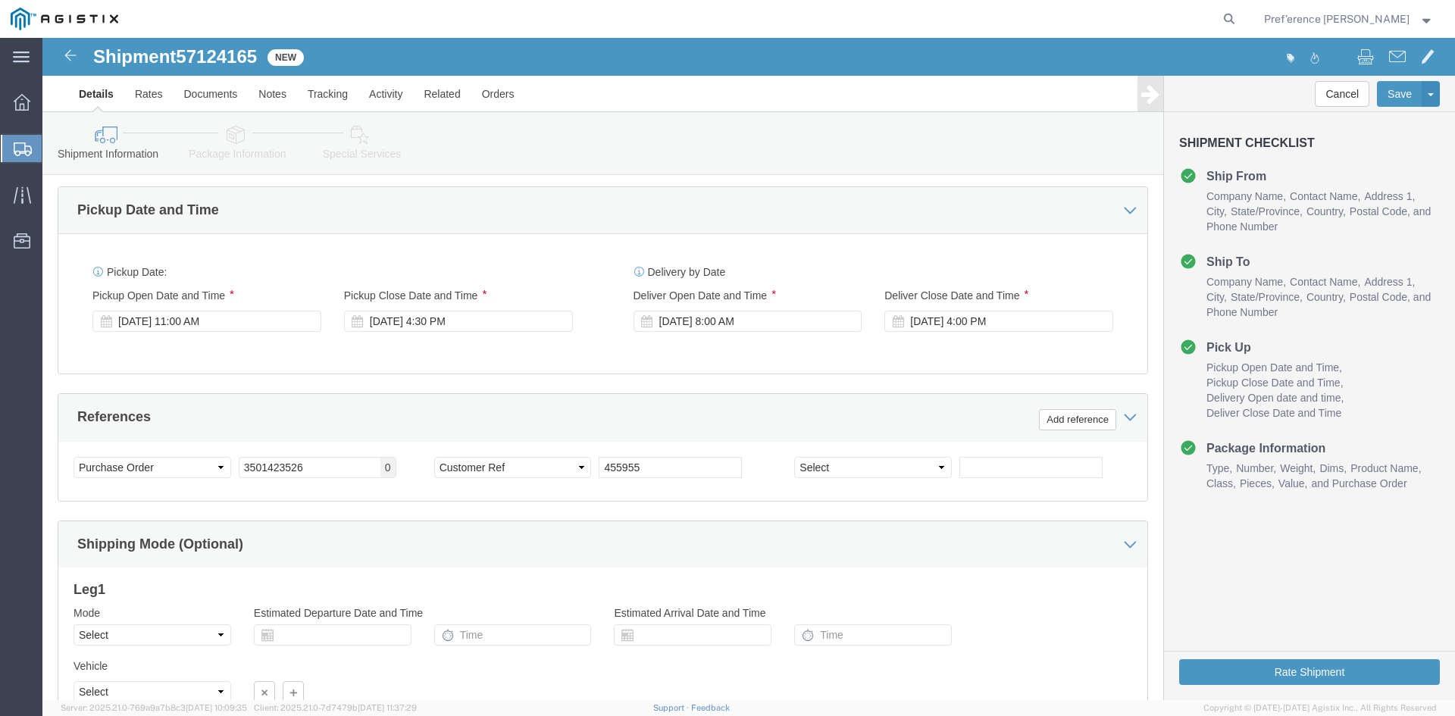
scroll to position [763, 0]
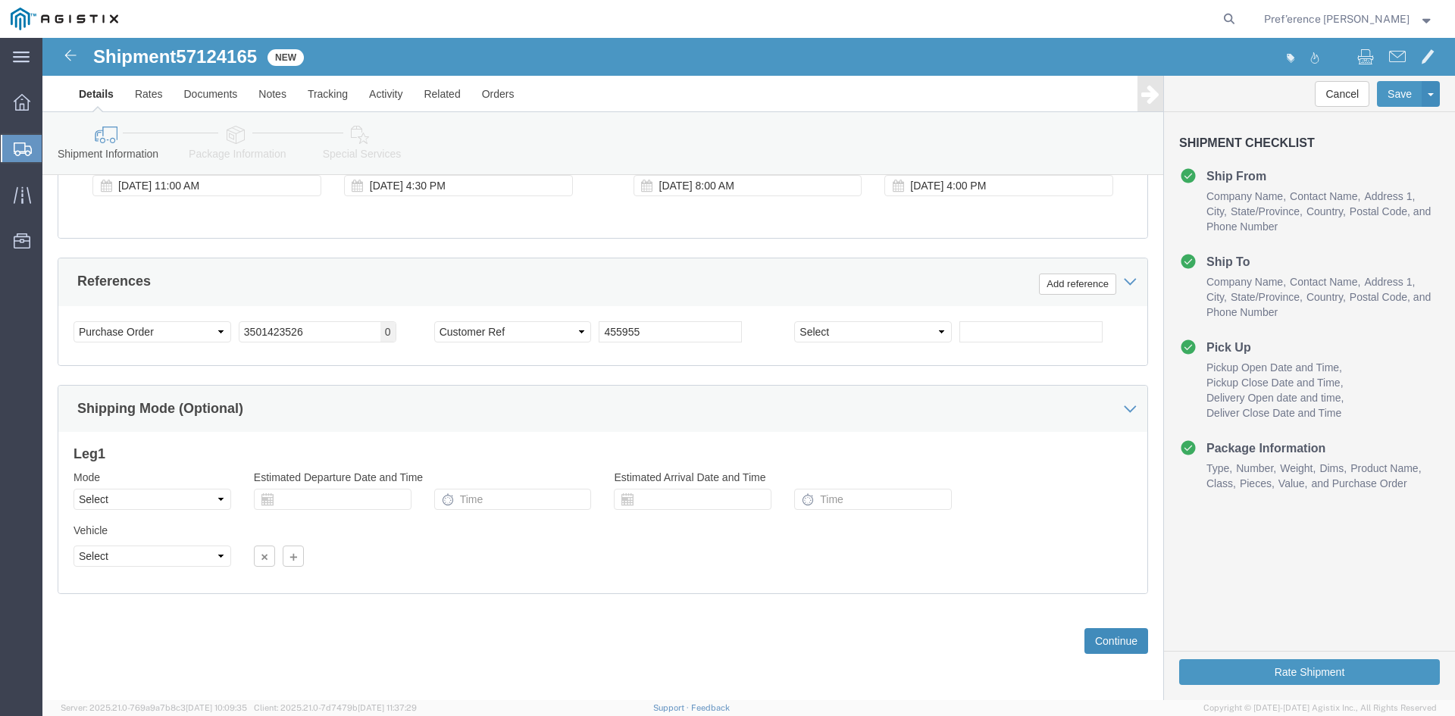
click button "Continue"
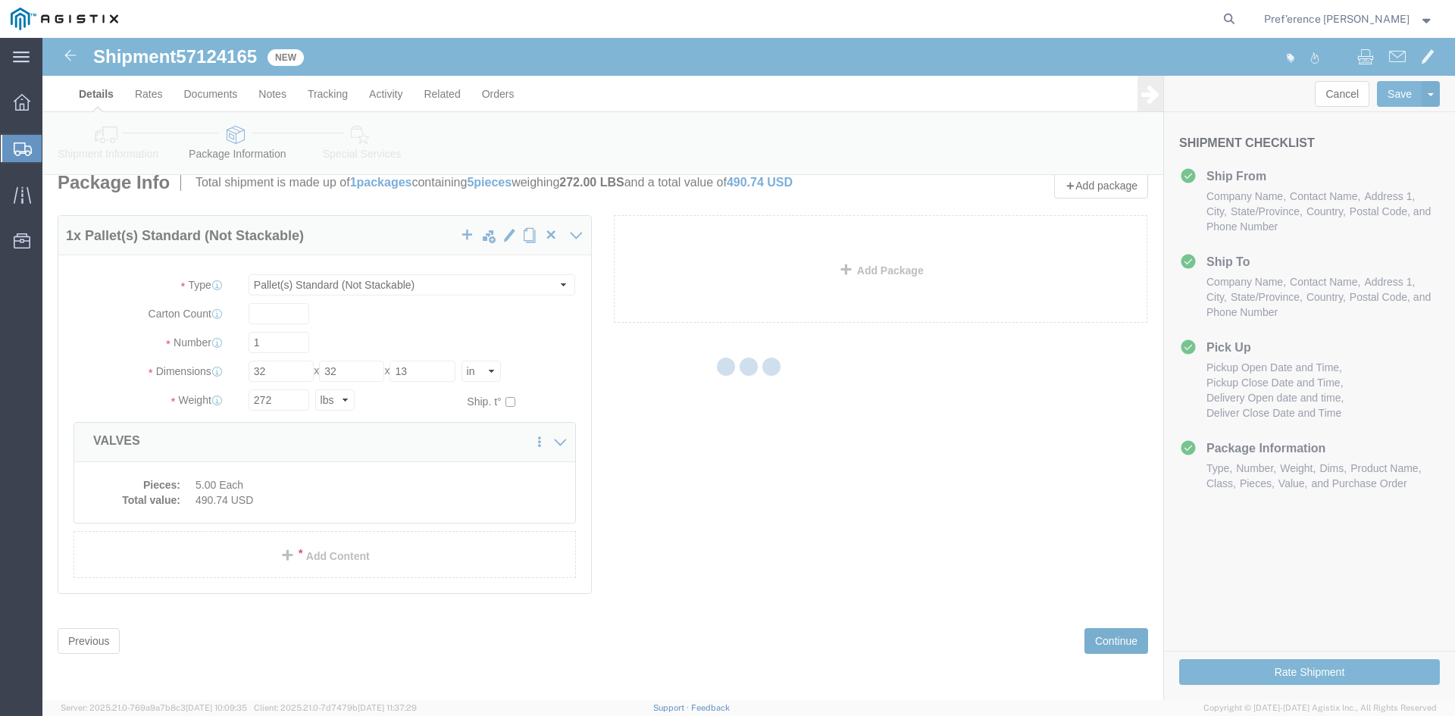
scroll to position [17, 0]
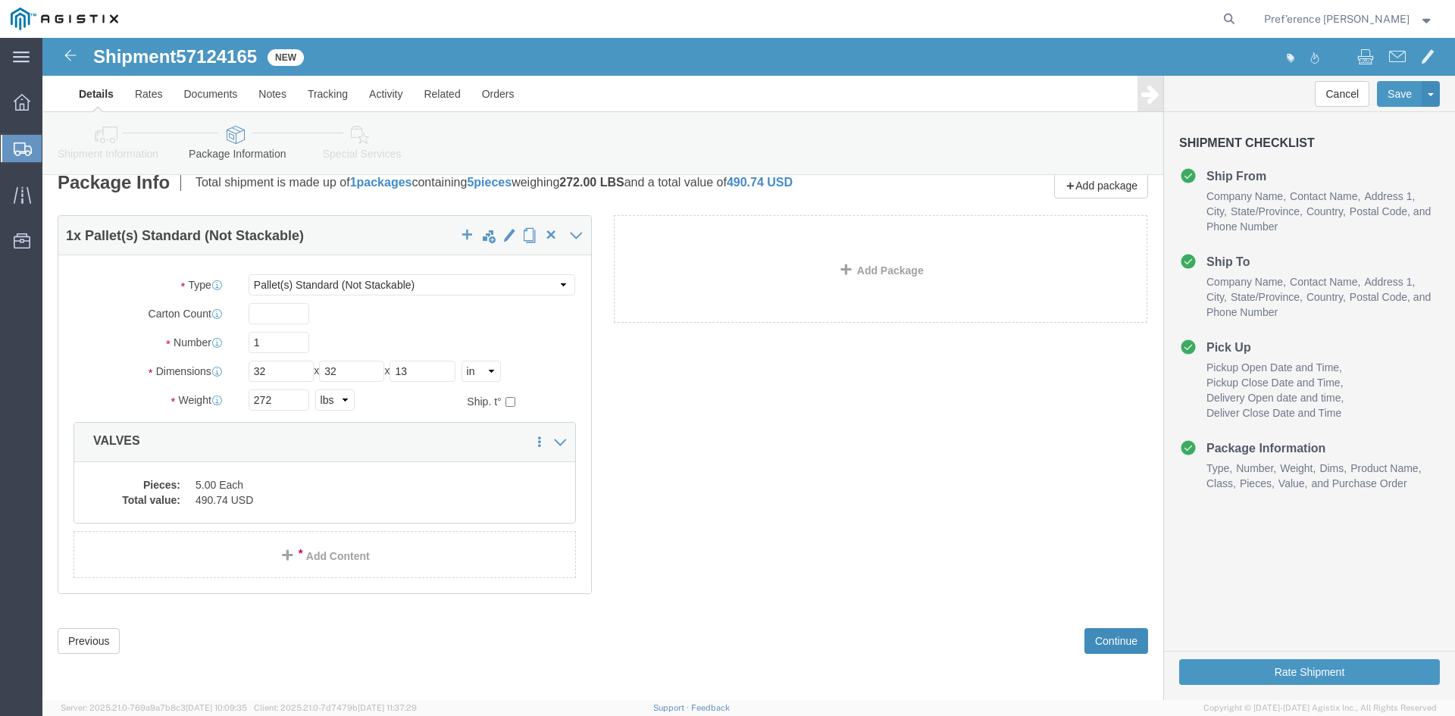
click button "Continue"
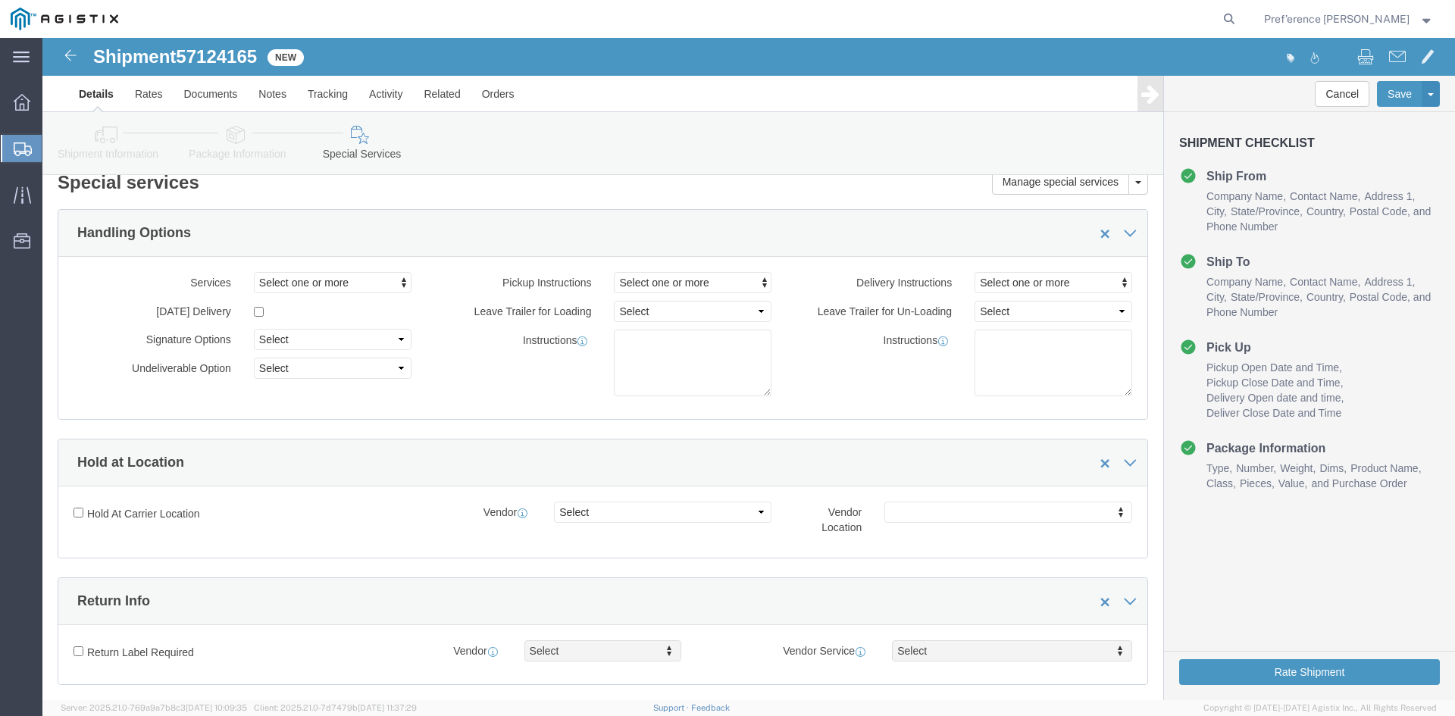
scroll to position [1151, 0]
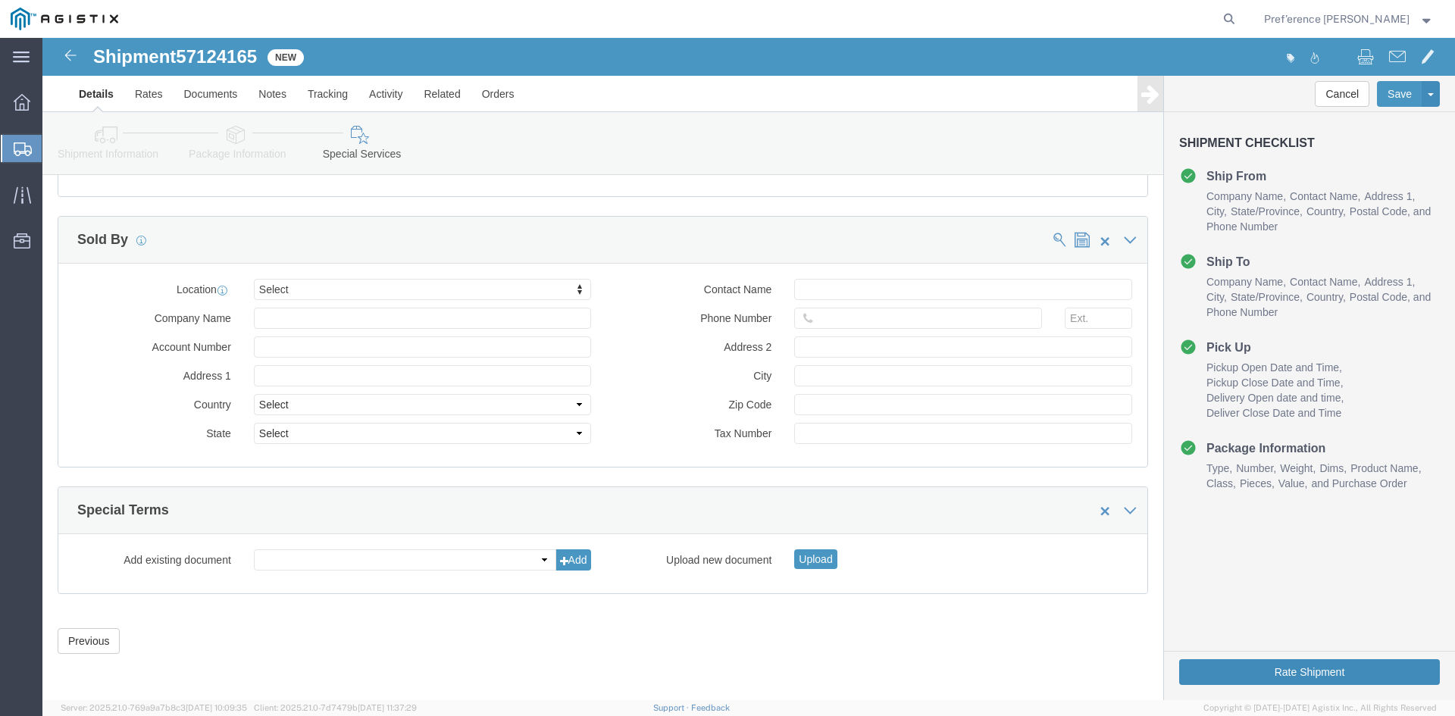
click button "Rate Shipment"
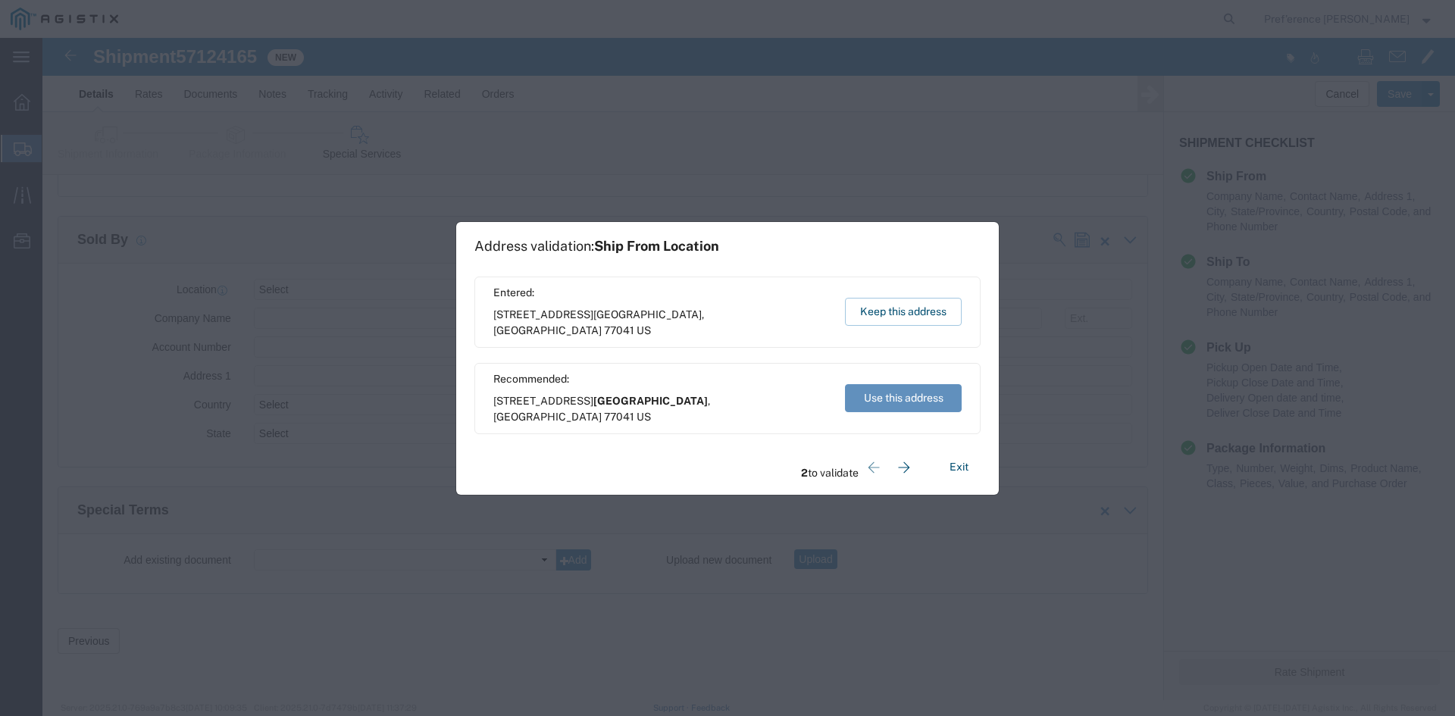
click at [901, 402] on button "Use this address" at bounding box center [903, 398] width 117 height 28
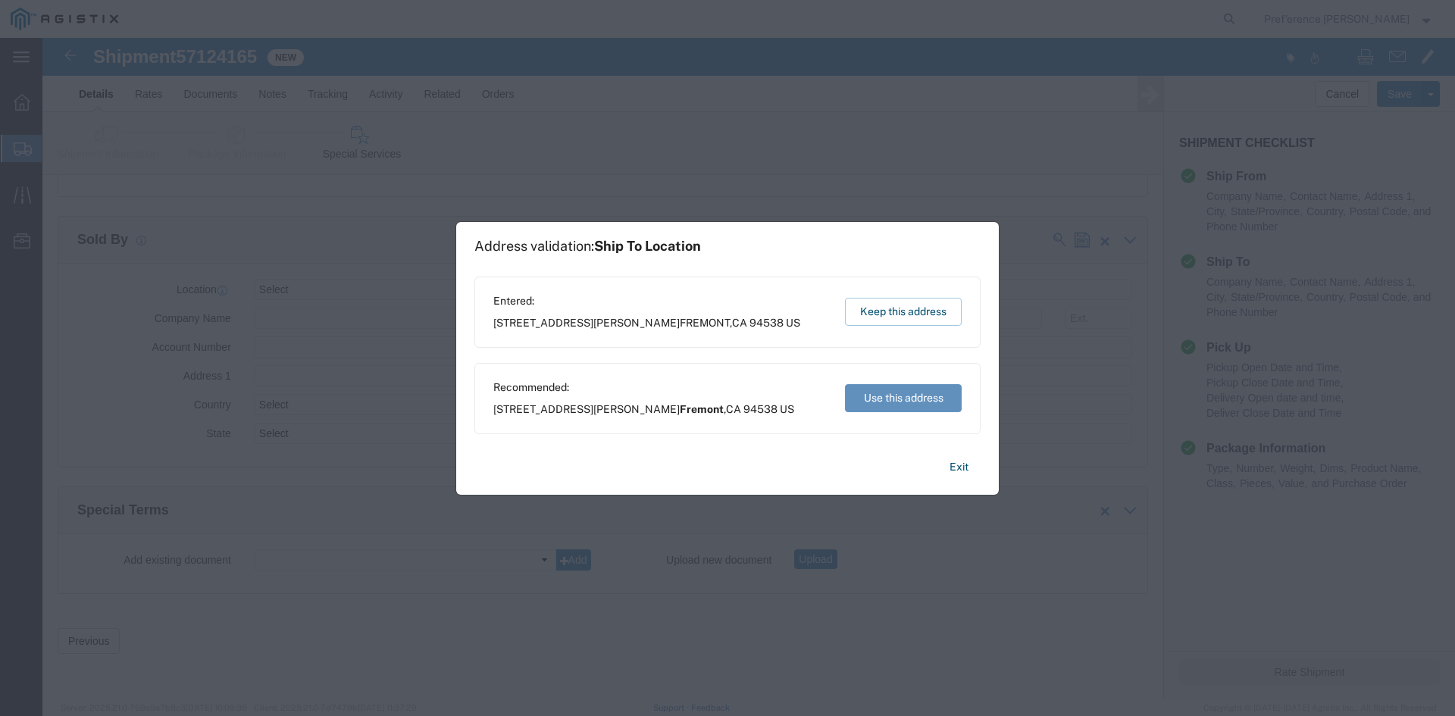
click at [889, 399] on button "Use this address" at bounding box center [903, 398] width 117 height 28
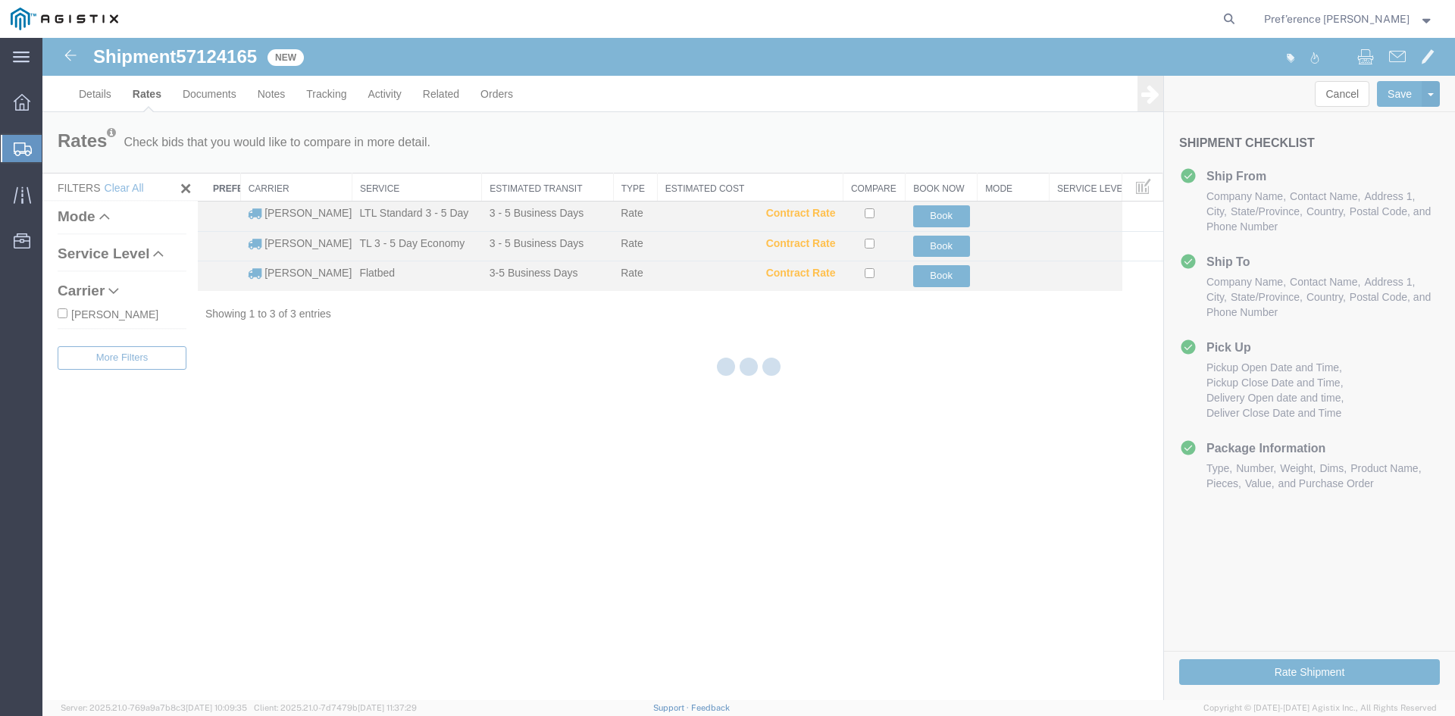
scroll to position [0, 0]
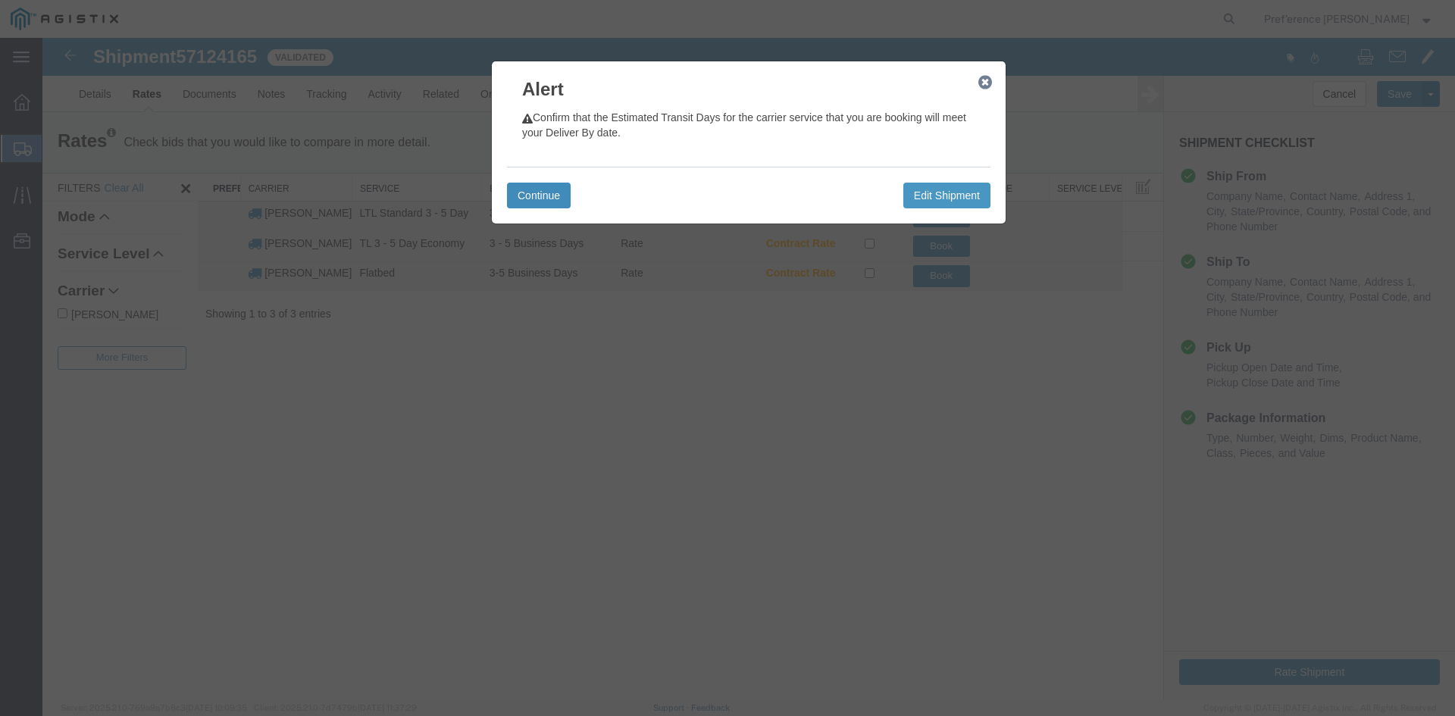
click at [532, 193] on button "Continue" at bounding box center [539, 196] width 64 height 26
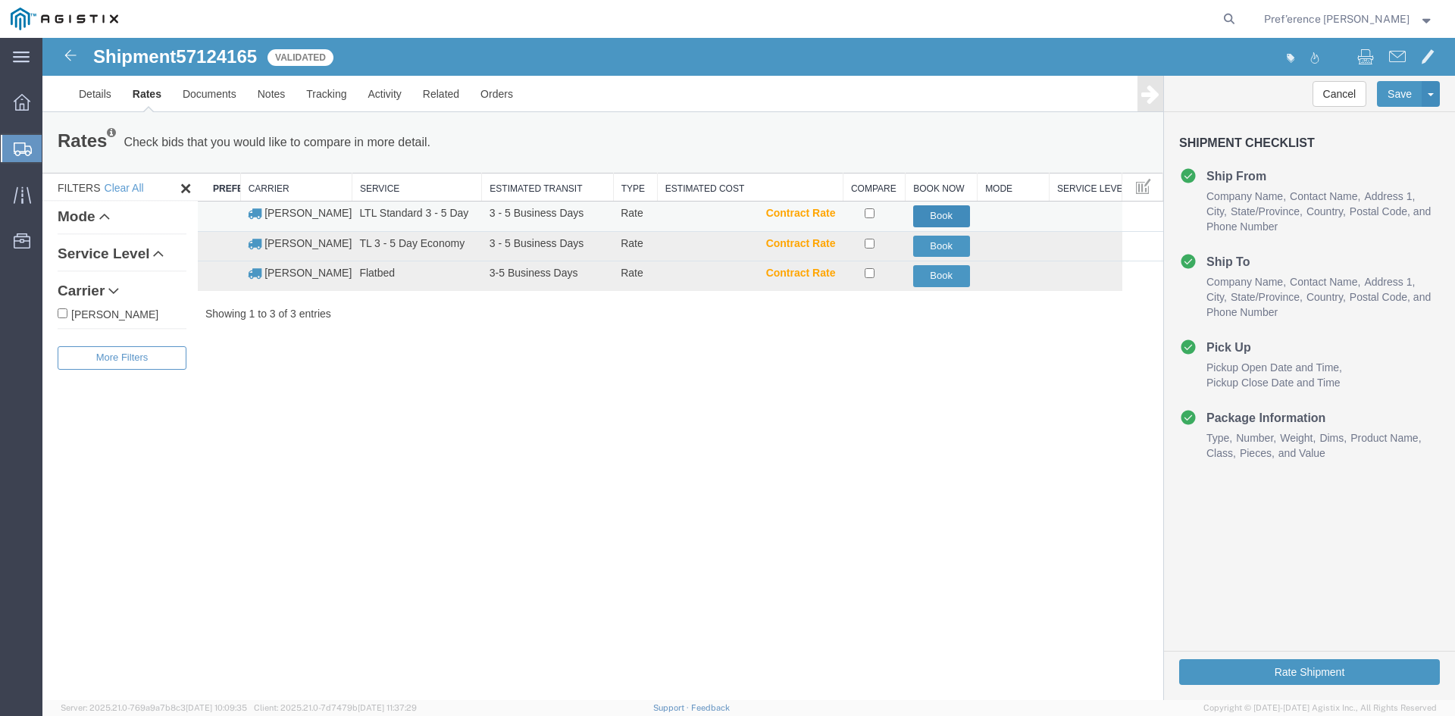
click at [943, 219] on button "Book" at bounding box center [941, 216] width 57 height 22
